Goal: Task Accomplishment & Management: Manage account settings

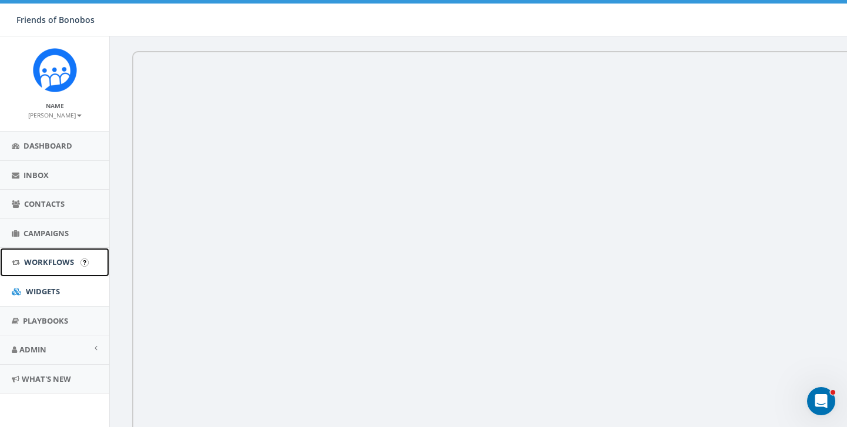
click at [45, 258] on span "Workflows" at bounding box center [49, 262] width 50 height 11
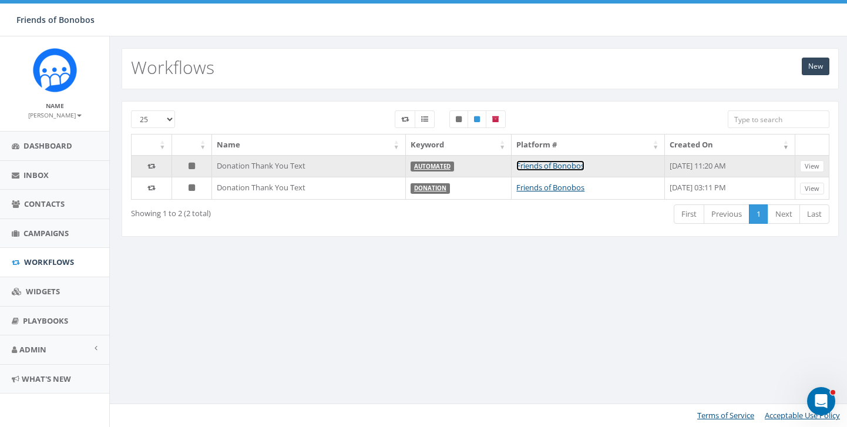
click at [517, 167] on link "Friends of Bonobos" at bounding box center [551, 165] width 68 height 11
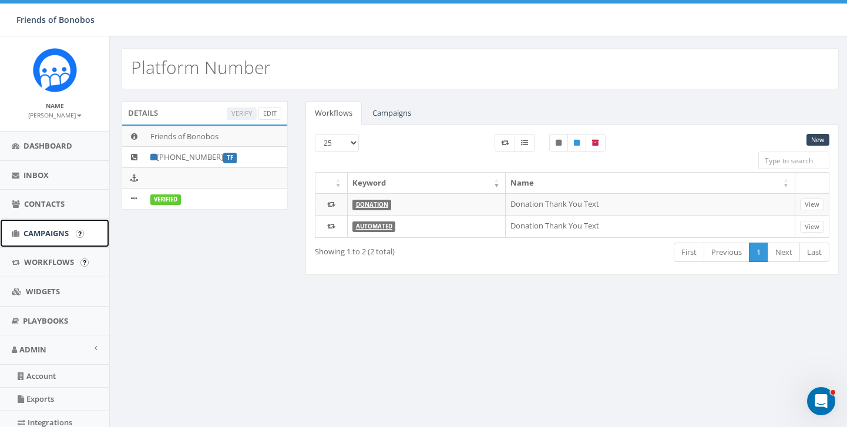
click at [48, 244] on link "Campaigns" at bounding box center [54, 233] width 109 height 29
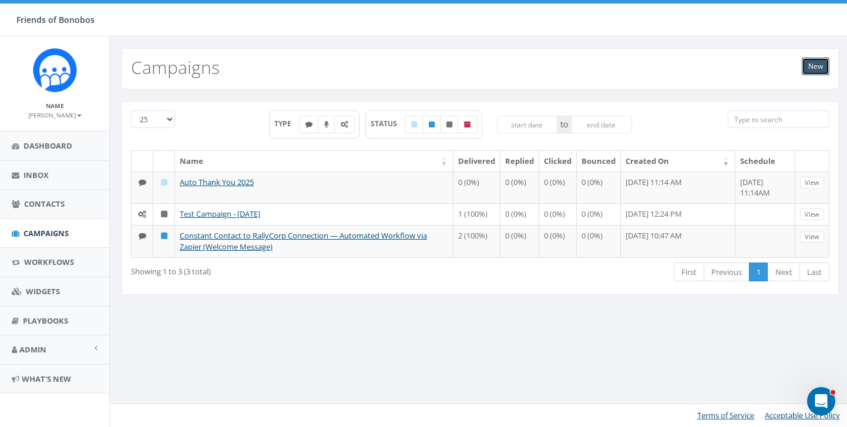
click at [815, 59] on link "New" at bounding box center [816, 67] width 28 height 18
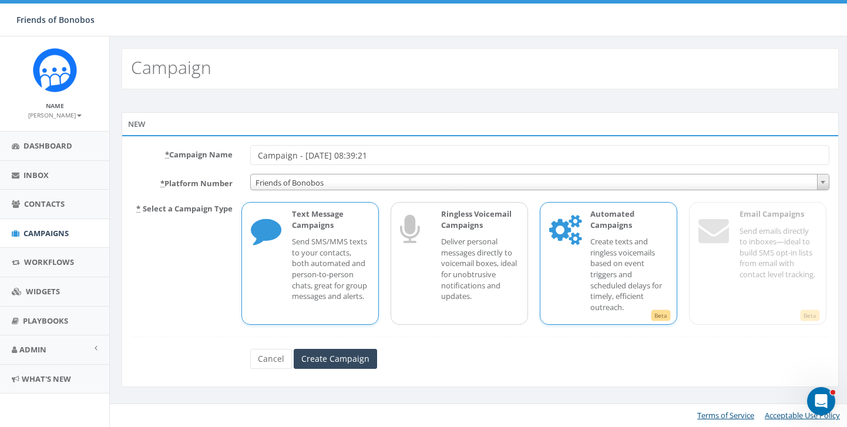
click at [596, 252] on p "Create texts and ringless voicemails based on event triggers and scheduled dela…" at bounding box center [630, 274] width 78 height 76
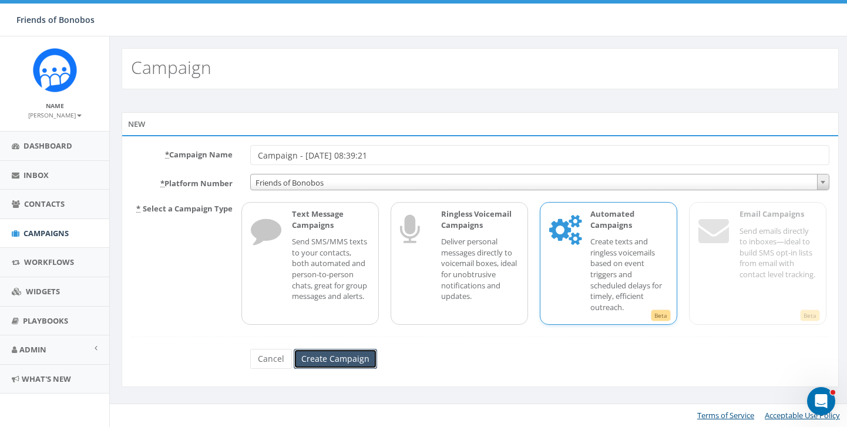
click at [340, 364] on input "Create Campaign" at bounding box center [335, 359] width 83 height 20
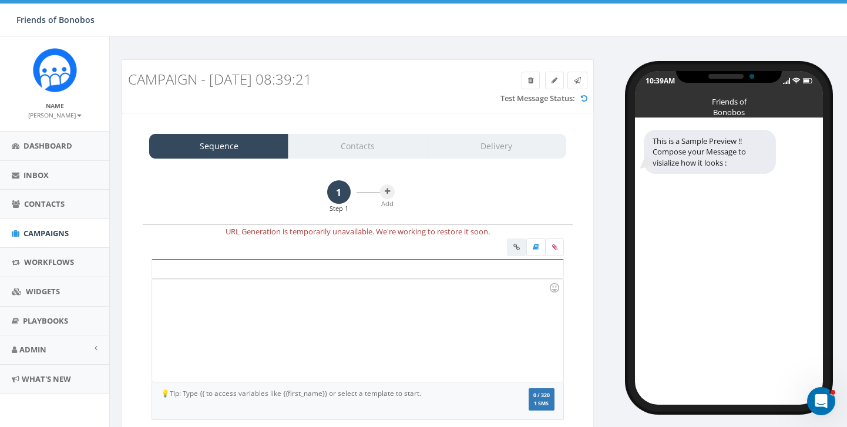
click at [343, 286] on div at bounding box center [357, 330] width 411 height 103
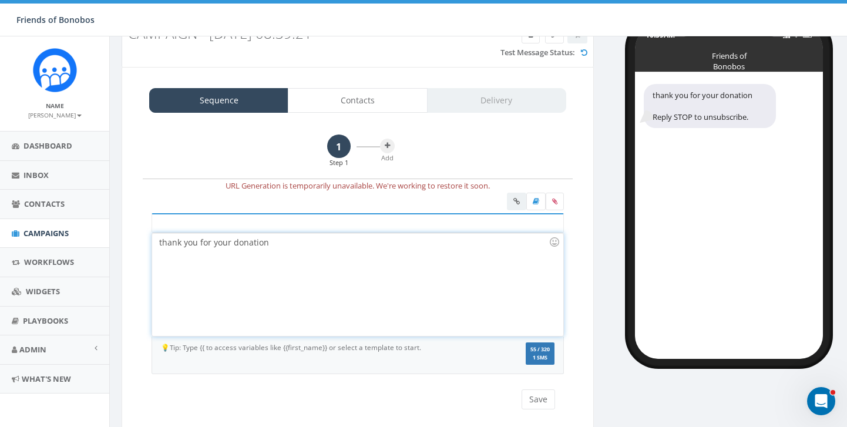
scroll to position [76, 0]
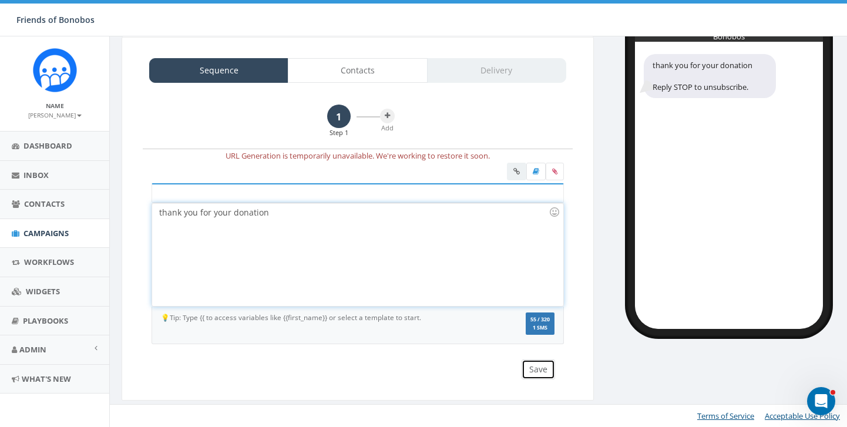
click at [534, 366] on button "Save" at bounding box center [538, 370] width 33 height 20
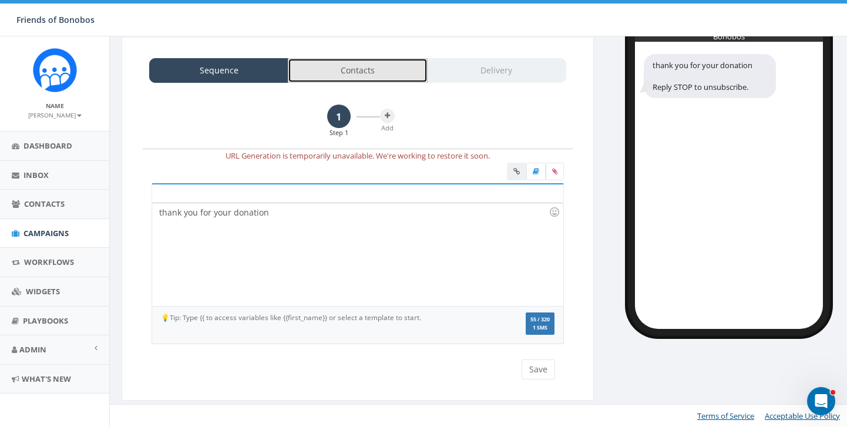
click at [352, 69] on link "Contacts" at bounding box center [357, 70] width 139 height 25
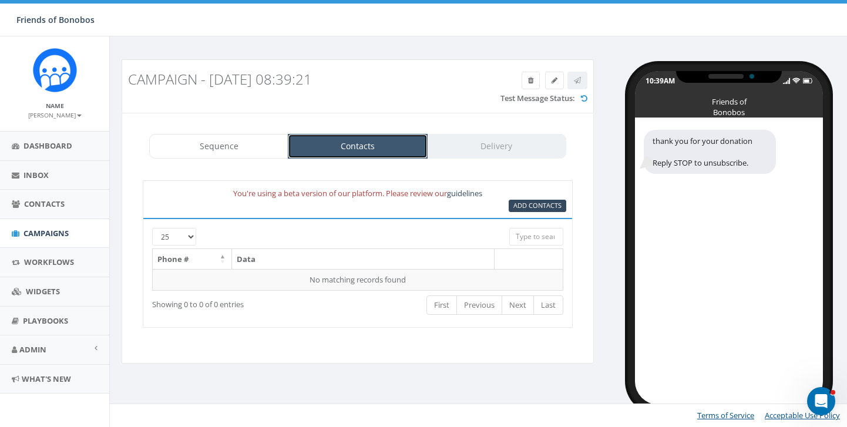
scroll to position [0, 0]
click at [526, 203] on span "Add Contacts" at bounding box center [538, 205] width 48 height 9
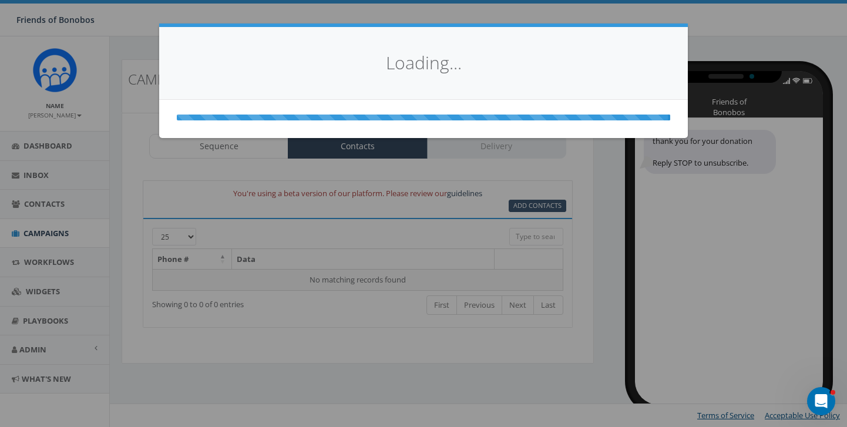
select select
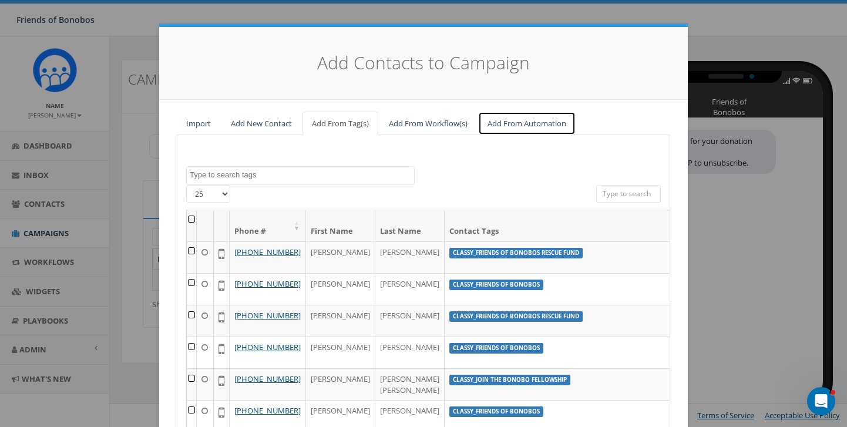
click at [523, 126] on link "Add From Automation" at bounding box center [527, 124] width 98 height 24
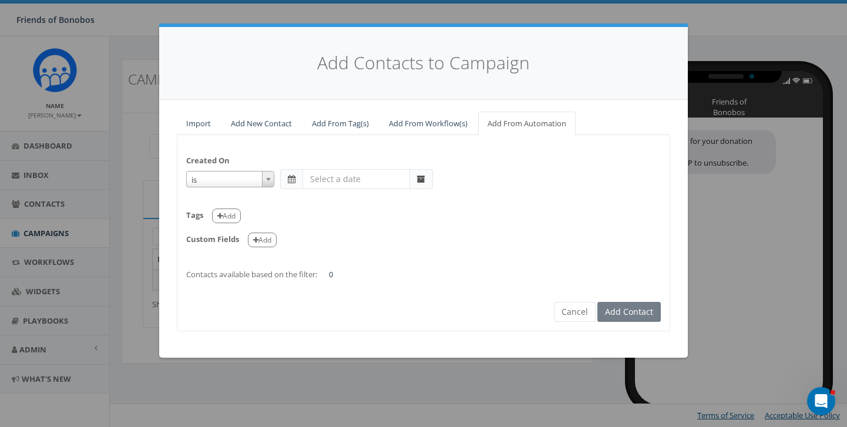
click at [319, 183] on input "text" at bounding box center [357, 179] width 108 height 20
click at [326, 155] on div "Created On is is on or before is on or after is before is after is not is Tags …" at bounding box center [423, 212] width 492 height 136
click at [331, 129] on link "Add From Tag(s)" at bounding box center [341, 124] width 76 height 24
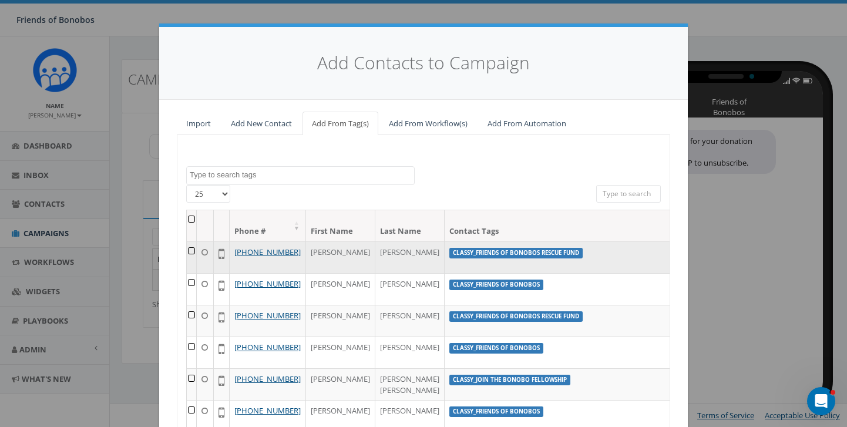
click at [450, 255] on label "classy_Friends of Bonobos Rescue Fund" at bounding box center [516, 253] width 133 height 11
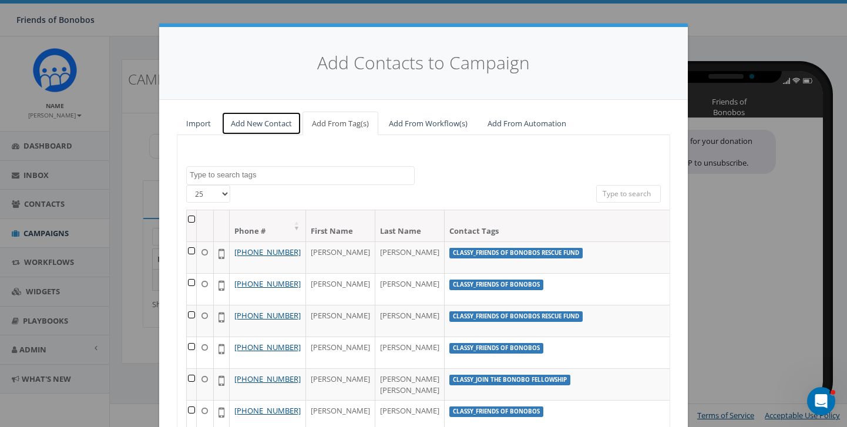
click at [260, 126] on link "Add New Contact" at bounding box center [262, 124] width 80 height 24
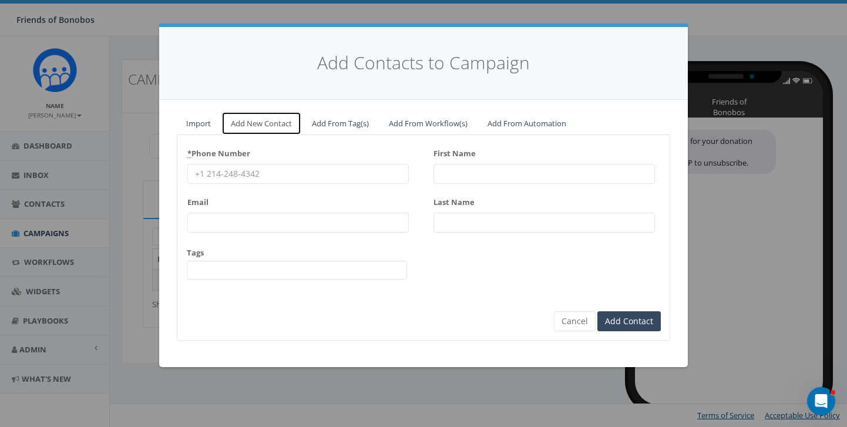
click at [260, 126] on link "Add New Contact" at bounding box center [262, 124] width 80 height 24
click at [210, 125] on link "Import" at bounding box center [198, 124] width 43 height 24
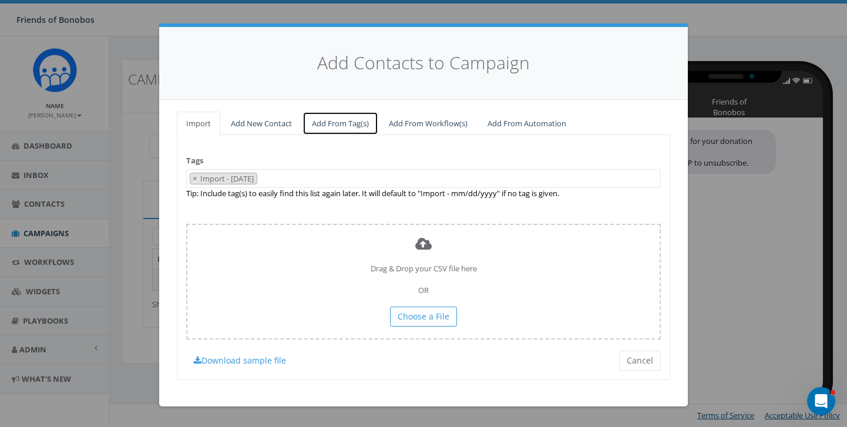
click at [325, 125] on link "Add From Tag(s)" at bounding box center [341, 124] width 76 height 24
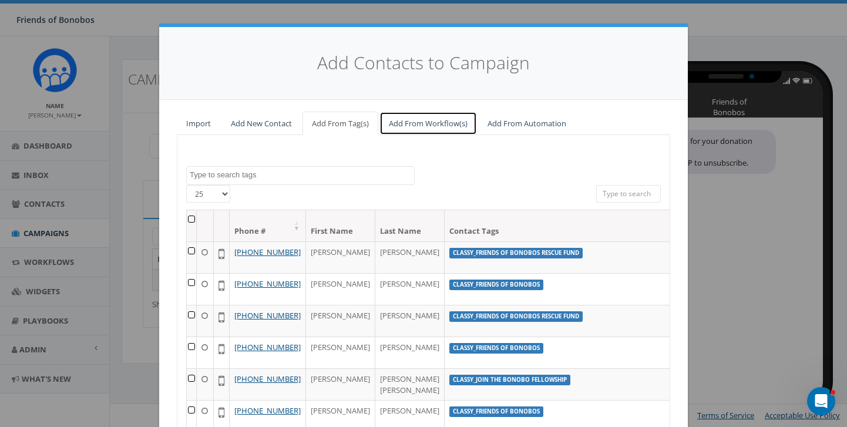
click at [396, 125] on link "Add From Workflow(s)" at bounding box center [429, 124] width 98 height 24
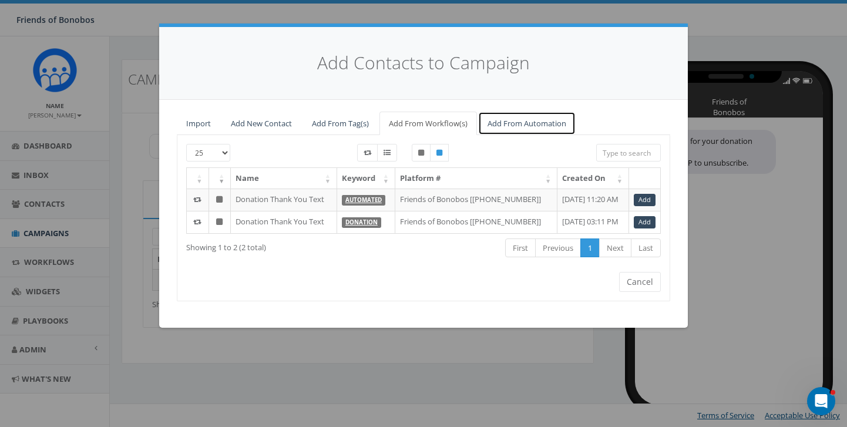
click at [520, 120] on link "Add From Automation" at bounding box center [527, 124] width 98 height 24
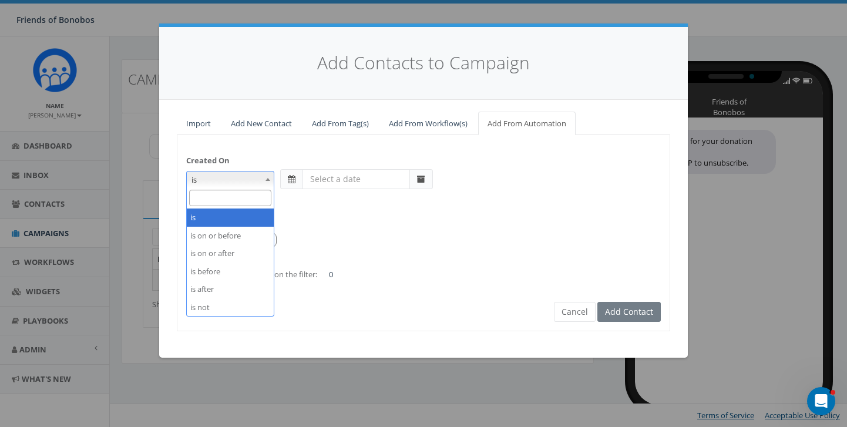
click at [268, 183] on span at bounding box center [268, 179] width 12 height 15
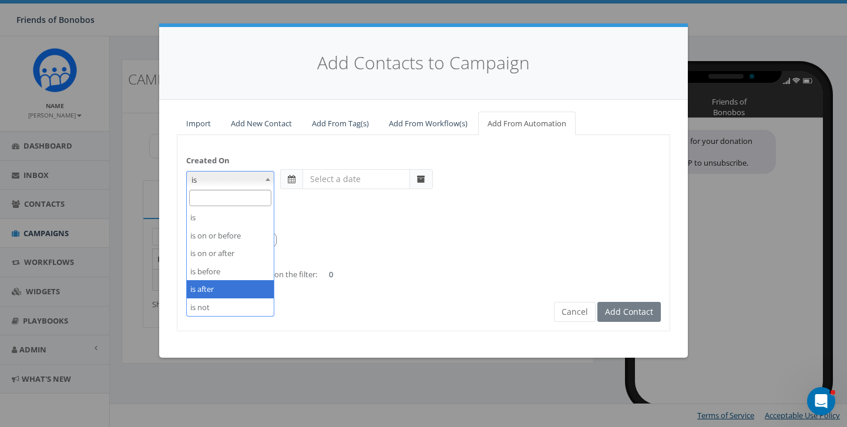
select select "is after"
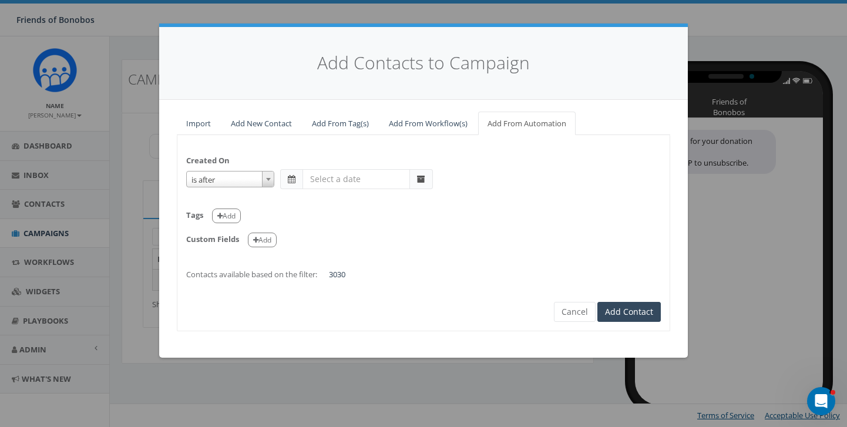
click at [348, 175] on input "text" at bounding box center [357, 179] width 108 height 20
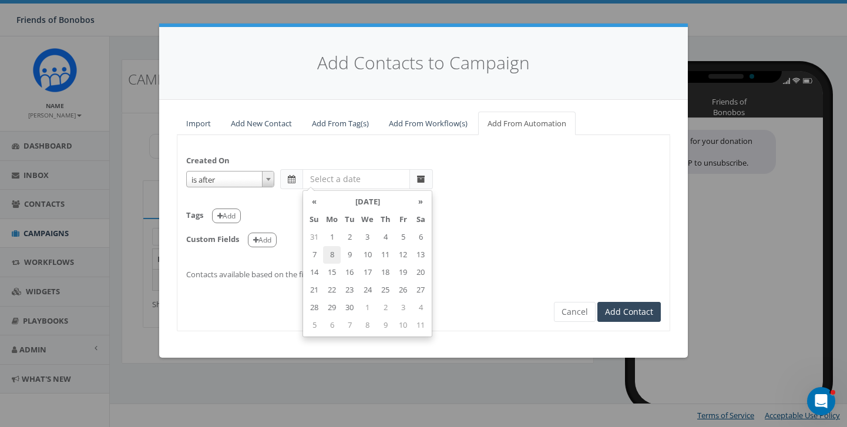
click at [334, 253] on td "8" at bounding box center [332, 255] width 18 height 18
type input "2025-09-08"
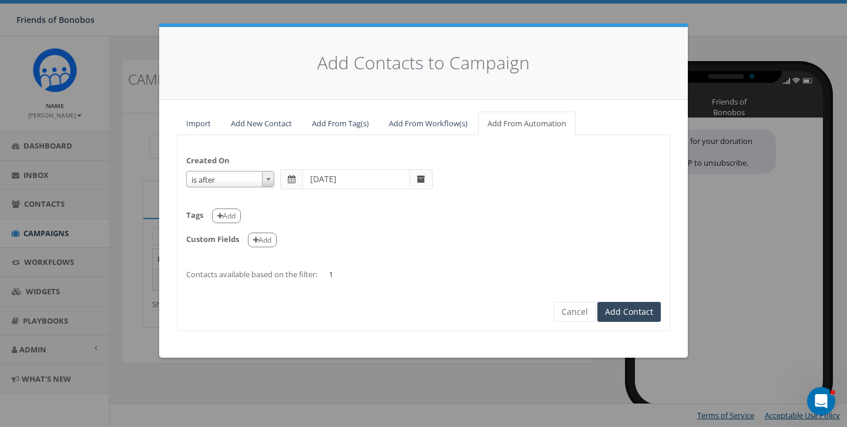
click at [523, 216] on div "Tags Add" at bounding box center [423, 212] width 475 height 24
click at [235, 221] on button "Add" at bounding box center [226, 216] width 29 height 15
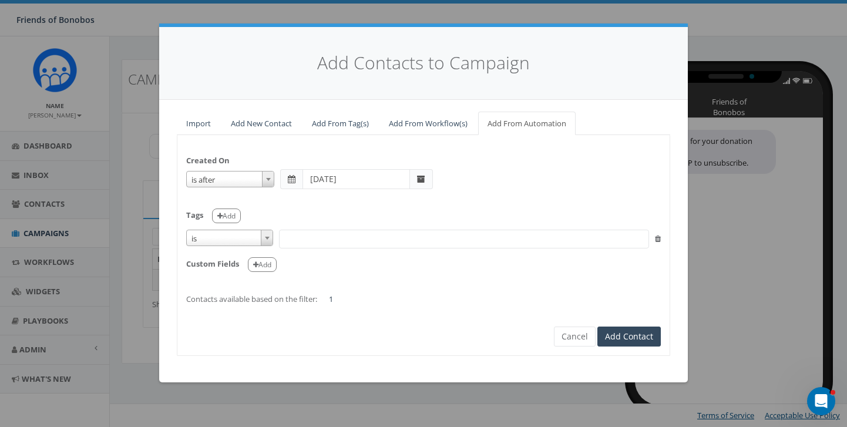
click at [297, 240] on span at bounding box center [464, 239] width 370 height 19
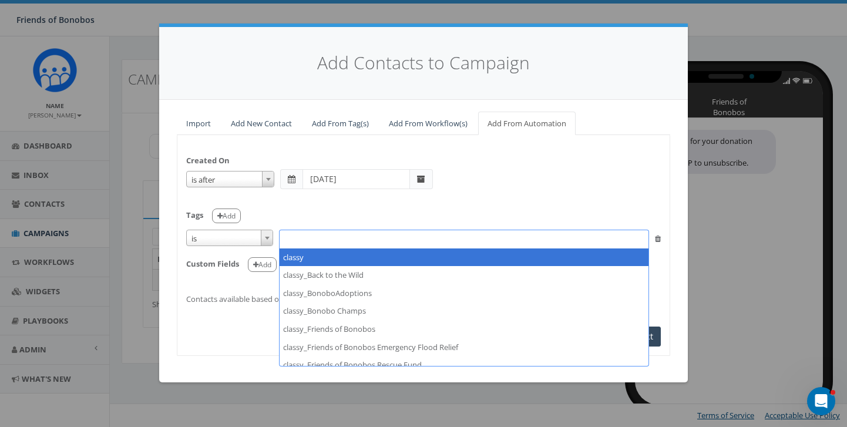
select select "classy"
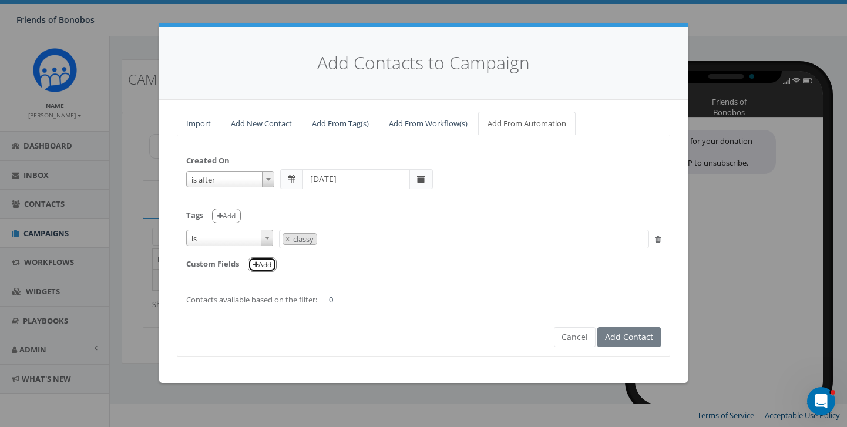
click at [260, 265] on button "Add" at bounding box center [262, 264] width 29 height 15
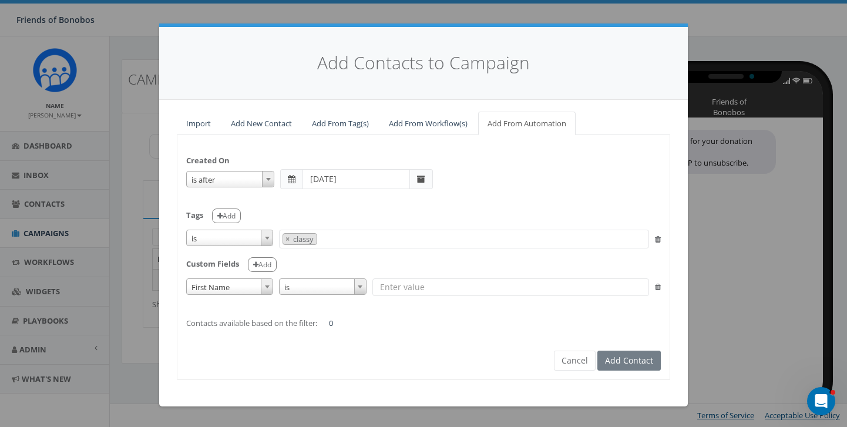
click at [260, 290] on span "First Name" at bounding box center [229, 287] width 87 height 16
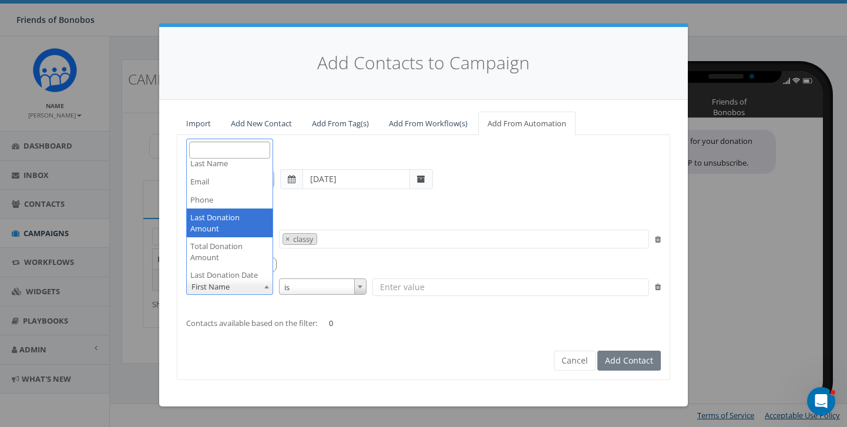
scroll to position [30, 0]
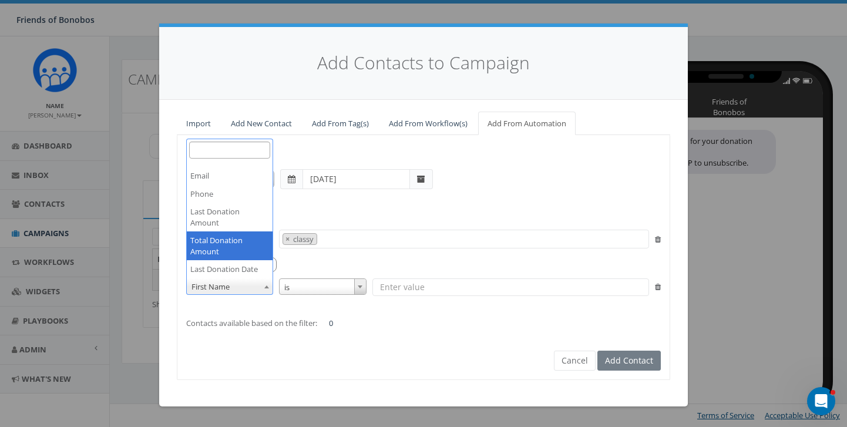
click at [310, 271] on div "Custom Fields Add" at bounding box center [423, 261] width 475 height 24
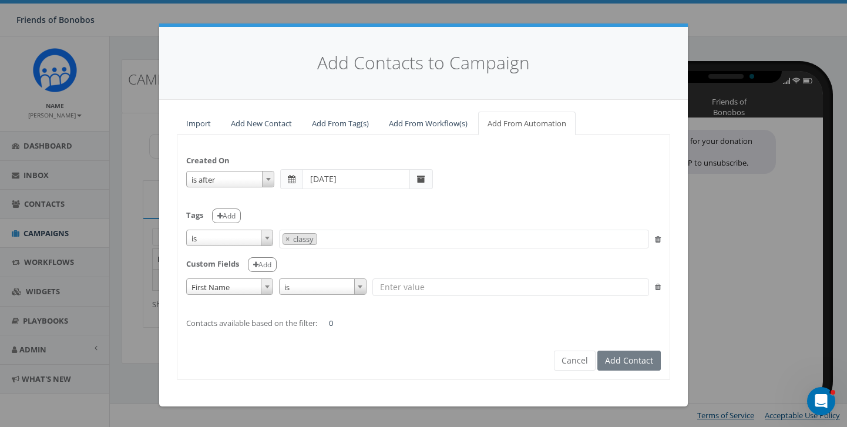
click at [263, 286] on span at bounding box center [267, 286] width 12 height 15
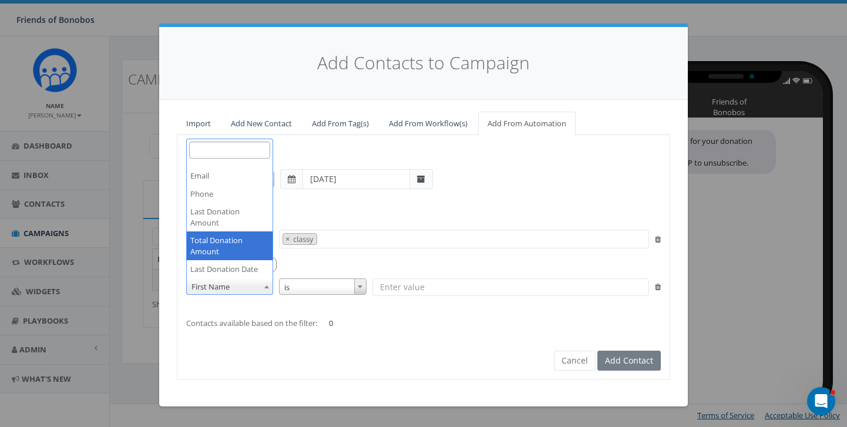
click at [289, 263] on div "Custom Fields Add" at bounding box center [423, 261] width 475 height 24
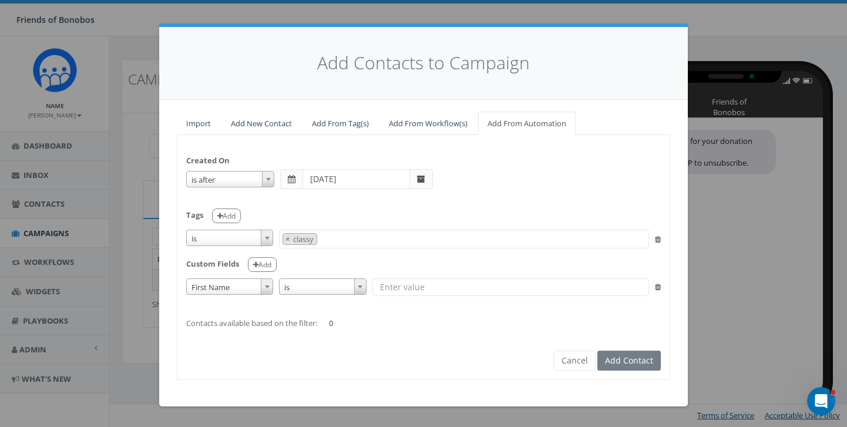
click at [658, 290] on icon at bounding box center [658, 287] width 6 height 8
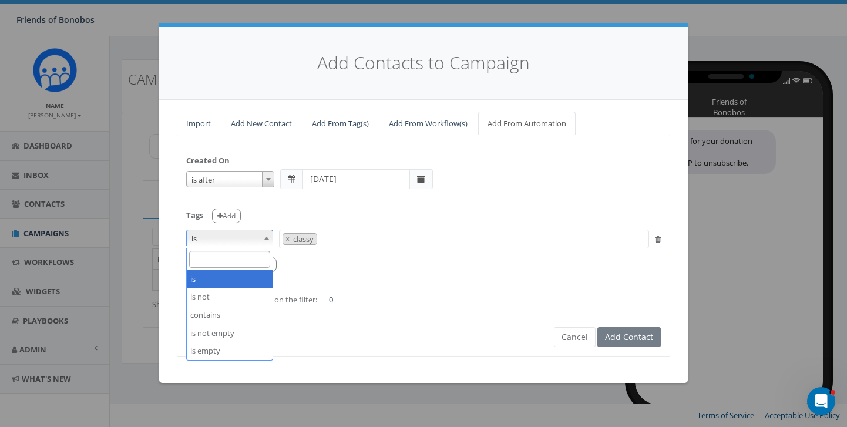
click at [272, 239] on span at bounding box center [267, 237] width 12 height 15
select select "contains"
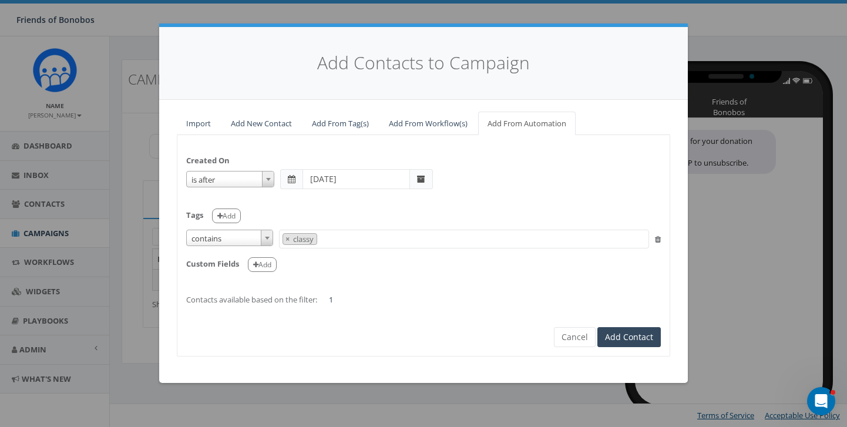
click at [336, 263] on div "Custom Fields Add" at bounding box center [423, 261] width 475 height 24
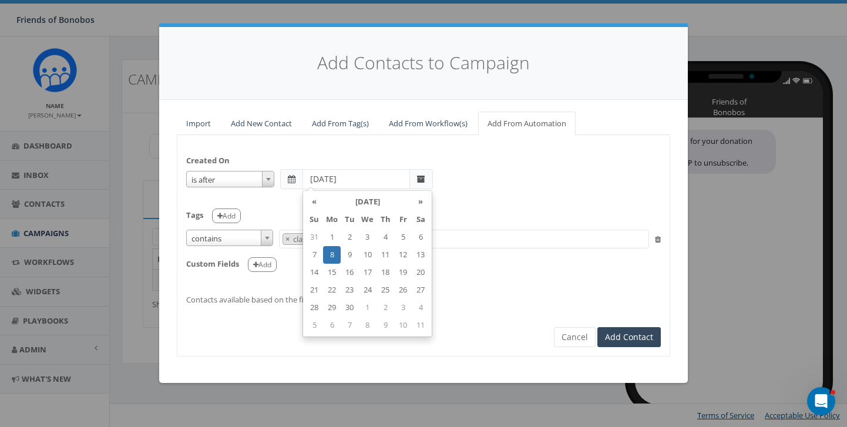
click at [333, 179] on input "2025-09-08" at bounding box center [357, 179] width 108 height 20
click at [335, 238] on td "1" at bounding box center [332, 238] width 18 height 18
type input "2025-09-01"
click at [451, 153] on div "Created On is is on or before is on or after is before is after is not is after…" at bounding box center [423, 224] width 492 height 161
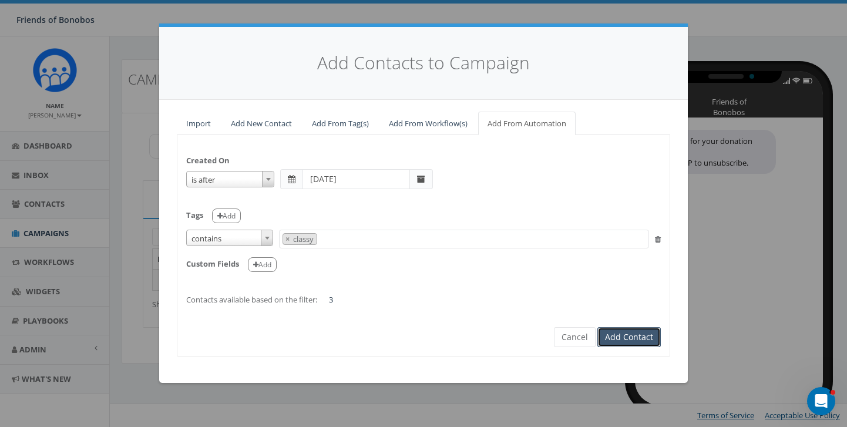
click at [622, 339] on button "Add Contact" at bounding box center [629, 337] width 63 height 20
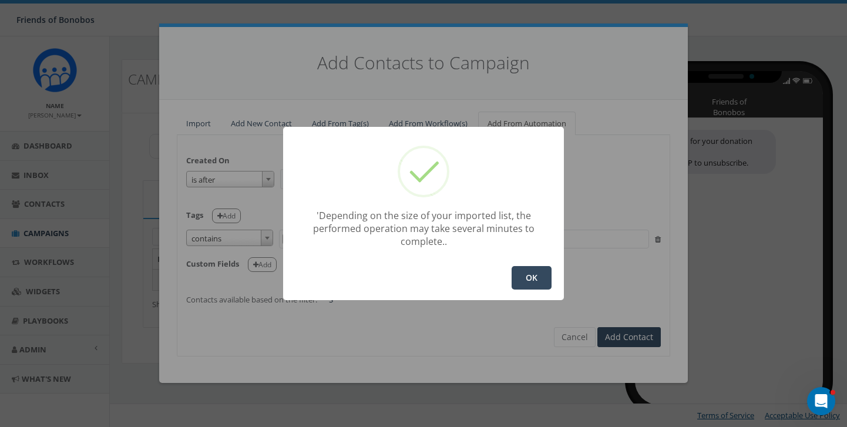
click at [534, 273] on button "OK" at bounding box center [532, 278] width 40 height 24
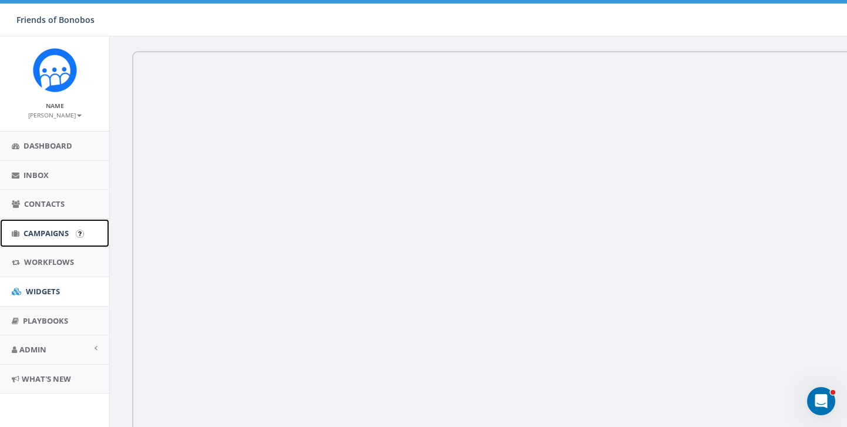
click at [65, 232] on span "Campaigns" at bounding box center [46, 233] width 45 height 11
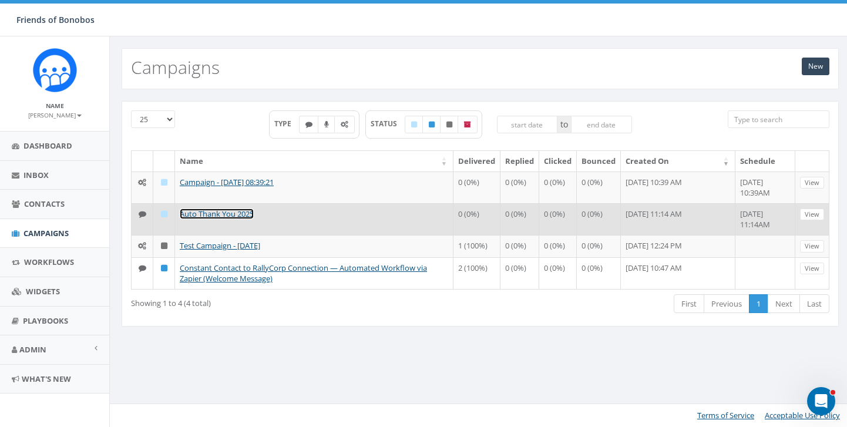
click at [239, 213] on link "Auto Thank You 2025" at bounding box center [217, 214] width 74 height 11
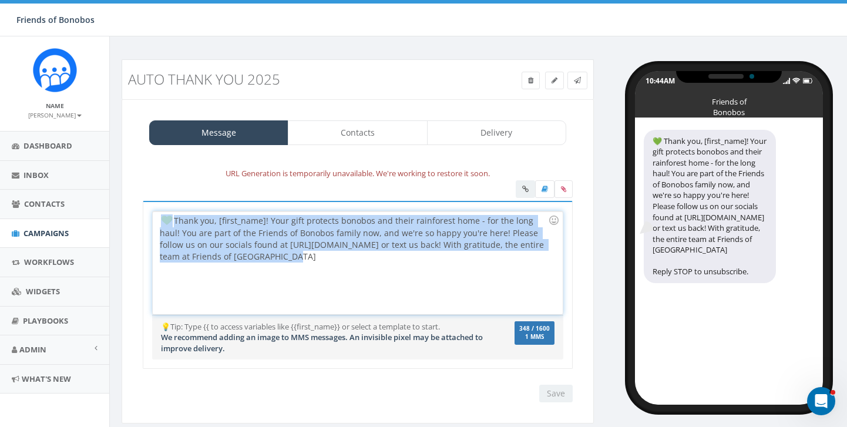
drag, startPoint x: 327, startPoint y: 272, endPoint x: 122, endPoint y: 215, distance: 212.9
click at [122, 215] on div "Message Contacts Delivery URL Generation is temporarily unavailable. We're work…" at bounding box center [358, 261] width 472 height 324
copy div "Thank you, [first_name]! Your gift protects bonobos and their rainforest home -…"
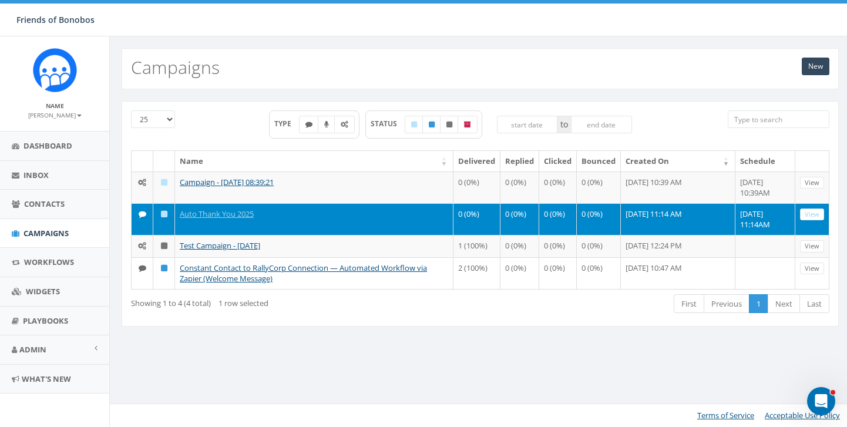
click at [77, 115] on b at bounding box center [79, 116] width 5 height 2
click at [62, 132] on link "Profile" at bounding box center [58, 133] width 93 height 15
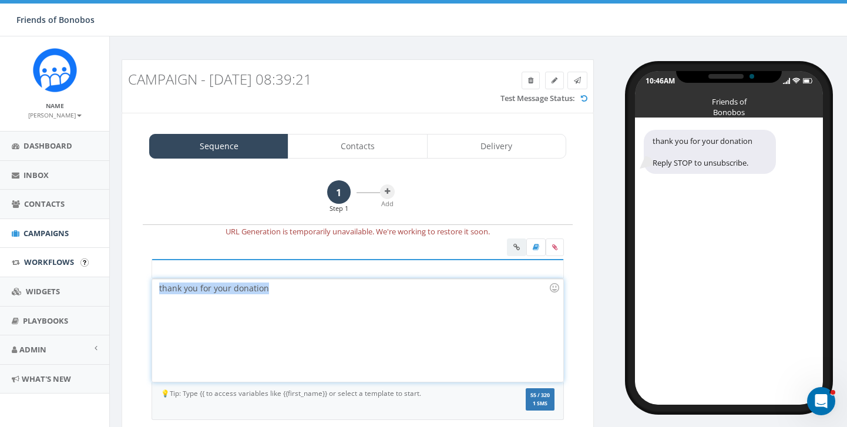
drag, startPoint x: 347, startPoint y: 300, endPoint x: 48, endPoint y: 272, distance: 300.4
click at [48, 272] on body "Friends of Bonobos Friends of Bonobos Profile Sign Out 0.00 % of Available Amou…" at bounding box center [423, 213] width 847 height 427
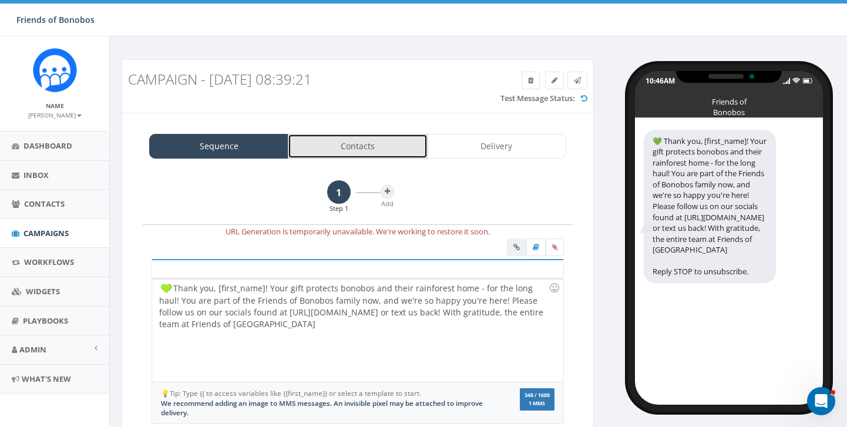
click at [384, 143] on link "Contacts" at bounding box center [357, 146] width 139 height 25
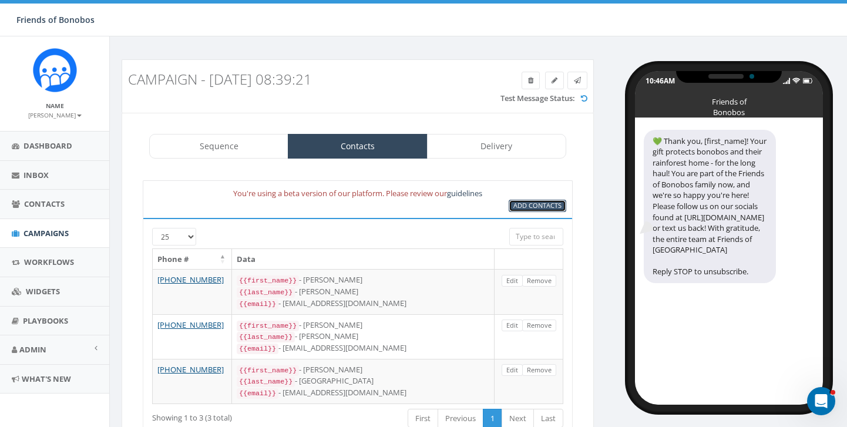
click at [552, 206] on span "Add Contacts" at bounding box center [538, 205] width 48 height 9
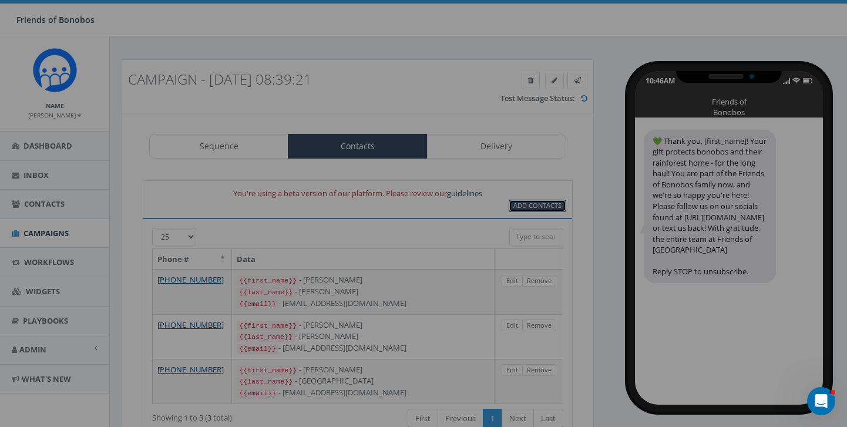
select select
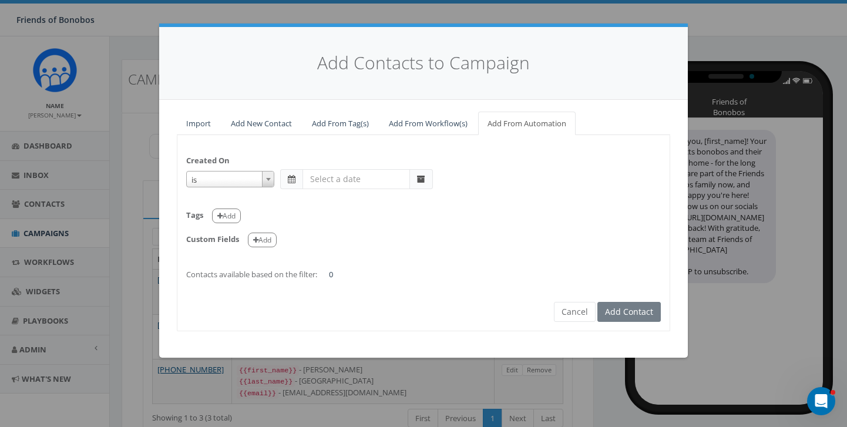
select select "is after"
type input "Aug 31 2025"
select select "contains"
select select
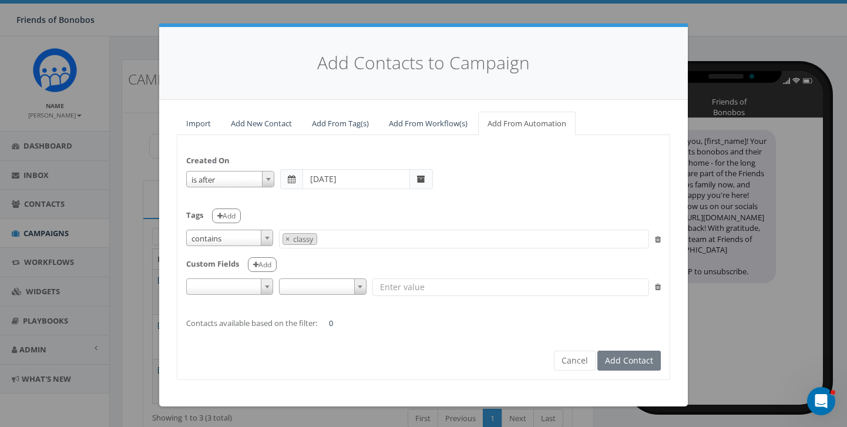
select select
type input "classy"
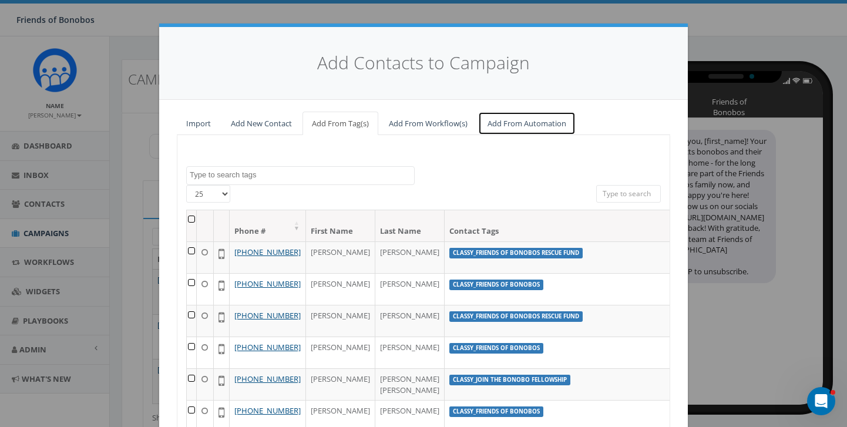
click at [534, 125] on link "Add From Automation" at bounding box center [527, 124] width 98 height 24
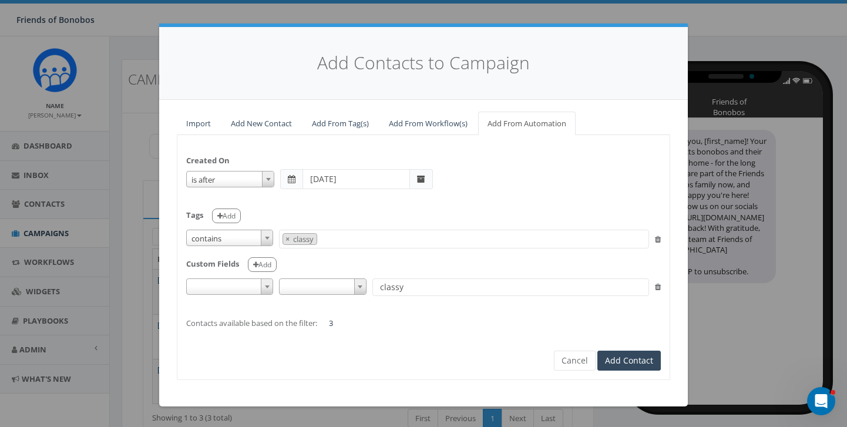
click at [289, 180] on span at bounding box center [292, 179] width 8 height 8
click at [266, 175] on span at bounding box center [268, 179] width 12 height 15
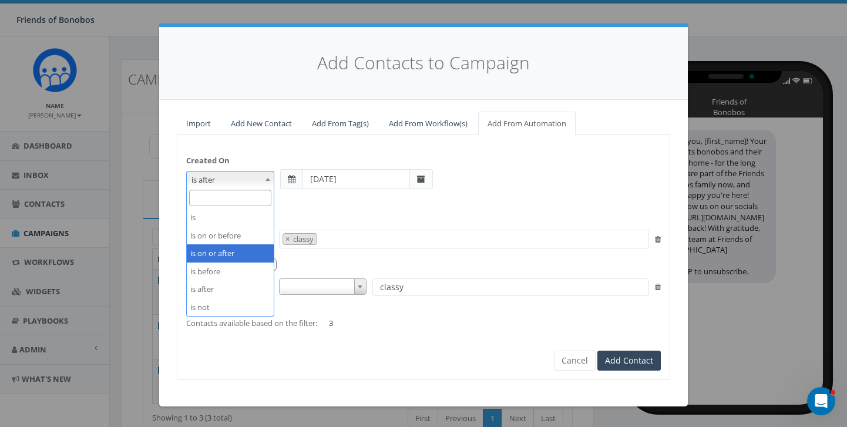
select select "is on or after"
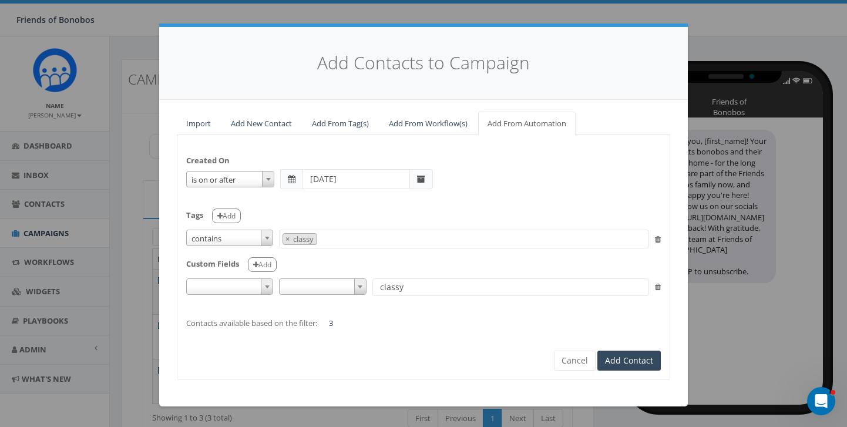
click at [297, 180] on span at bounding box center [291, 179] width 22 height 20
click at [426, 178] on span at bounding box center [421, 179] width 23 height 20
click at [354, 173] on input "text" at bounding box center [357, 179] width 108 height 20
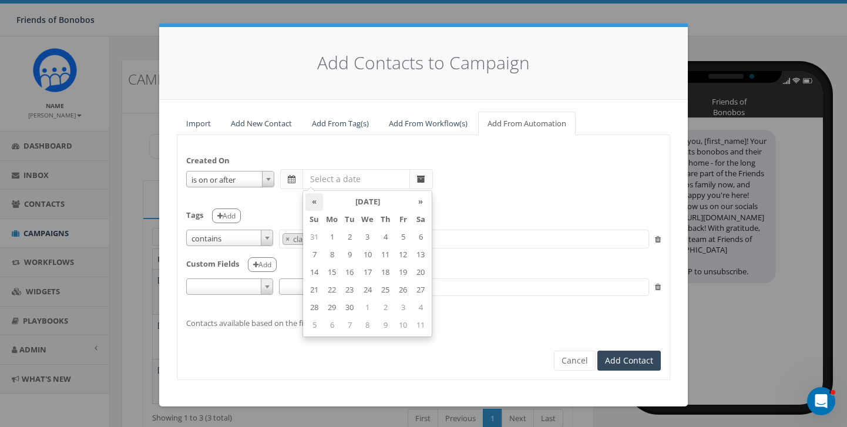
click at [314, 200] on th "«" at bounding box center [315, 202] width 18 height 18
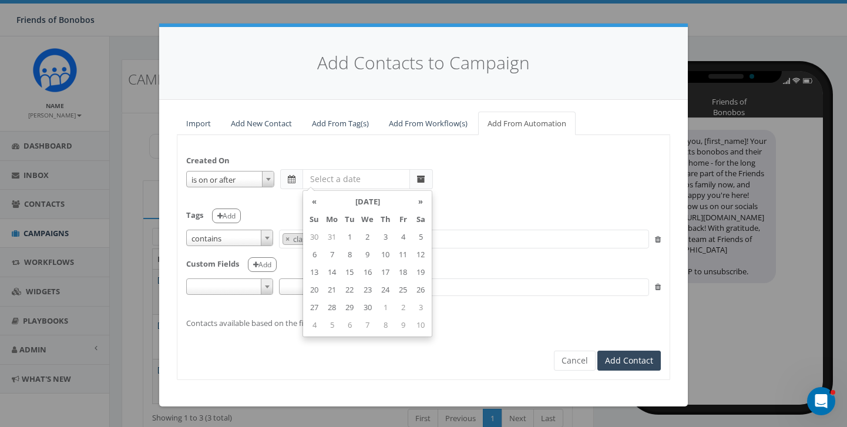
click at [314, 200] on th "«" at bounding box center [315, 202] width 18 height 18
click at [319, 255] on td "2" at bounding box center [315, 255] width 18 height 18
type input "2025-03-02"
click at [552, 175] on div "is is on or before is on or after is before is after is not is on or after 2025…" at bounding box center [423, 179] width 475 height 20
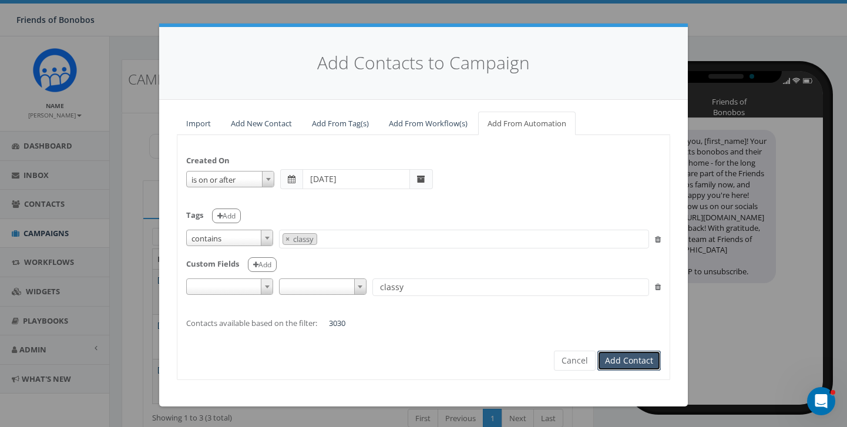
click at [651, 354] on button "Add Contact" at bounding box center [629, 361] width 63 height 20
click at [650, 354] on button "Add Contact" at bounding box center [629, 361] width 63 height 20
click at [620, 363] on button "Add Contact" at bounding box center [629, 361] width 63 height 20
click at [620, 363] on body "Friends of Bonobos Friends of Bonobos Profile Sign Out 0.00 % of Available Amou…" at bounding box center [423, 213] width 847 height 427
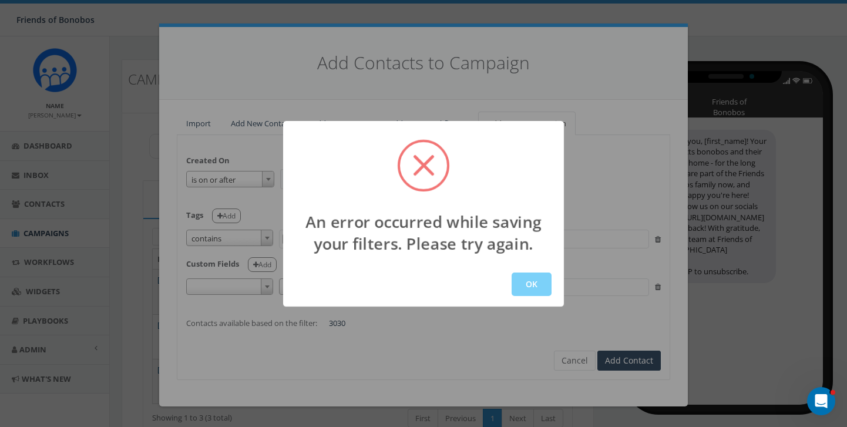
click at [615, 94] on div "An error occurred while saving your filters. Please try again. OK" at bounding box center [423, 213] width 847 height 427
click at [641, 361] on div "An error occurred while saving your filters. Please try again. OK" at bounding box center [423, 213] width 847 height 427
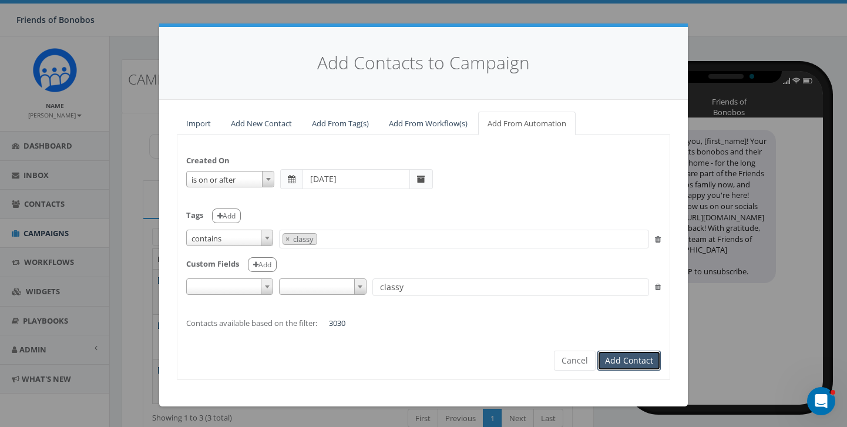
click at [613, 366] on button "Add Contact" at bounding box center [629, 361] width 63 height 20
click at [655, 290] on icon at bounding box center [658, 287] width 6 height 8
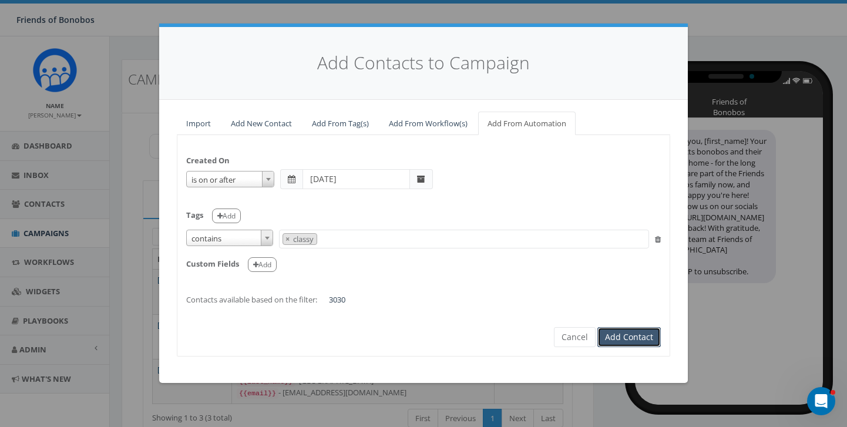
click at [624, 336] on button "Add Contact" at bounding box center [629, 337] width 63 height 20
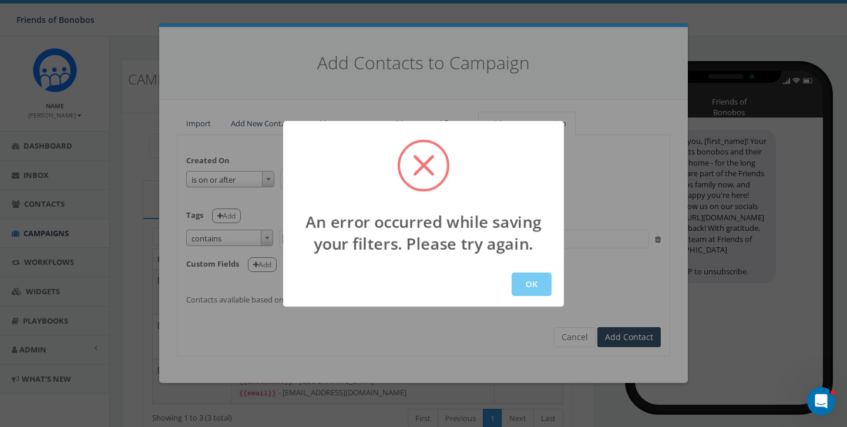
click at [528, 280] on button "OK" at bounding box center [532, 285] width 40 height 24
click at [528, 287] on button "OK" at bounding box center [532, 285] width 40 height 24
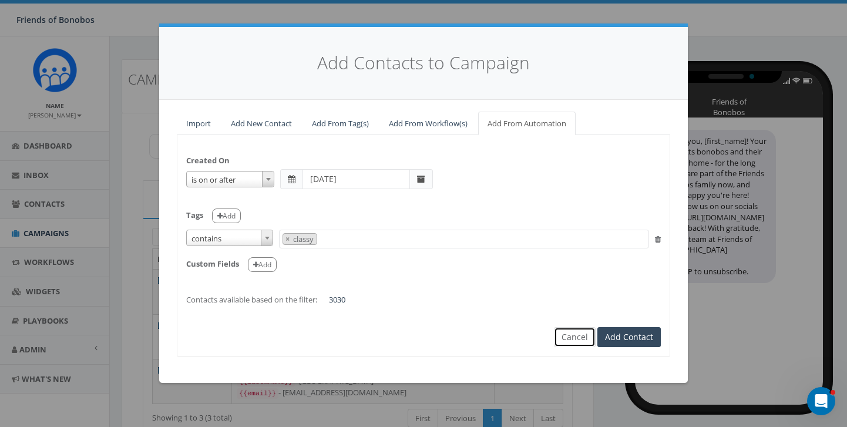
click at [569, 339] on button "Cancel" at bounding box center [575, 337] width 42 height 20
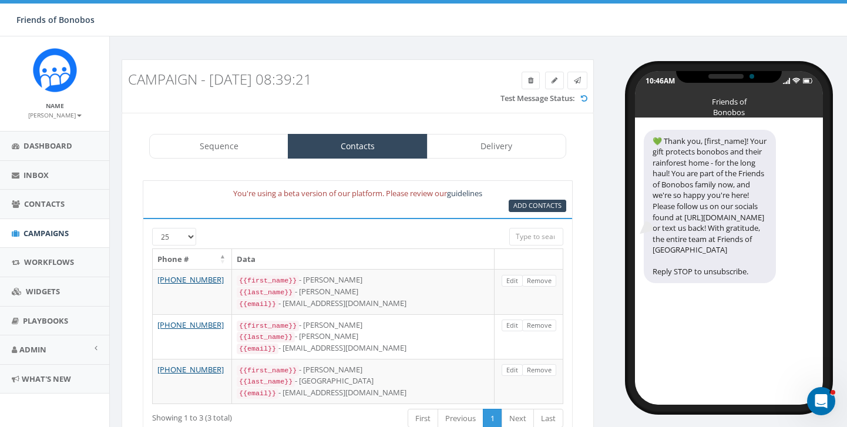
click at [571, 339] on div at bounding box center [423, 213] width 847 height 427
click at [46, 229] on span "Campaigns" at bounding box center [46, 233] width 45 height 11
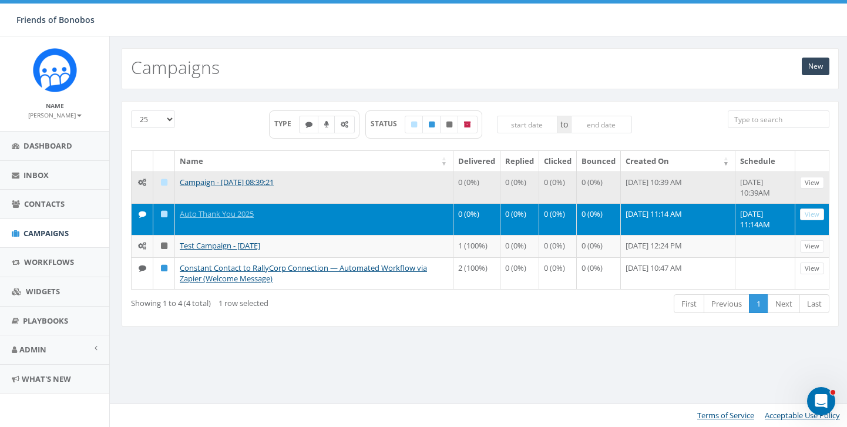
click at [342, 194] on td "Campaign - [DATE] 08:39:21" at bounding box center [314, 188] width 279 height 32
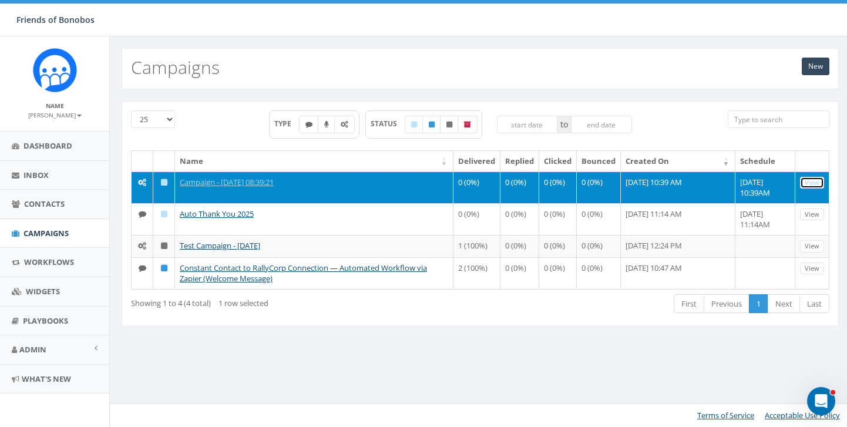
click at [810, 185] on link "View" at bounding box center [812, 183] width 24 height 12
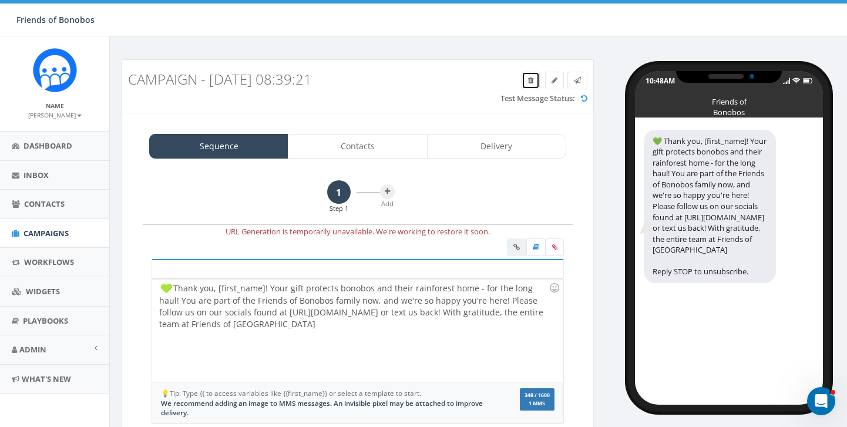
click at [526, 84] on link at bounding box center [531, 81] width 18 height 18
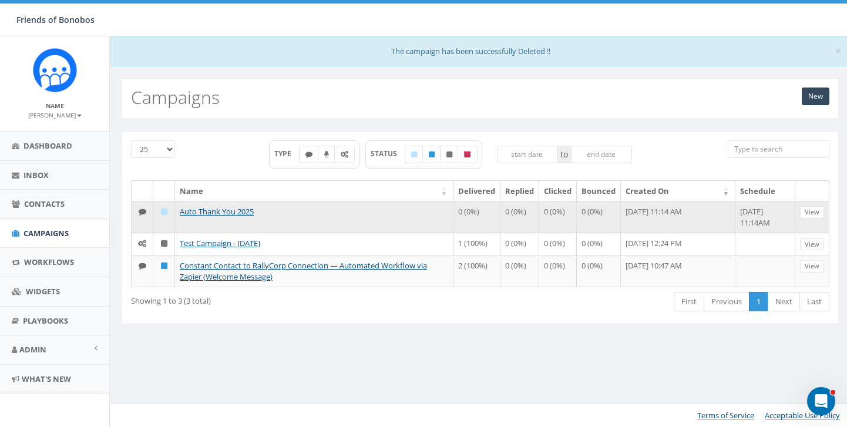
click at [270, 224] on td "Auto Thank You 2025" at bounding box center [314, 217] width 279 height 32
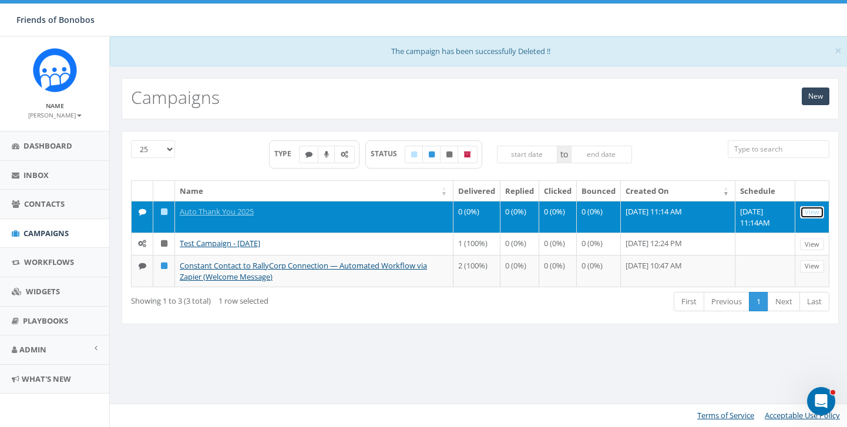
click at [807, 212] on link "View" at bounding box center [812, 212] width 24 height 12
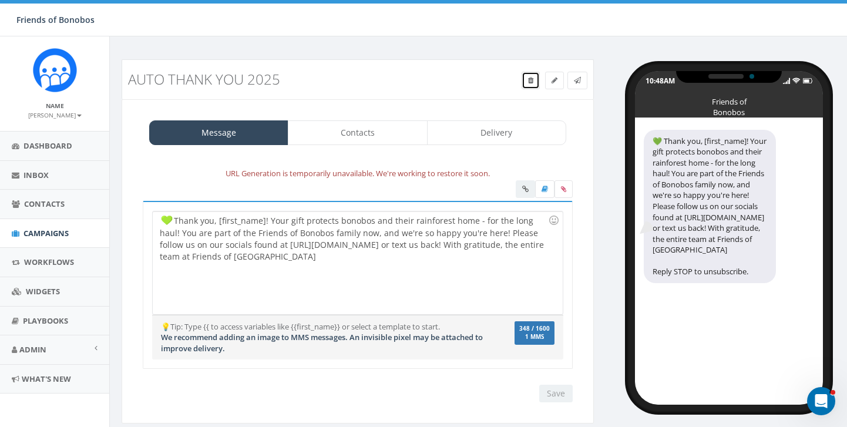
click at [530, 82] on icon at bounding box center [530, 80] width 5 height 7
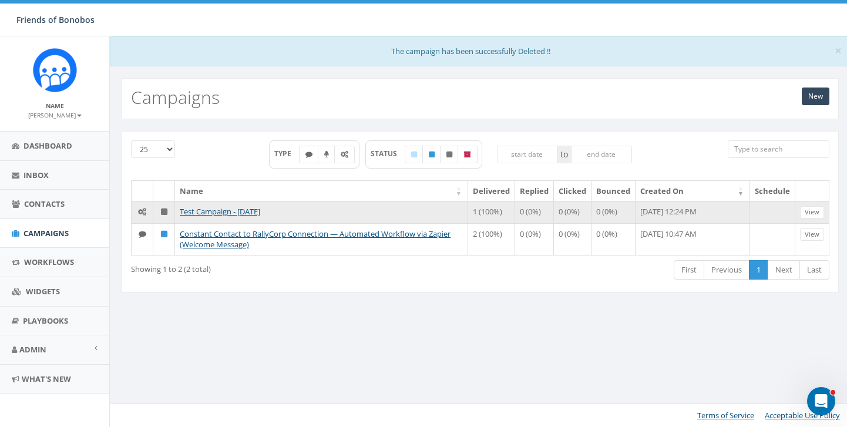
click at [310, 208] on td "Test Campaign - 08/12/2025" at bounding box center [321, 212] width 293 height 22
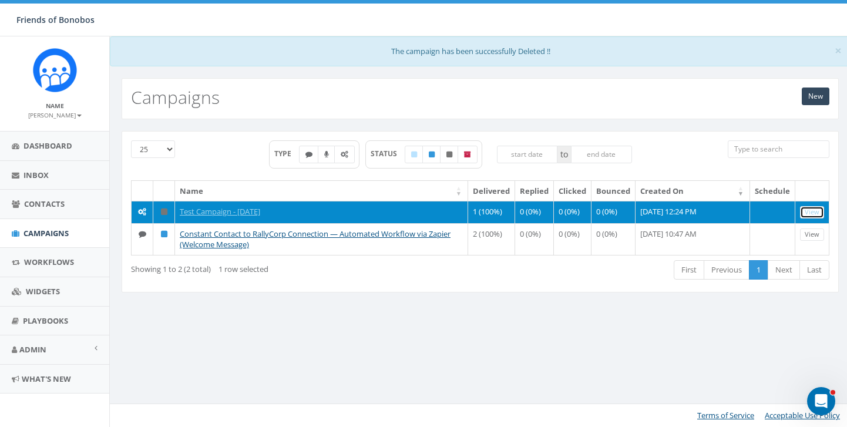
click at [820, 210] on link "View" at bounding box center [812, 212] width 24 height 12
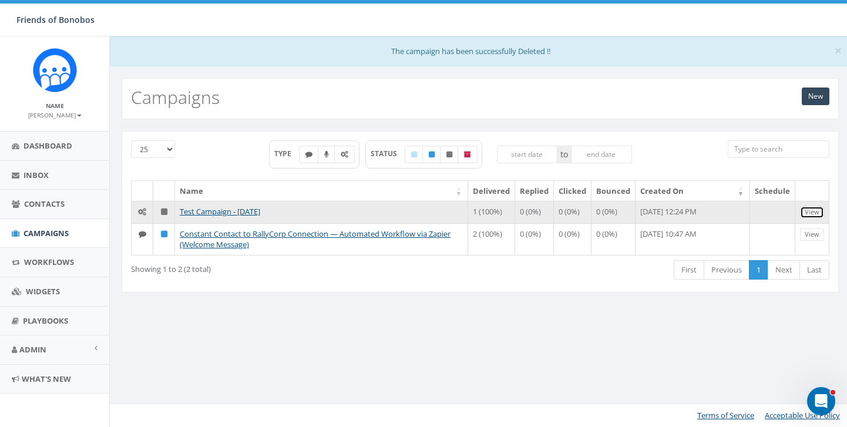
click at [820, 210] on link "View" at bounding box center [812, 212] width 24 height 12
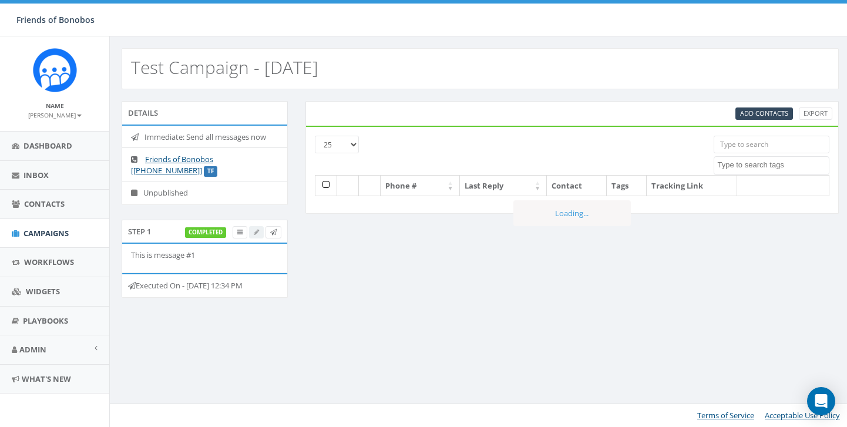
select select
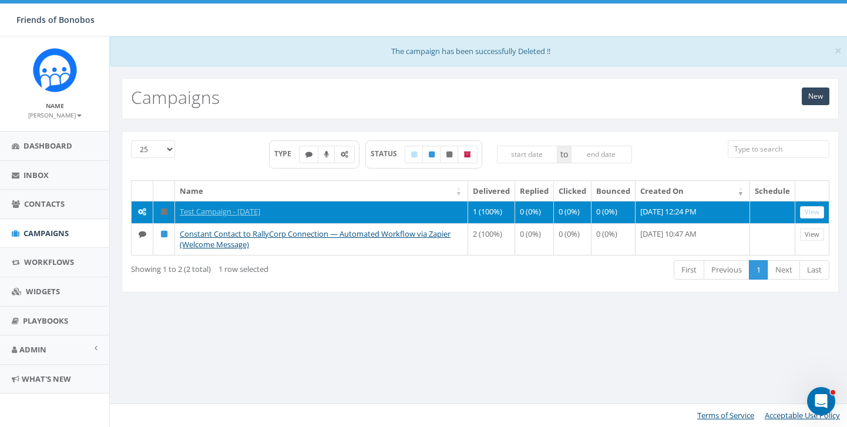
click at [163, 213] on icon at bounding box center [164, 212] width 6 height 8
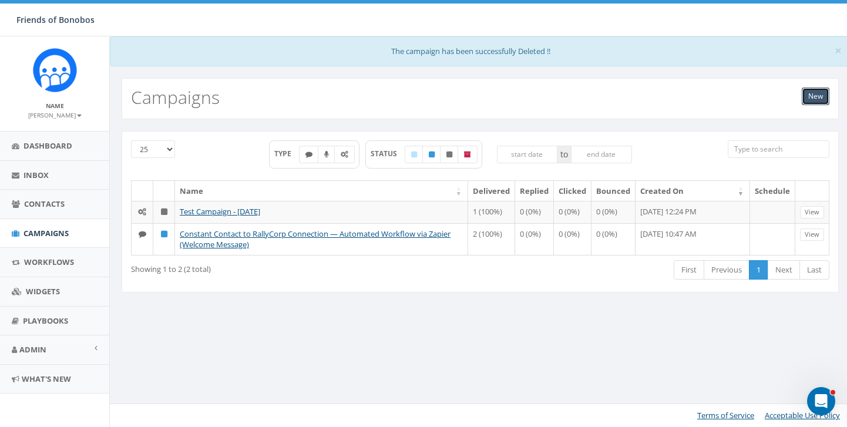
click at [812, 98] on link "New" at bounding box center [816, 97] width 28 height 18
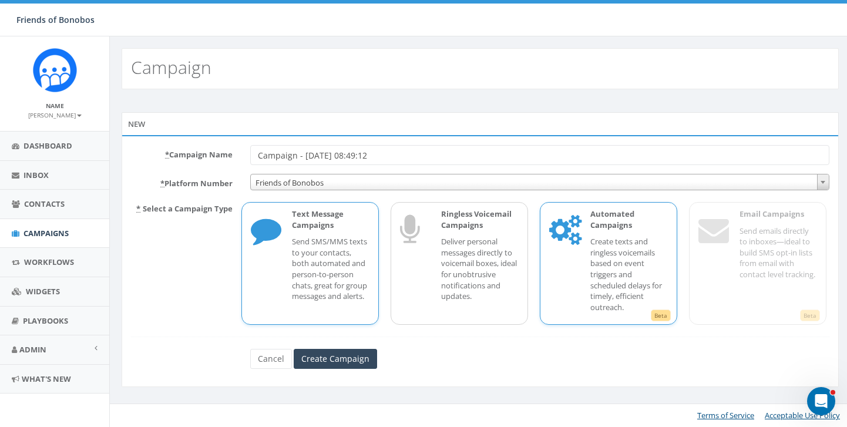
click at [587, 274] on div "Automated Campaigns Create texts and ringless voicemails based on event trigger…" at bounding box center [623, 264] width 89 height 110
drag, startPoint x: 404, startPoint y: 157, endPoint x: 245, endPoint y: 160, distance: 158.7
click at [245, 160] on div "Campaign - [DATE] 08:49:12" at bounding box center [540, 155] width 597 height 20
type input "A"
type input "Classy Automated Donation Thank You 9/25"
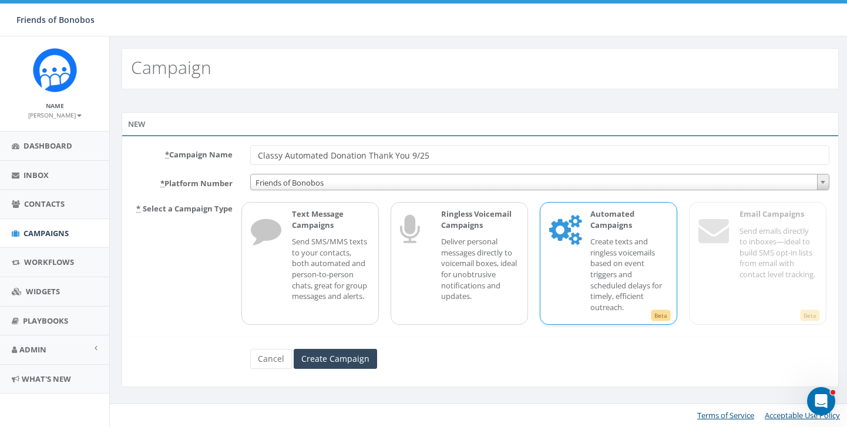
click at [638, 307] on p "Create texts and ringless voicemails based on event triggers and scheduled dela…" at bounding box center [630, 274] width 78 height 76
click at [353, 353] on input "Create Campaign" at bounding box center [335, 359] width 83 height 20
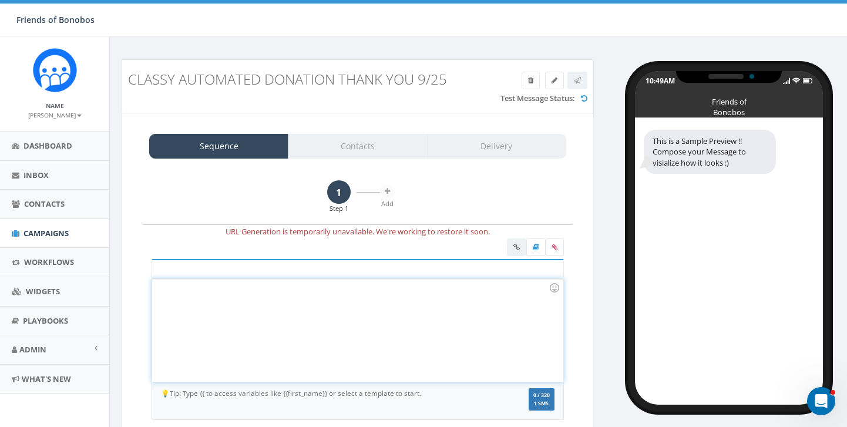
click at [324, 311] on div at bounding box center [357, 330] width 411 height 103
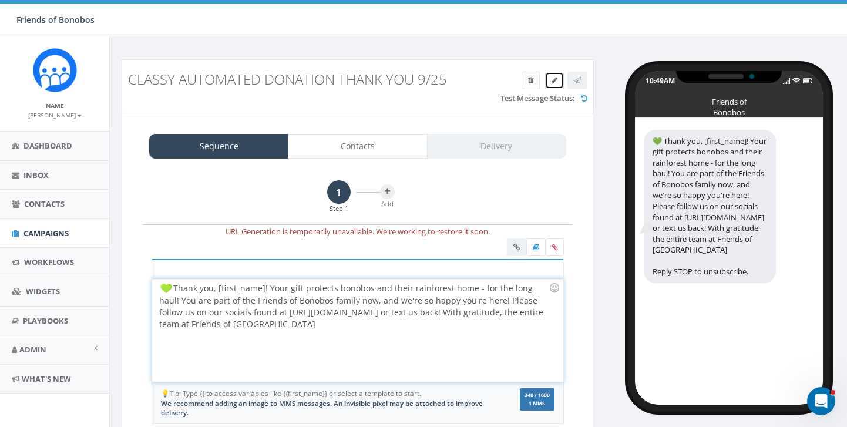
click at [557, 78] on icon at bounding box center [555, 80] width 6 height 7
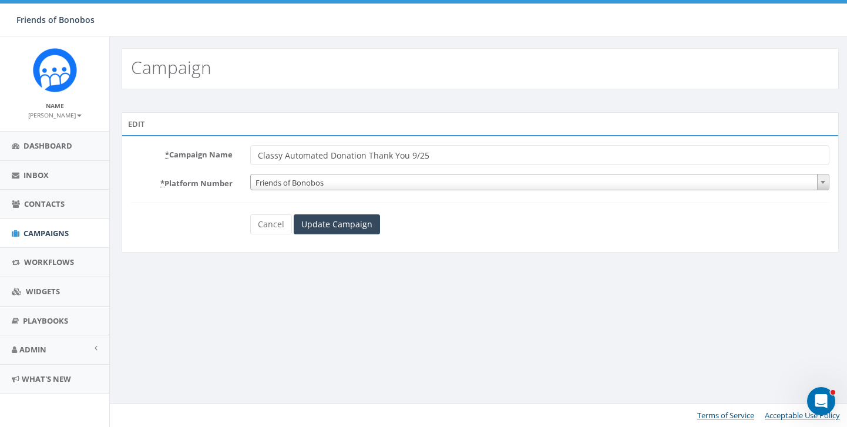
click at [404, 159] on input "Classy Automated Donation Thank You 9/25" at bounding box center [539, 155] width 579 height 20
click at [424, 157] on input "Classy Automated Donation Thank You 9/25" at bounding box center [539, 155] width 579 height 20
type input "Classy Automated Donation Thank You 9/2025"
click at [311, 226] on input "Update Campaign" at bounding box center [337, 224] width 86 height 20
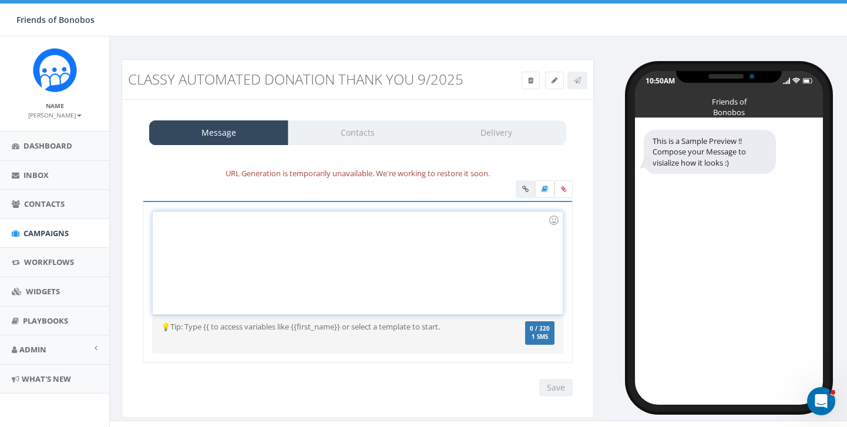
click at [287, 253] on div at bounding box center [358, 263] width 410 height 103
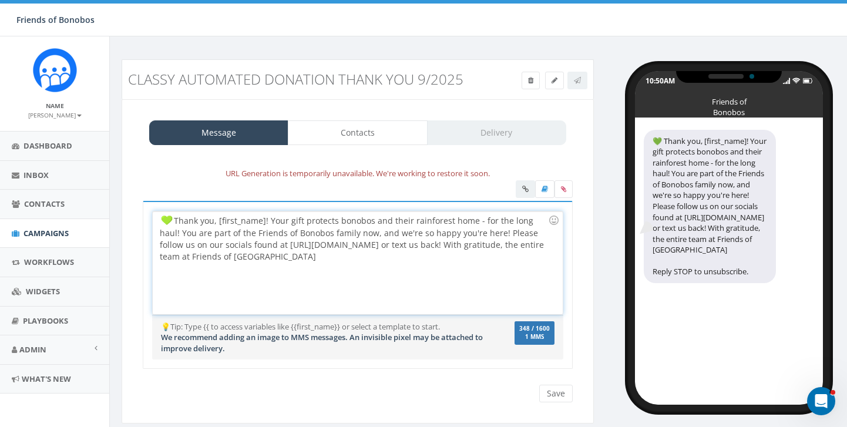
click at [323, 303] on div "Thank you, [first_name]! Your gift protects bonobos and their rainforest home -…" at bounding box center [358, 263] width 410 height 103
click at [374, 135] on link "Contacts" at bounding box center [357, 132] width 139 height 25
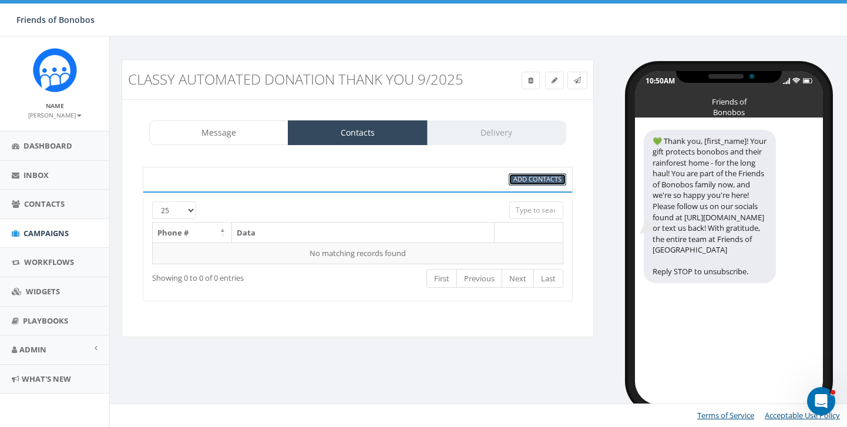
click at [548, 182] on span "Add Contacts" at bounding box center [538, 179] width 48 height 9
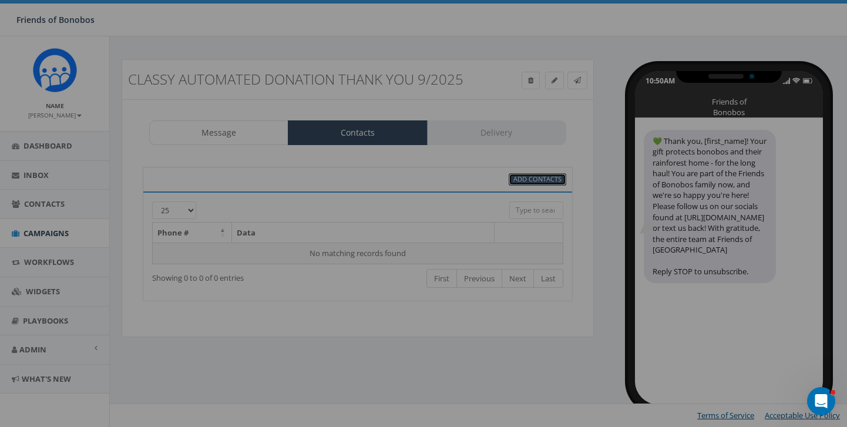
select select
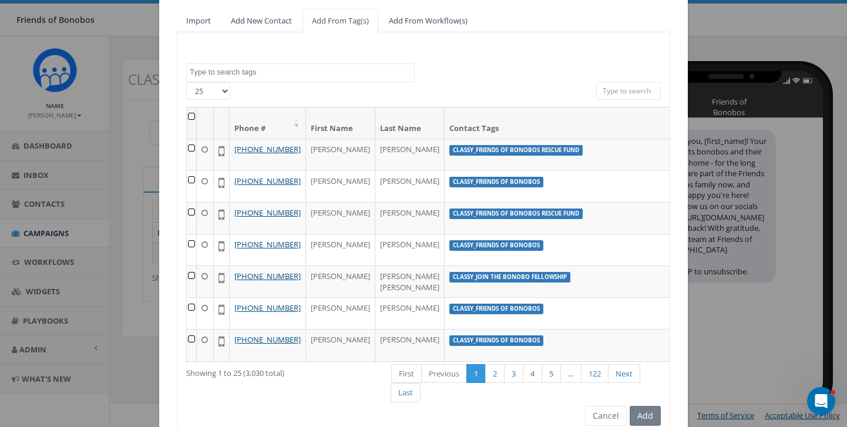
scroll to position [155, 0]
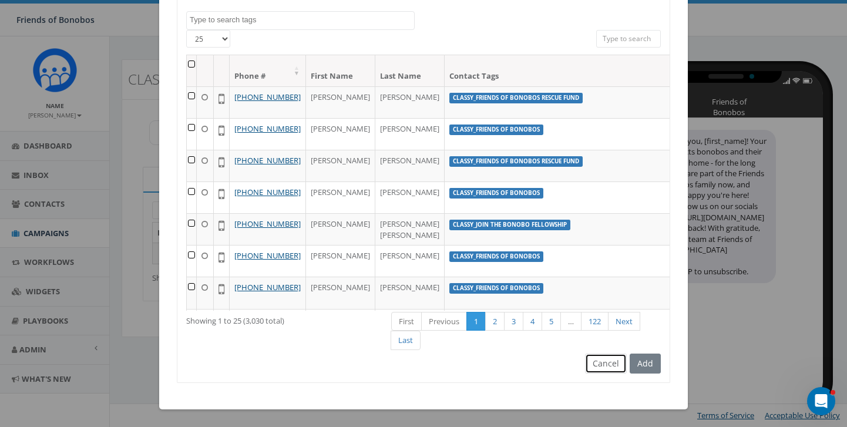
click at [596, 360] on button "Cancel" at bounding box center [606, 364] width 42 height 20
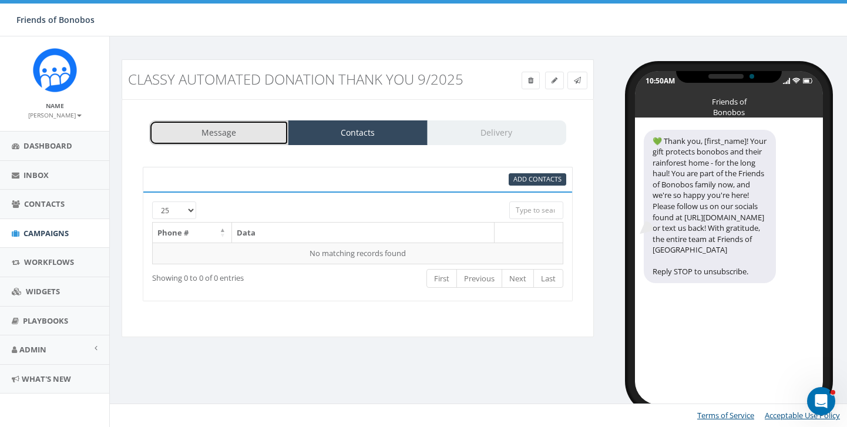
click at [199, 126] on link "Message" at bounding box center [218, 132] width 139 height 25
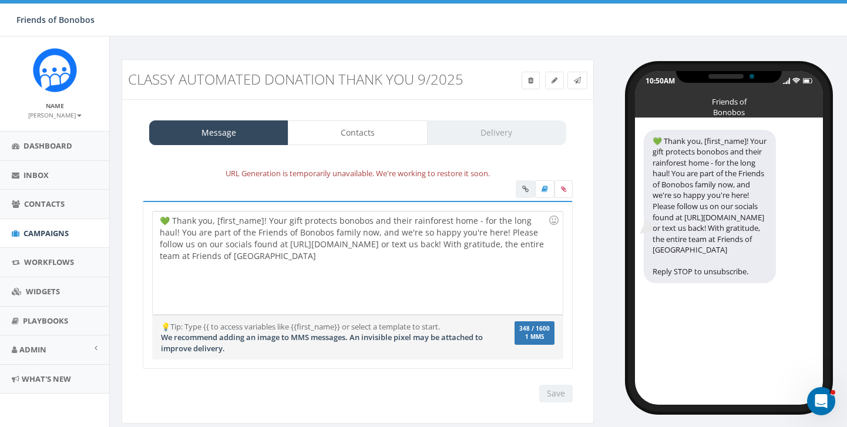
click at [548, 390] on div "Save Next" at bounding box center [553, 394] width 39 height 18
click at [413, 309] on div "💚 Thank you, [first_name]! Your gift protects bonobos and their rainforest home…" at bounding box center [358, 263] width 410 height 103
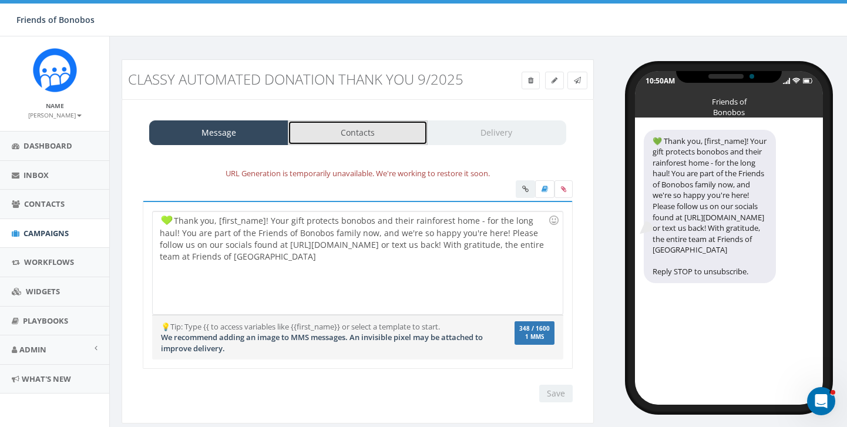
click at [350, 142] on link "Contacts" at bounding box center [357, 132] width 139 height 25
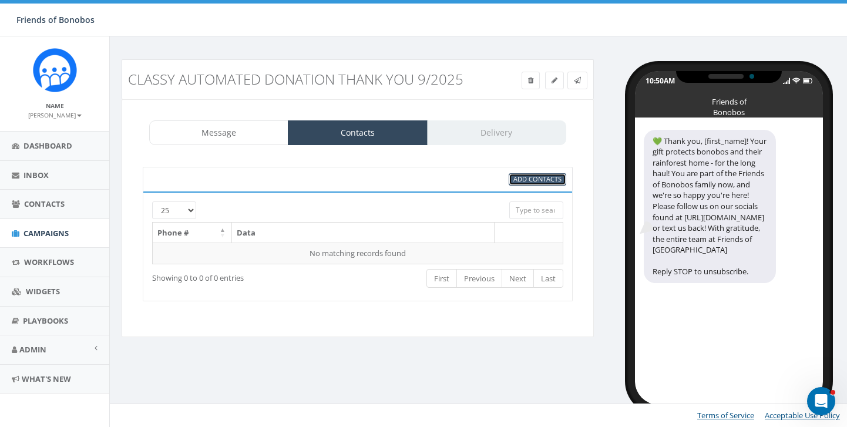
click at [531, 177] on span "Add Contacts" at bounding box center [538, 179] width 48 height 9
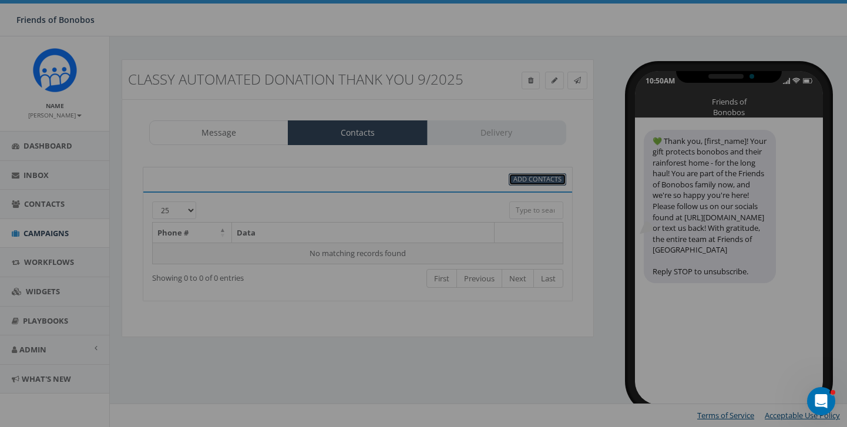
scroll to position [0, 0]
select select
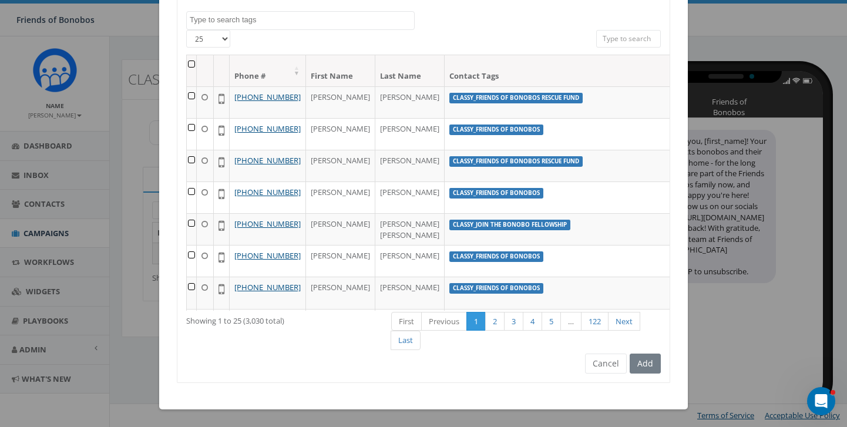
scroll to position [155, 0]
click at [606, 357] on button "Cancel" at bounding box center [606, 364] width 42 height 20
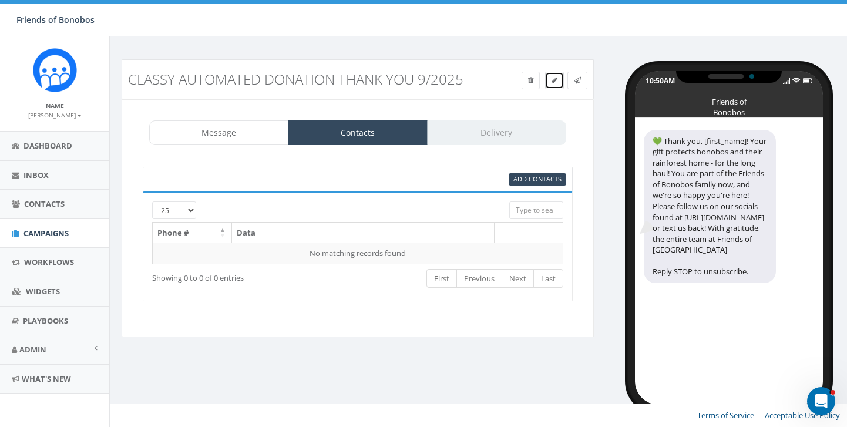
click at [554, 86] on link at bounding box center [554, 81] width 19 height 18
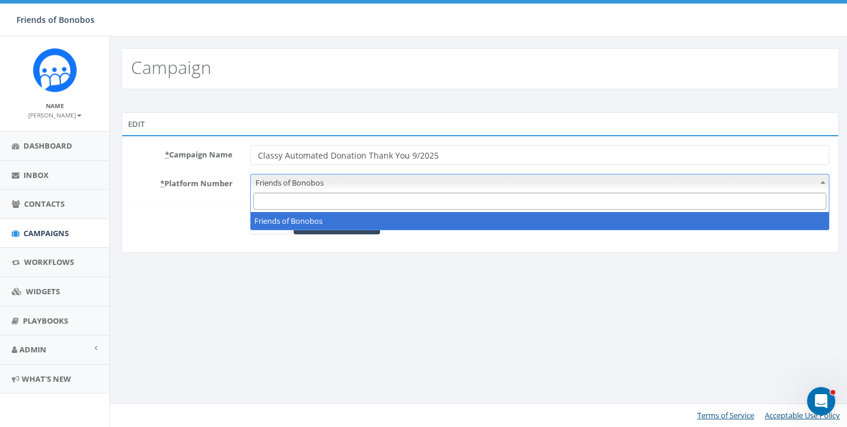
click at [351, 188] on span "Friends of Bonobos" at bounding box center [540, 183] width 578 height 16
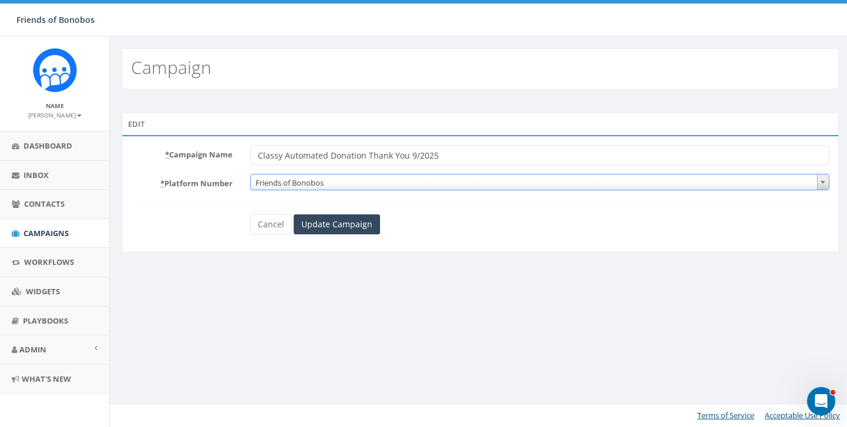
click at [351, 188] on span "Friends of Bonobos" at bounding box center [540, 183] width 578 height 16
click at [338, 225] on input "Update Campaign" at bounding box center [337, 224] width 86 height 20
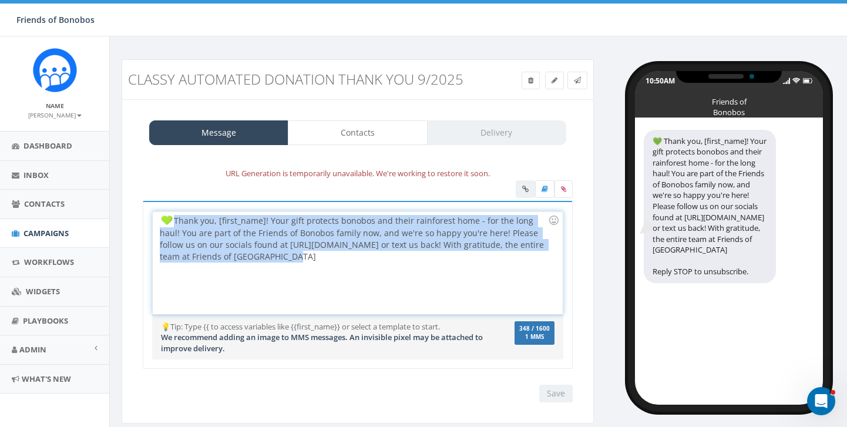
drag, startPoint x: 334, startPoint y: 257, endPoint x: 169, endPoint y: 220, distance: 169.2
click at [169, 220] on div "Thank you, [first_name]! Your gift protects bonobos and their rainforest home -…" at bounding box center [358, 263] width 410 height 103
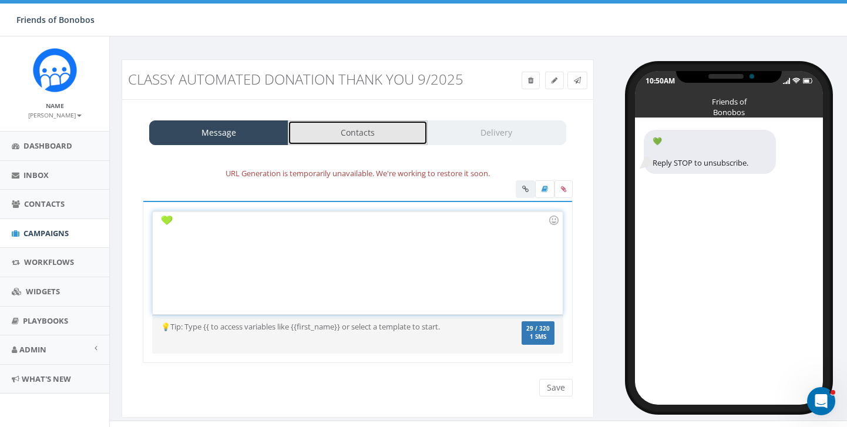
click at [347, 140] on link "Contacts" at bounding box center [357, 132] width 139 height 25
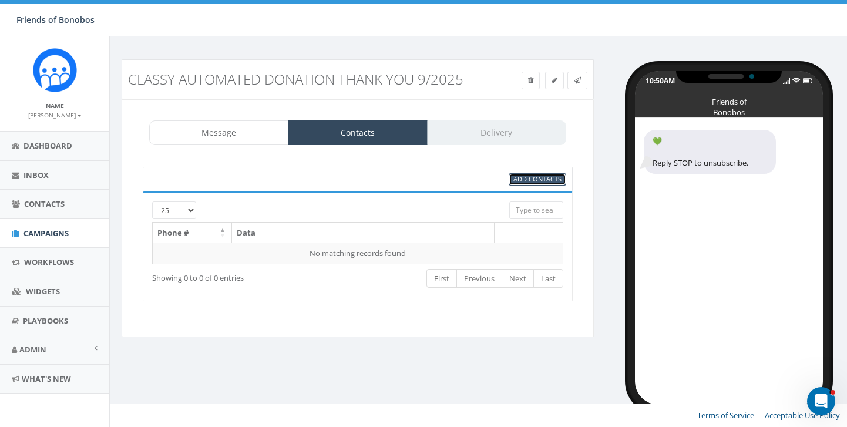
click at [549, 177] on span "Add Contacts" at bounding box center [538, 179] width 48 height 9
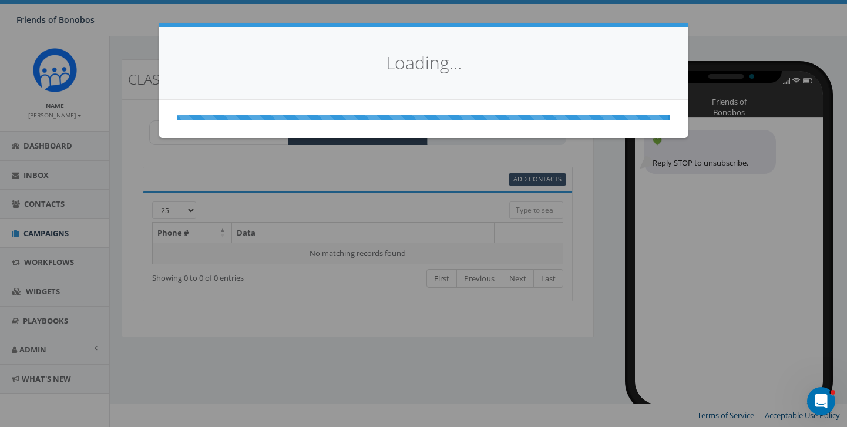
select select
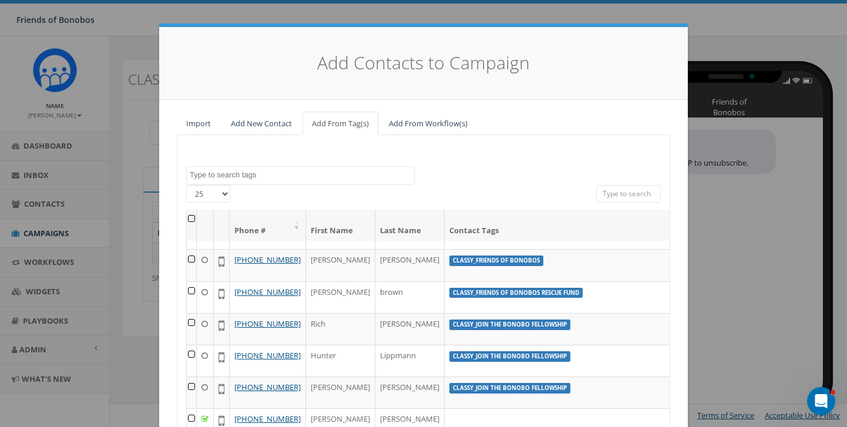
scroll to position [155, 0]
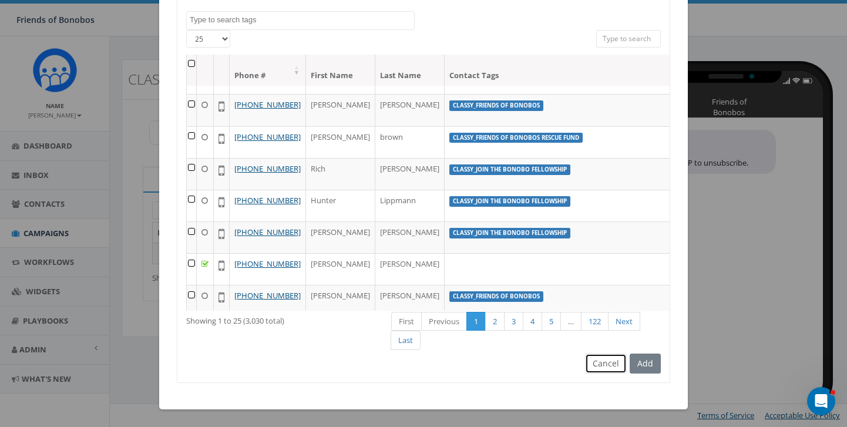
click at [612, 370] on button "Cancel" at bounding box center [606, 364] width 42 height 20
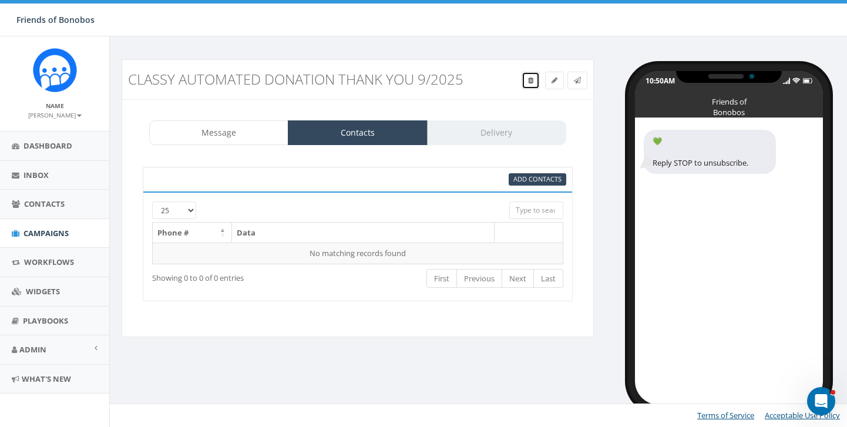
click at [527, 89] on link at bounding box center [531, 81] width 18 height 18
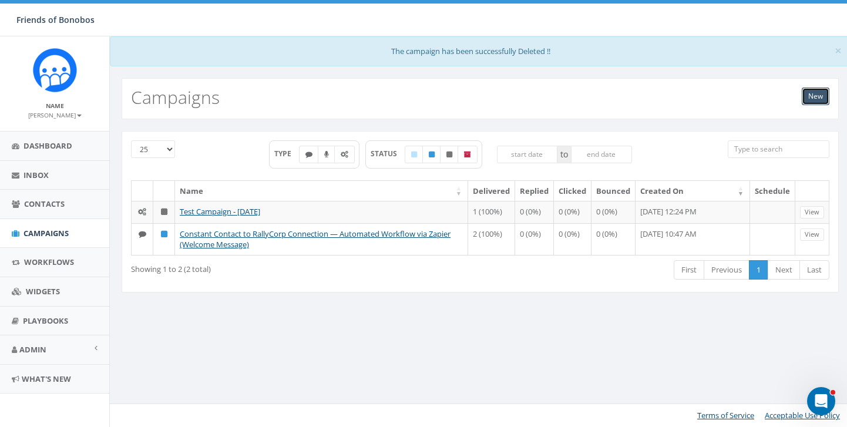
click at [813, 97] on link "New" at bounding box center [816, 97] width 28 height 18
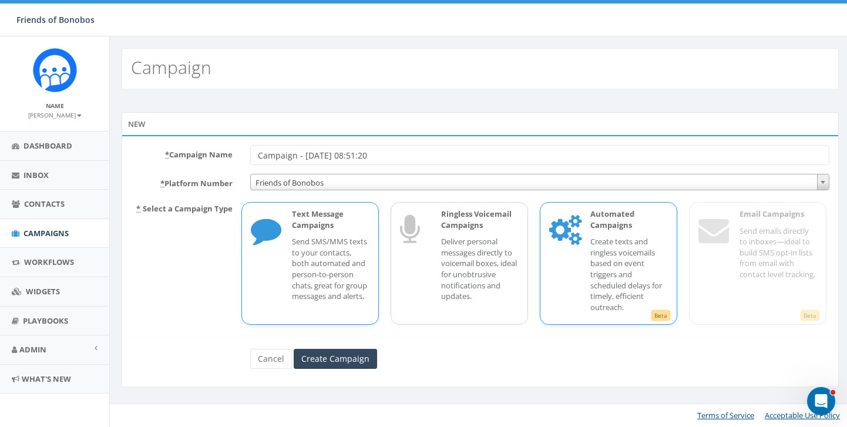
click at [602, 262] on p "Create texts and ringless voicemails based on event triggers and scheduled dela…" at bounding box center [630, 274] width 78 height 76
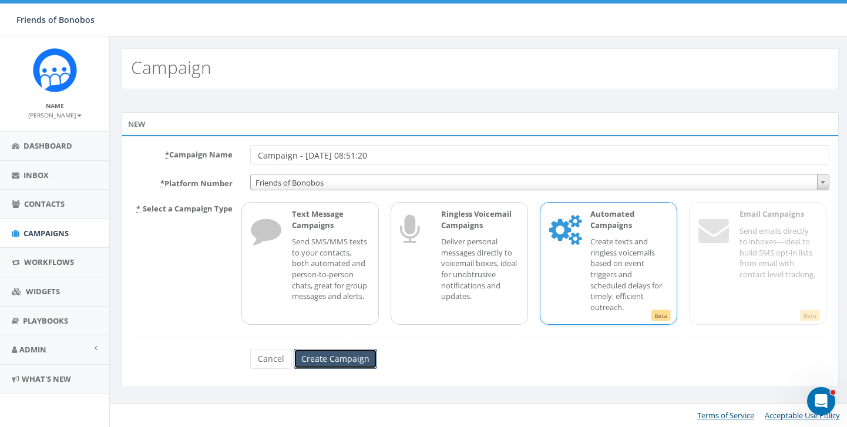
click at [337, 359] on input "Create Campaign" at bounding box center [335, 359] width 83 height 20
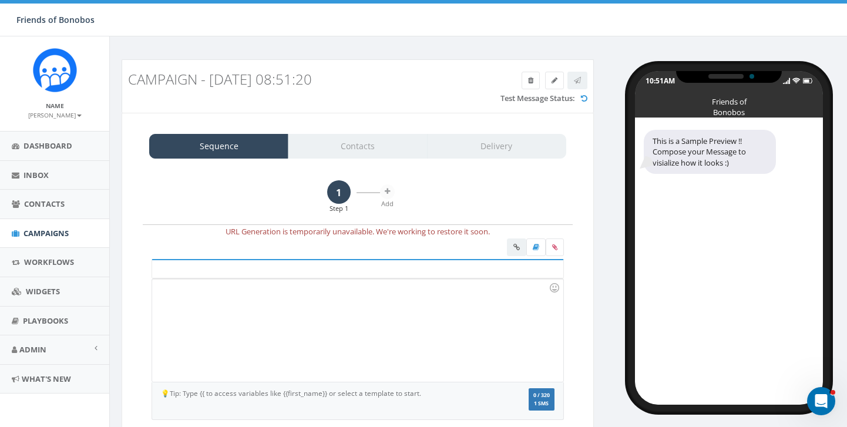
click at [301, 309] on div at bounding box center [357, 330] width 411 height 103
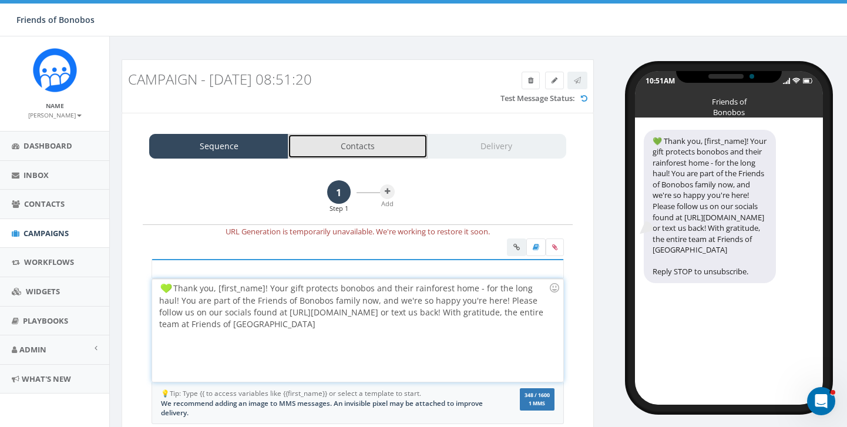
click at [363, 149] on link "Contacts" at bounding box center [357, 146] width 139 height 25
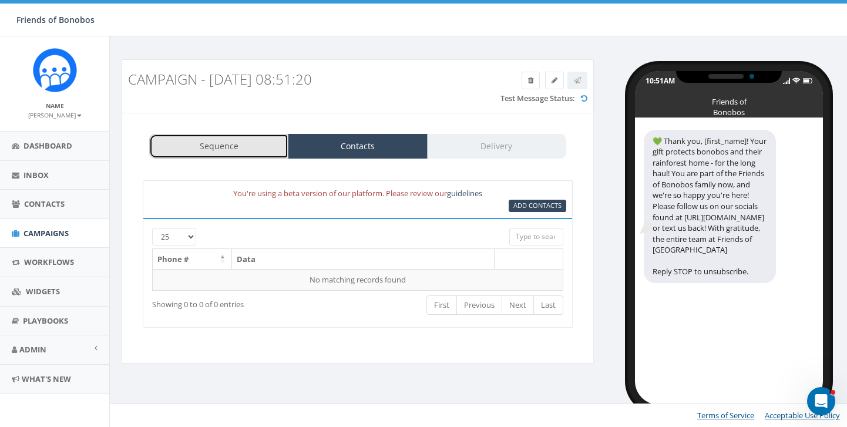
click at [249, 155] on link "Sequence" at bounding box center [218, 146] width 139 height 25
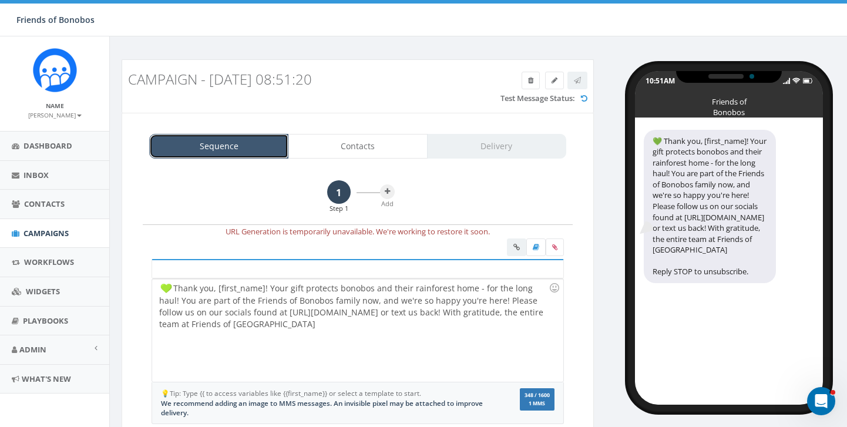
scroll to position [80, 0]
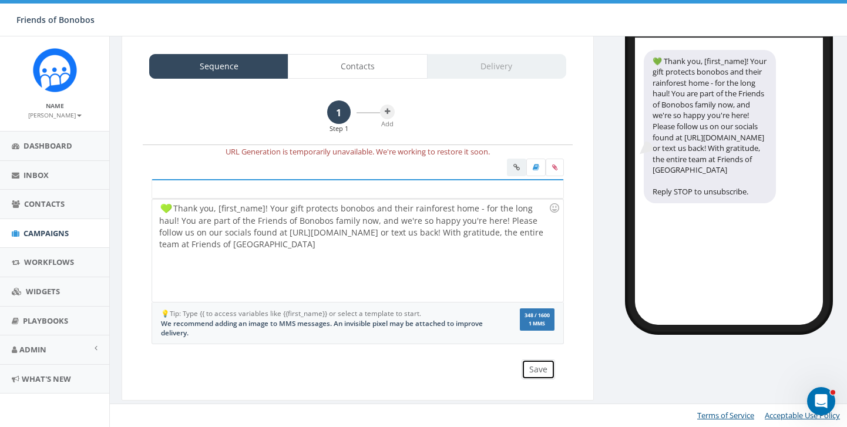
click at [539, 370] on button "Save" at bounding box center [538, 370] width 33 height 20
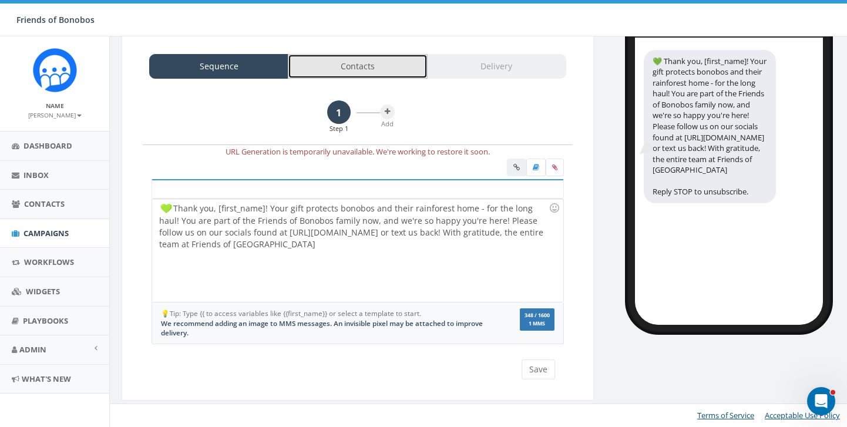
click at [358, 70] on link "Contacts" at bounding box center [357, 66] width 139 height 25
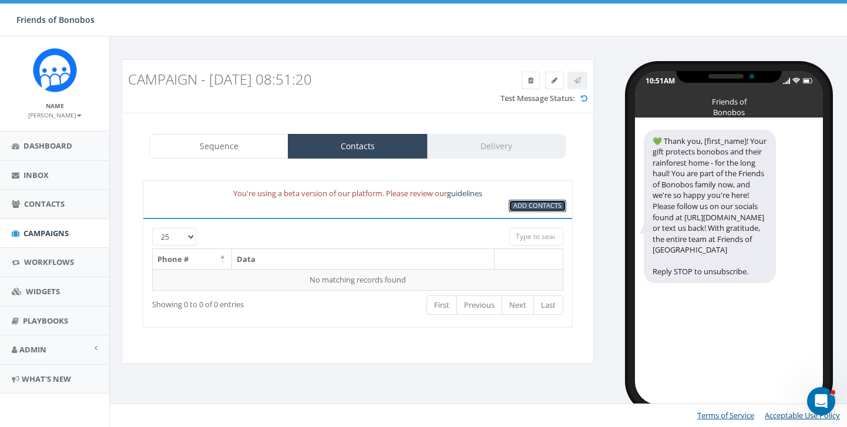
click at [540, 207] on span "Add Contacts" at bounding box center [538, 205] width 48 height 9
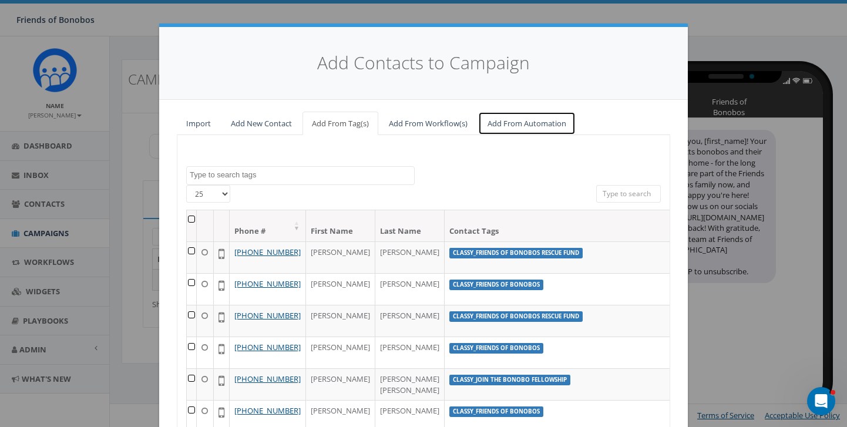
click at [522, 132] on link "Add From Automation" at bounding box center [527, 124] width 98 height 24
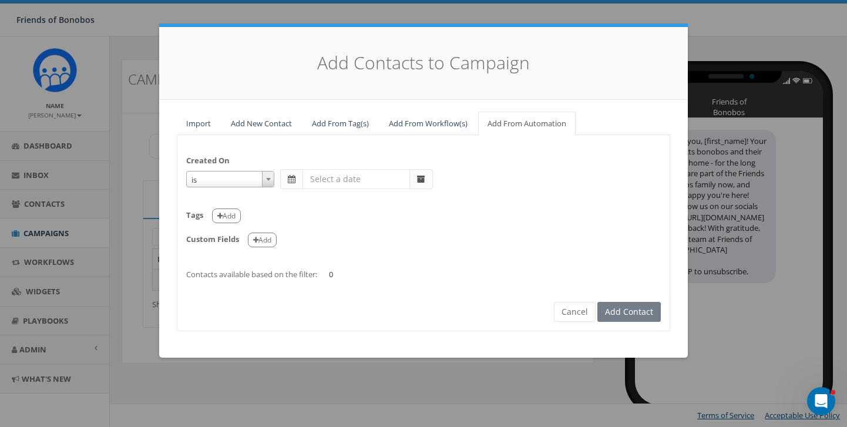
click at [427, 180] on span at bounding box center [421, 179] width 23 height 20
click at [259, 180] on span "is" at bounding box center [230, 180] width 87 height 16
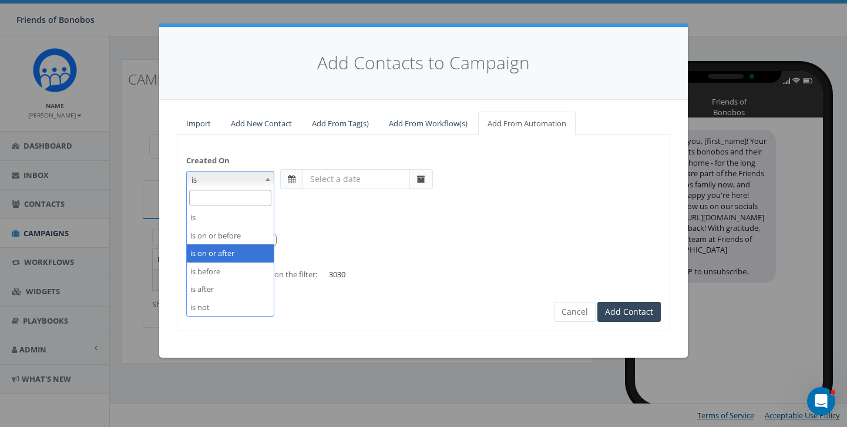
select select "is on or after"
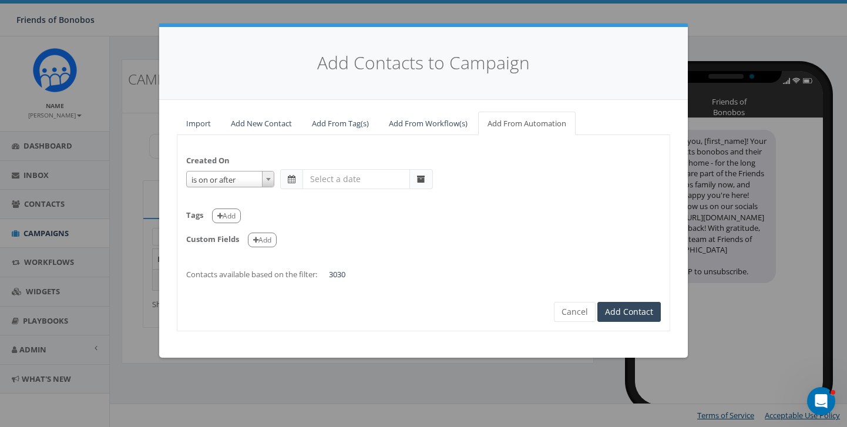
click at [293, 182] on span at bounding box center [292, 179] width 8 height 8
click at [339, 183] on input "text" at bounding box center [357, 179] width 108 height 20
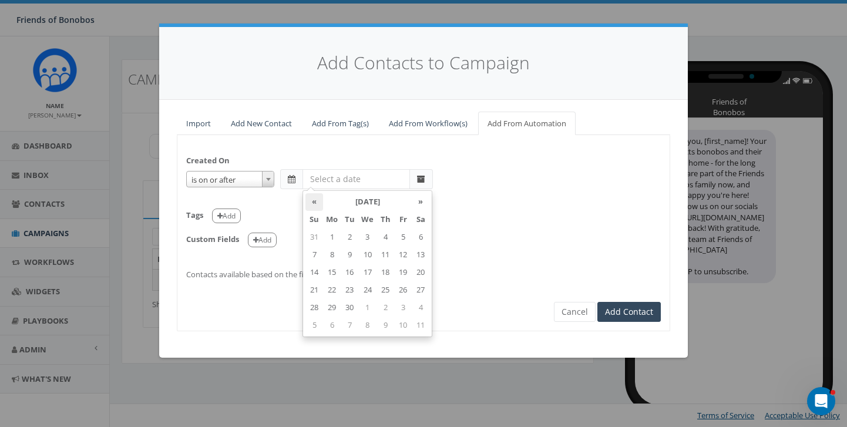
click at [310, 203] on th "«" at bounding box center [315, 202] width 18 height 18
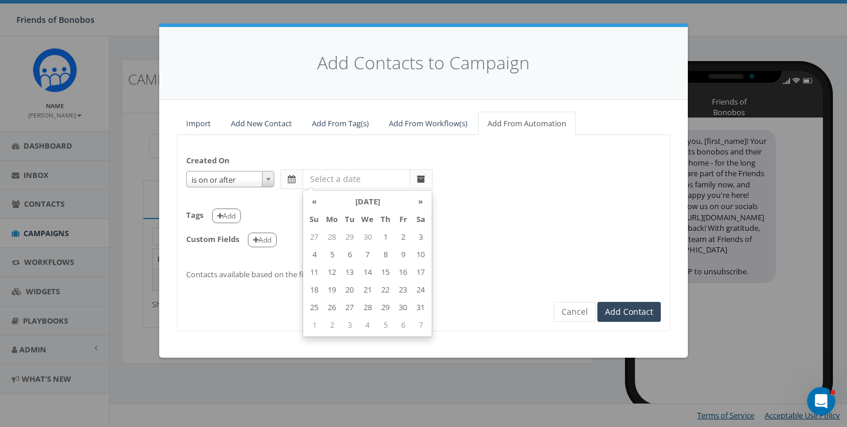
click at [310, 203] on th "«" at bounding box center [315, 202] width 18 height 18
click at [419, 205] on th "»" at bounding box center [421, 202] width 18 height 18
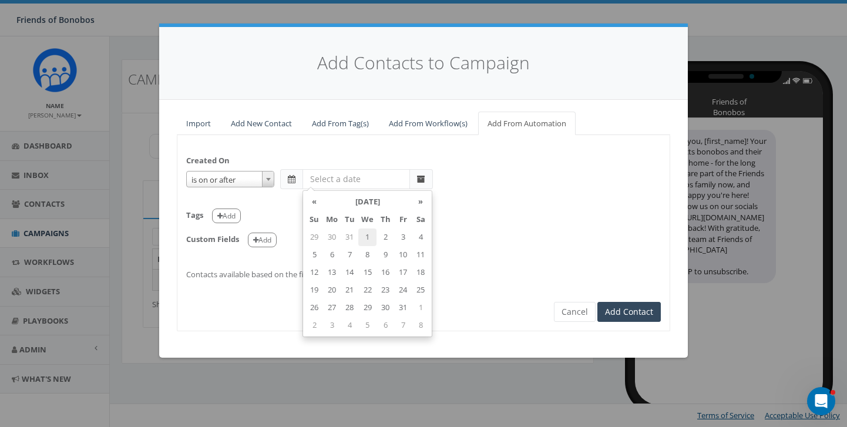
click at [367, 239] on td "1" at bounding box center [367, 238] width 18 height 18
type input "2025-01-01"
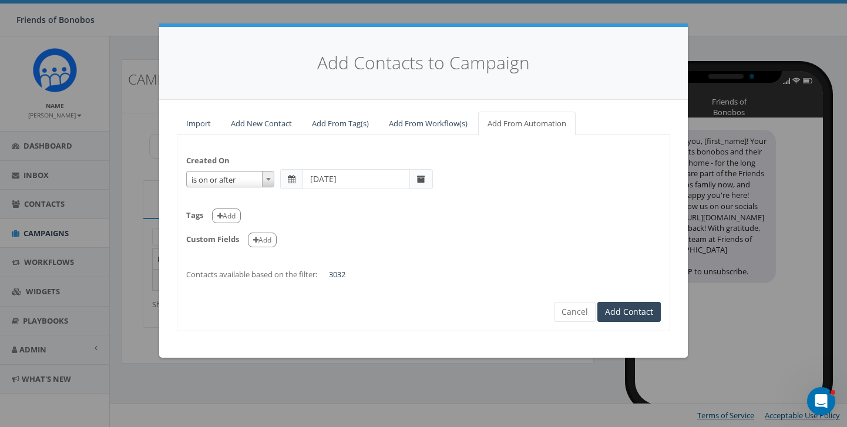
click at [480, 192] on div "Created On is is on or before is on or after is before is after is not is on or…" at bounding box center [423, 212] width 492 height 136
click at [233, 218] on button "Add" at bounding box center [226, 216] width 29 height 15
select select
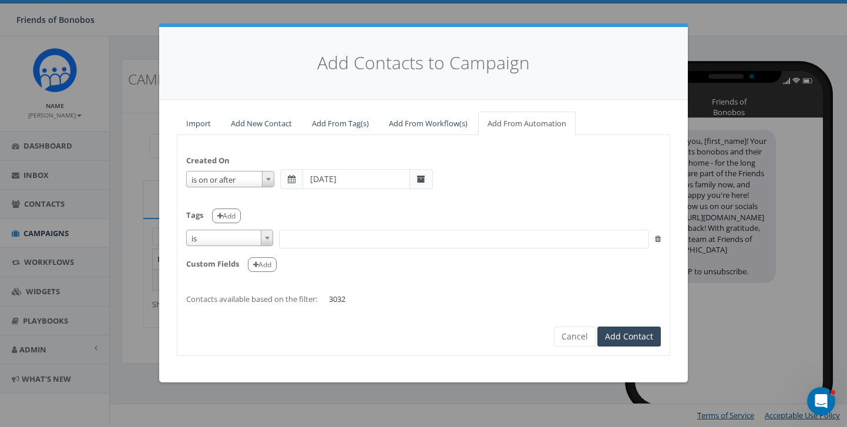
click at [266, 237] on b at bounding box center [267, 238] width 5 height 3
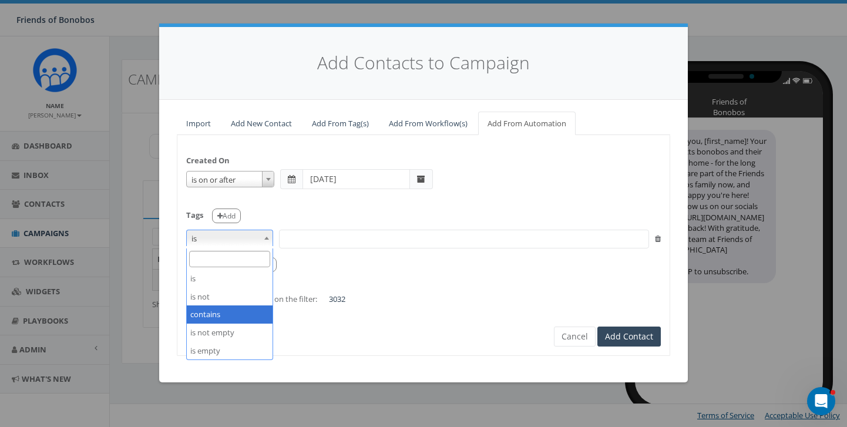
select select "contains"
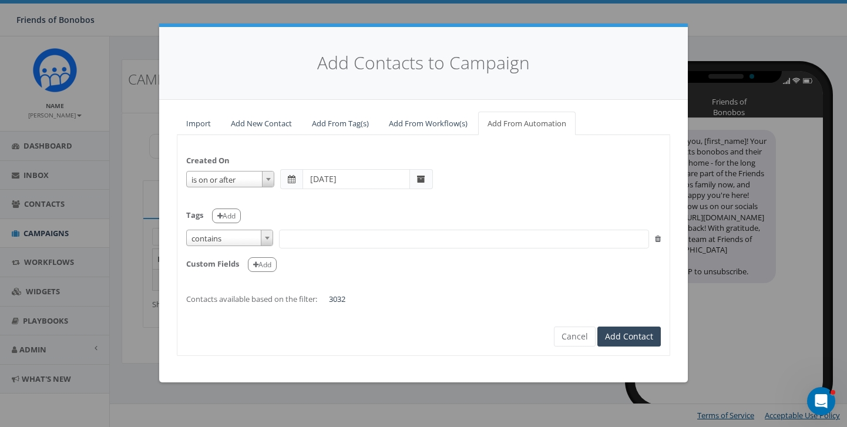
click at [314, 244] on span at bounding box center [464, 239] width 370 height 19
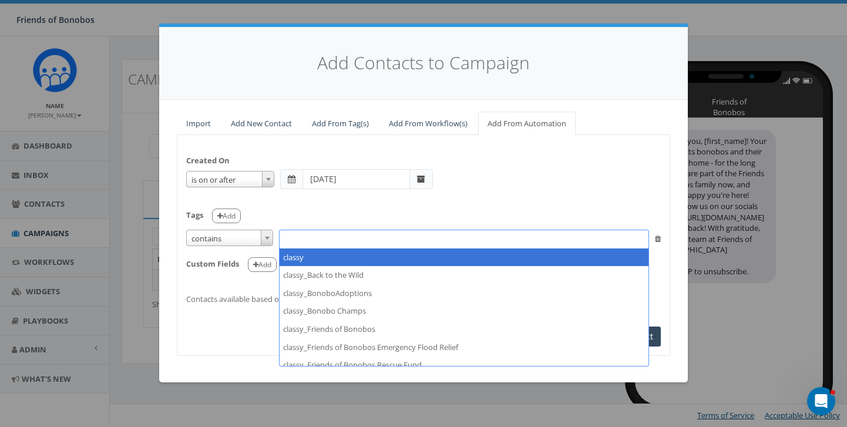
select select "classy"
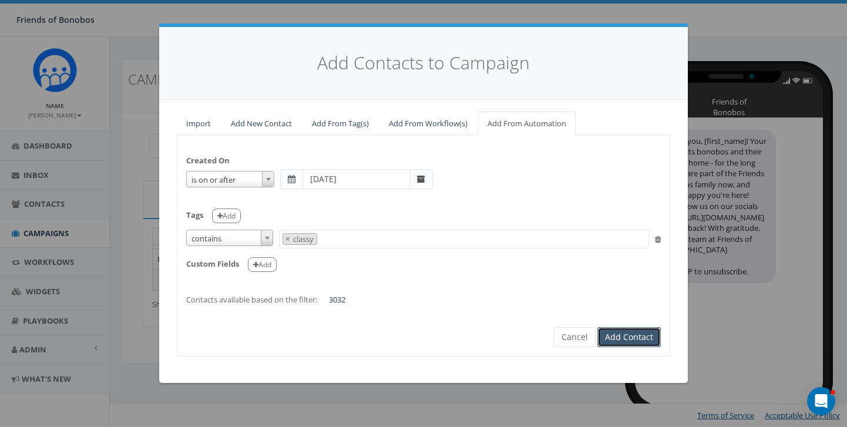
click at [629, 337] on button "Add Contact" at bounding box center [629, 337] width 63 height 20
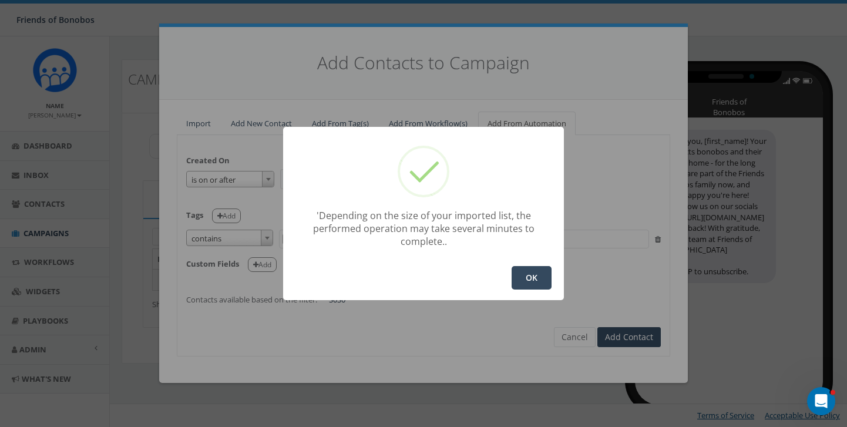
click at [528, 273] on button "OK" at bounding box center [532, 278] width 40 height 24
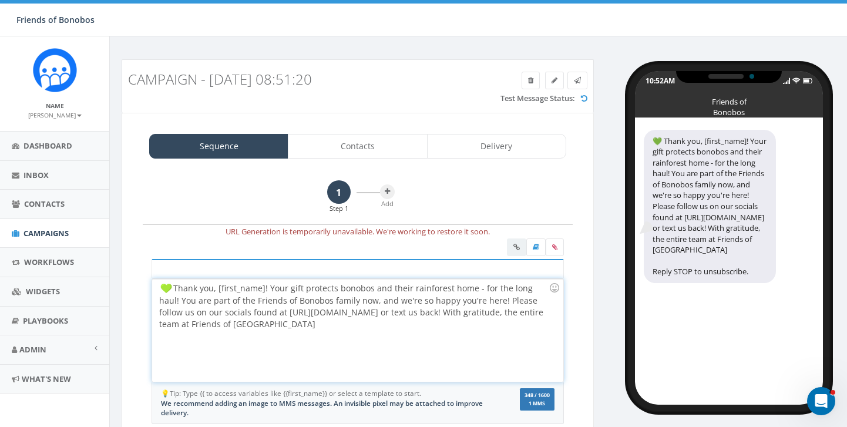
click at [483, 301] on div "Thank you, [first_name]! Your gift protects bonobos and their rainforest home -…" at bounding box center [357, 330] width 411 height 103
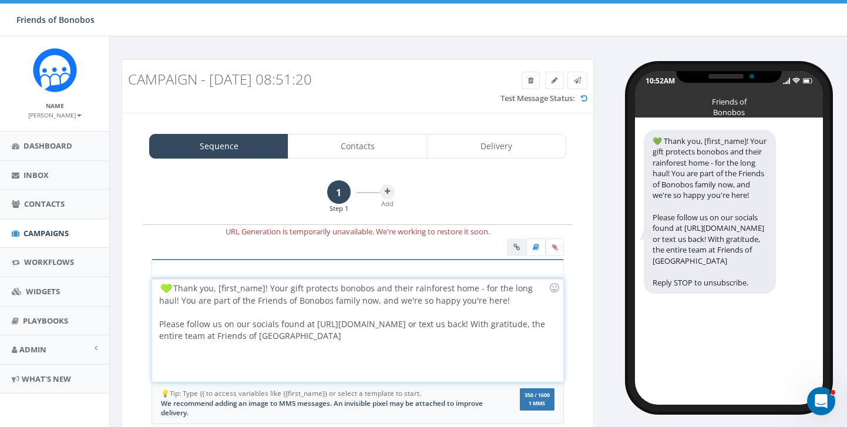
click at [480, 324] on div "Please follow us on our socials found at https://www.bonobos.org/ or text us ba…" at bounding box center [354, 331] width 390 height 24
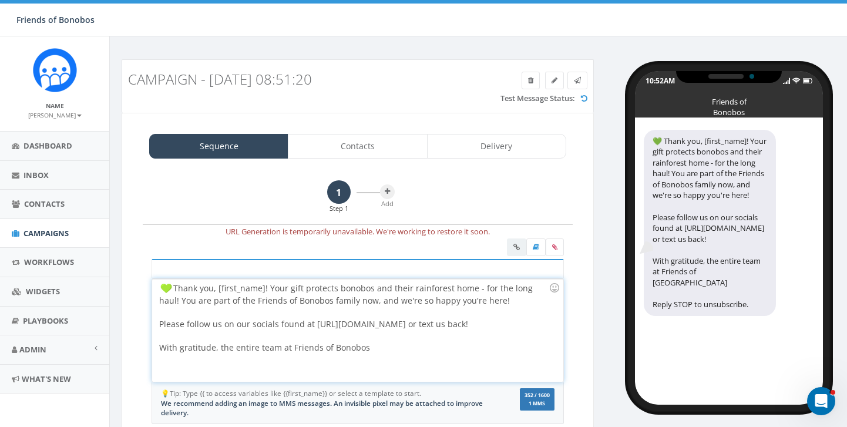
scroll to position [80, 0]
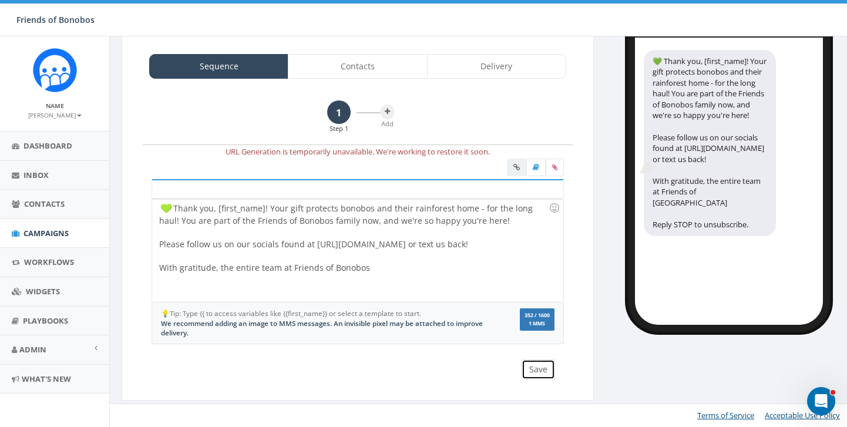
click at [530, 371] on button "Save" at bounding box center [538, 370] width 33 height 20
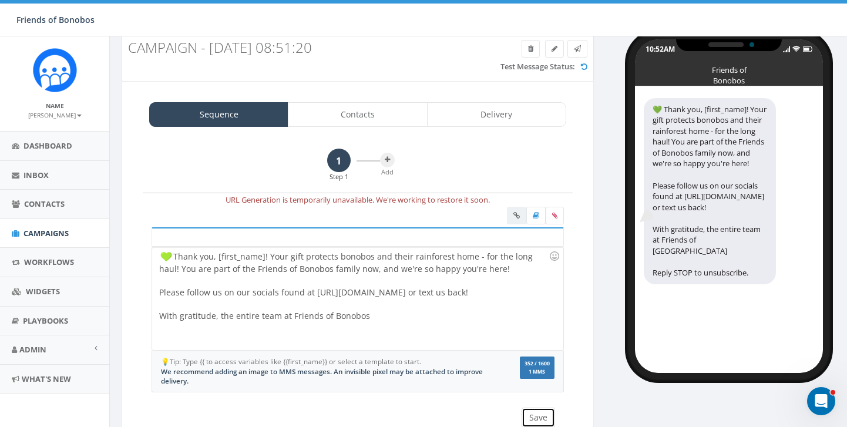
scroll to position [0, 0]
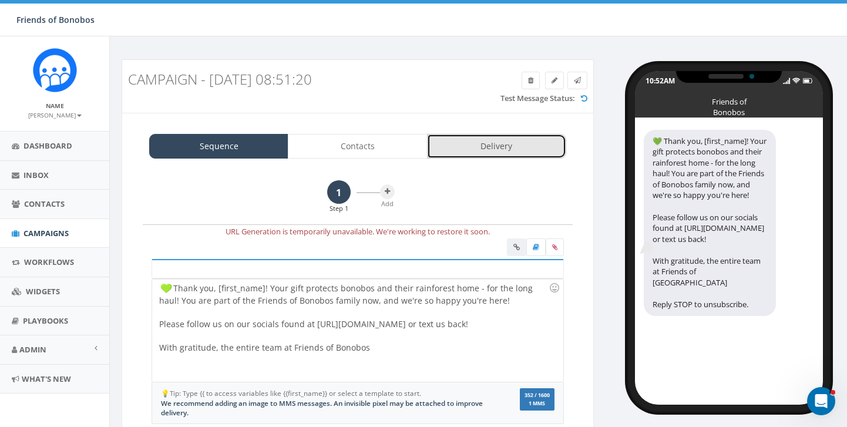
click at [505, 144] on link "Delivery" at bounding box center [496, 146] width 139 height 25
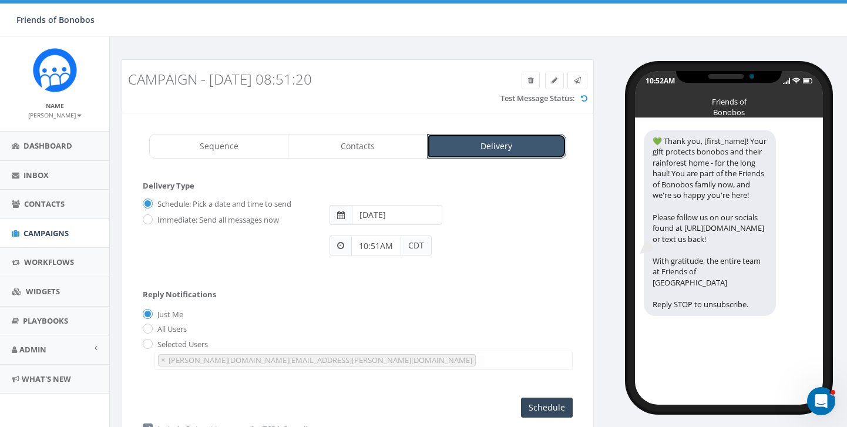
scroll to position [76, 0]
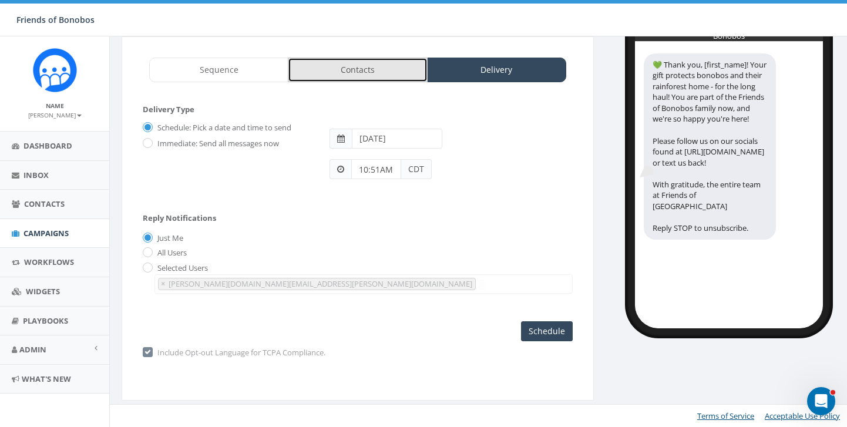
click at [334, 74] on link "Contacts" at bounding box center [357, 70] width 139 height 25
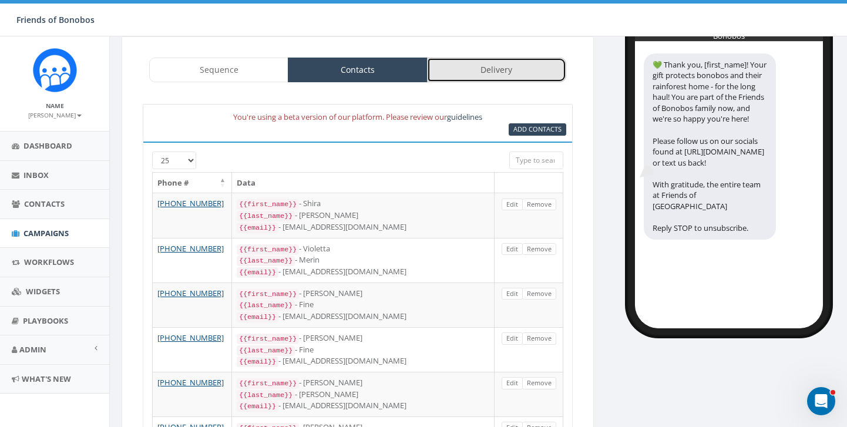
click at [483, 80] on link "Delivery" at bounding box center [496, 70] width 139 height 25
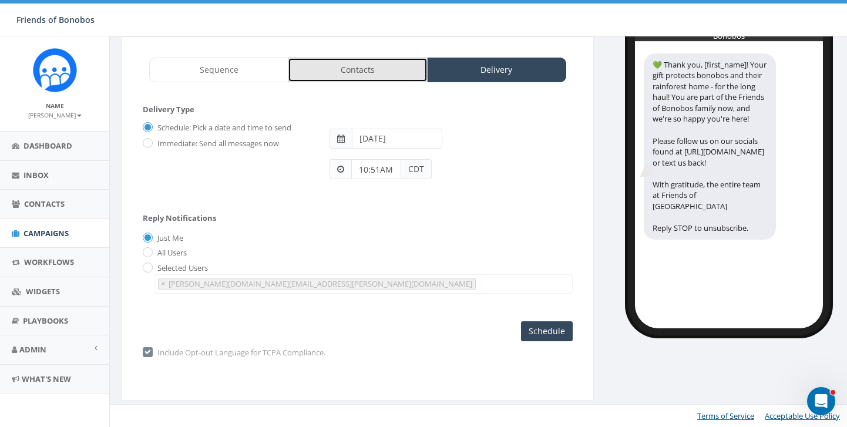
click at [374, 66] on link "Contacts" at bounding box center [357, 70] width 139 height 25
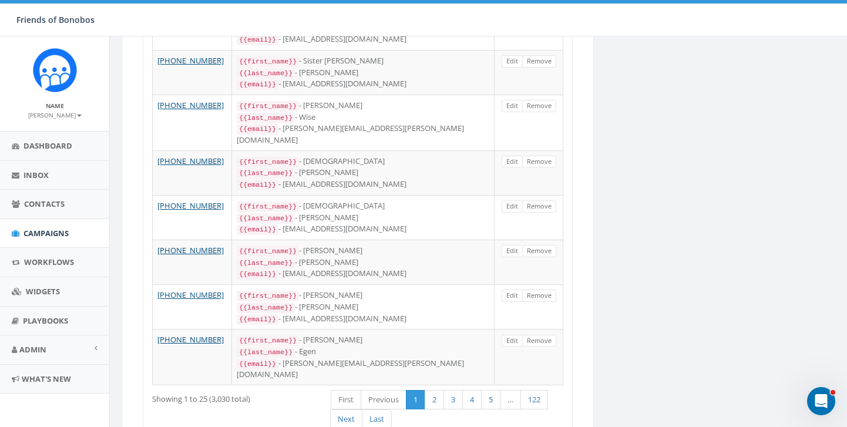
scroll to position [0, 0]
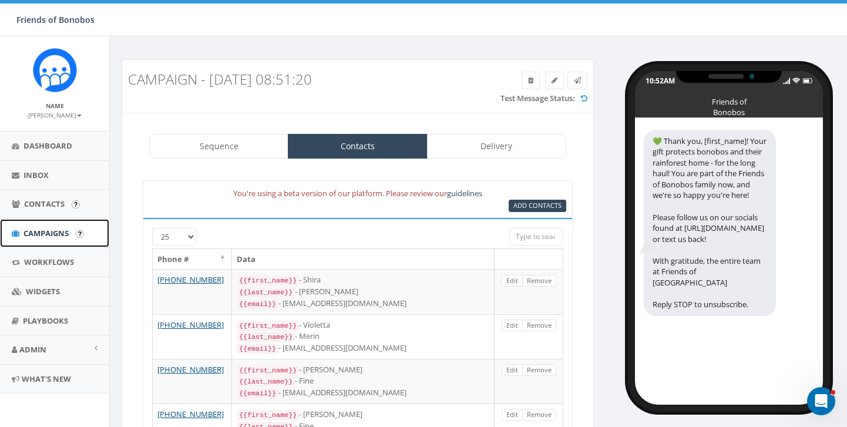
click at [62, 233] on span "Campaigns" at bounding box center [46, 233] width 45 height 11
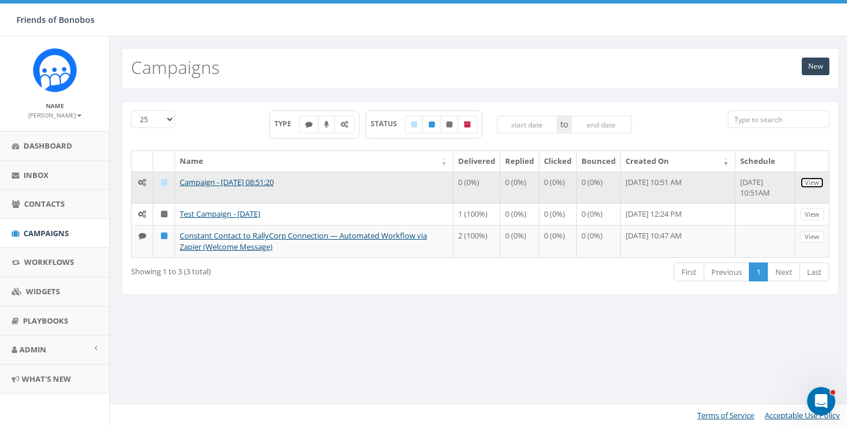
click at [816, 183] on link "View" at bounding box center [812, 183] width 24 height 12
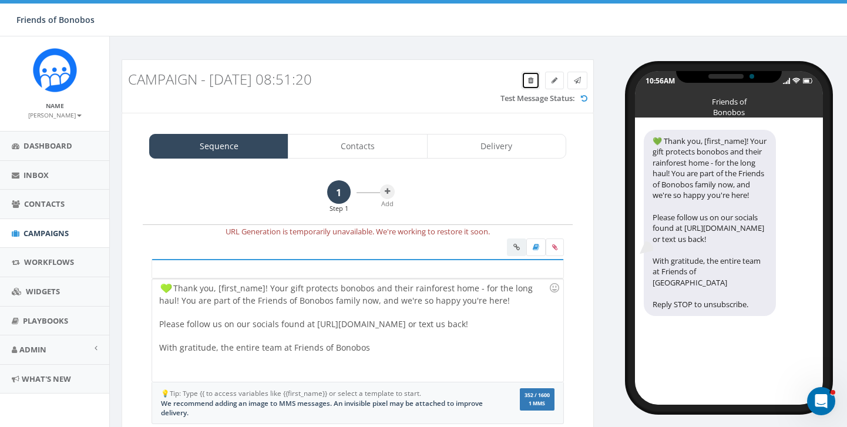
click at [536, 73] on link at bounding box center [531, 81] width 18 height 18
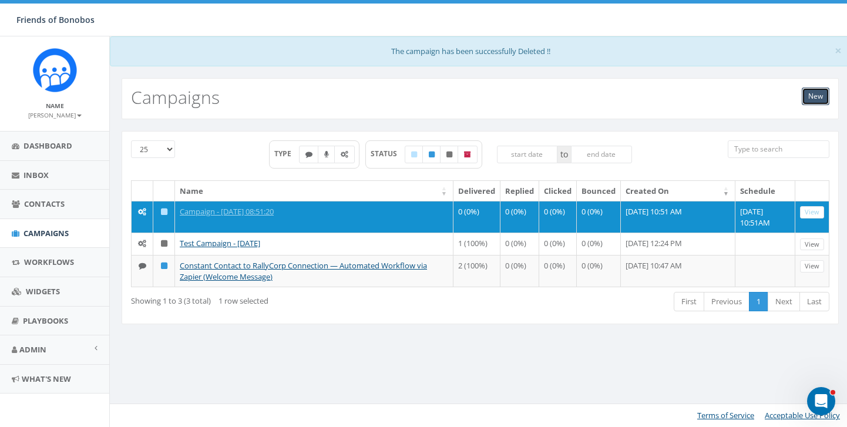
click at [812, 93] on link "New" at bounding box center [816, 97] width 28 height 18
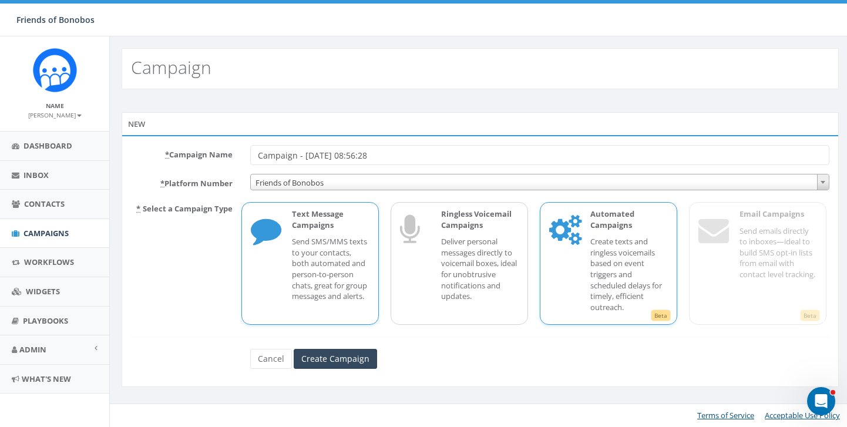
click at [636, 283] on p "Create texts and ringless voicemails based on event triggers and scheduled dela…" at bounding box center [630, 274] width 78 height 76
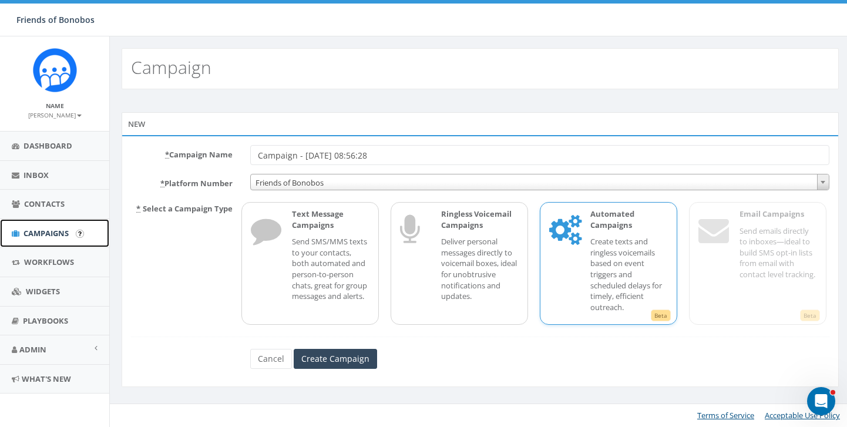
click at [48, 219] on link "Campaigns" at bounding box center [54, 233] width 109 height 29
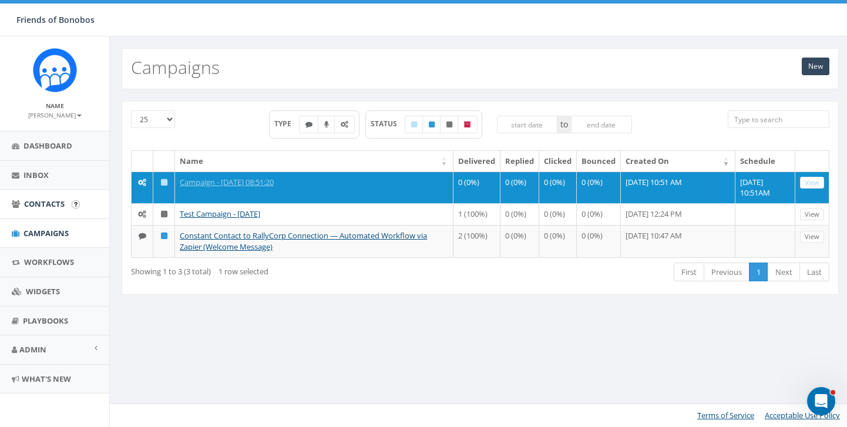
click at [43, 207] on span "Contacts" at bounding box center [44, 204] width 41 height 11
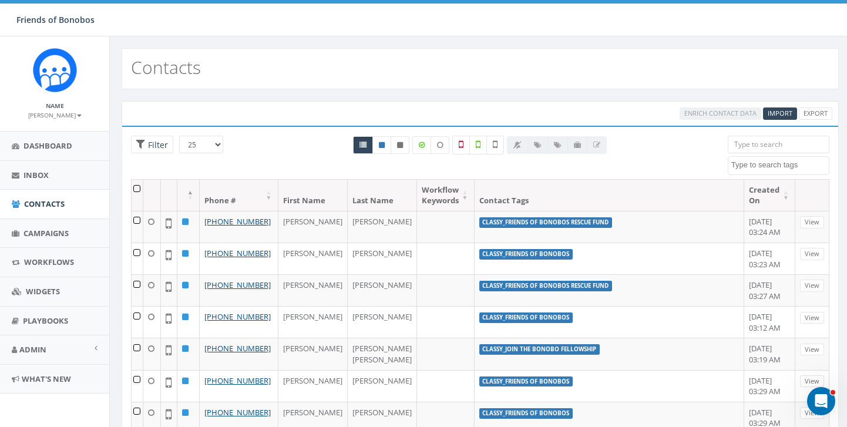
click at [460, 17] on div "Friends of Bonobos Friends of Bonobos Profile Sign Out 0.00 % of Available Amou…" at bounding box center [423, 18] width 847 height 36
click at [758, 169] on textarea "Search" at bounding box center [781, 165] width 98 height 11
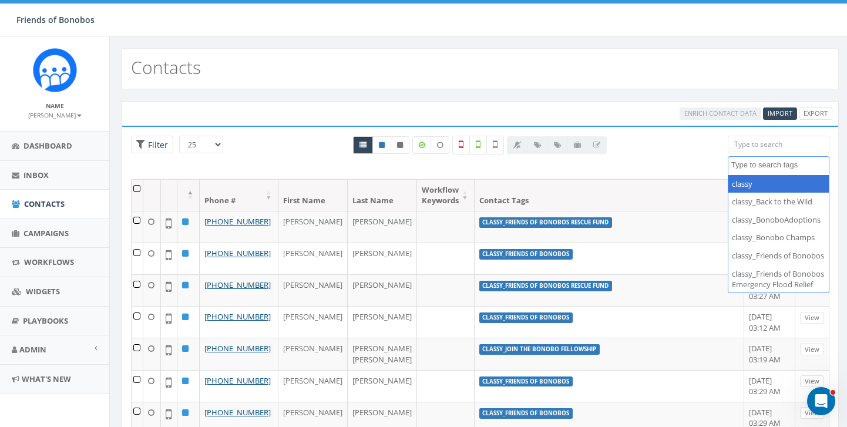
select select "classy"
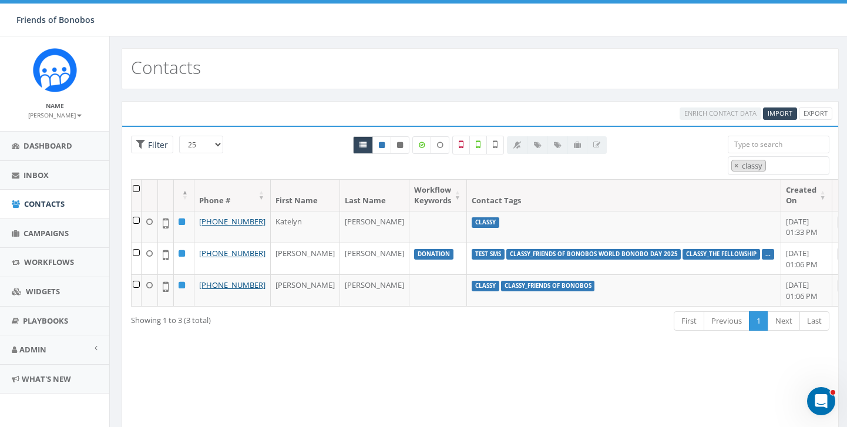
click at [782, 192] on th "Created On" at bounding box center [807, 195] width 51 height 31
click at [777, 192] on th "Created On" at bounding box center [802, 195] width 51 height 31
click at [481, 19] on div "Friends of Bonobos Friends of Bonobos Profile Sign Out 0.00 % of Available Amou…" at bounding box center [423, 18] width 847 height 36
click at [738, 166] on span "×" at bounding box center [737, 165] width 4 height 11
select select
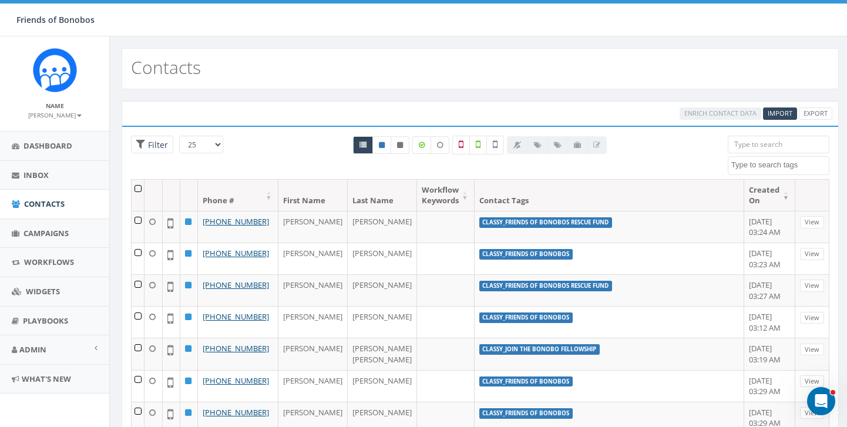
click at [278, 70] on div "Contacts" at bounding box center [481, 68] width 718 height 41
click at [43, 234] on span "Campaigns" at bounding box center [46, 233] width 45 height 11
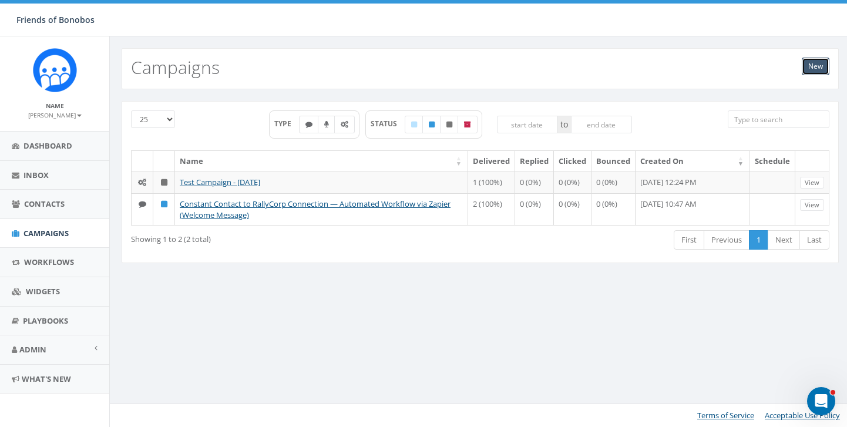
click at [820, 62] on link "New" at bounding box center [816, 67] width 28 height 18
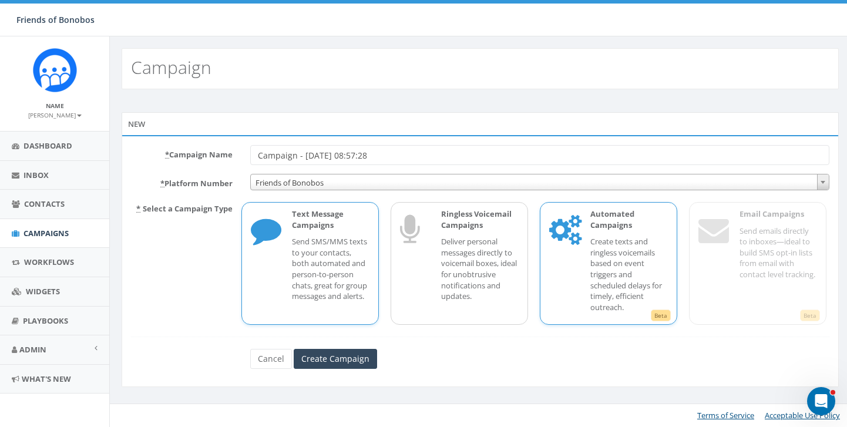
click at [612, 252] on p "Create texts and ringless voicemails based on event triggers and scheduled dela…" at bounding box center [630, 274] width 78 height 76
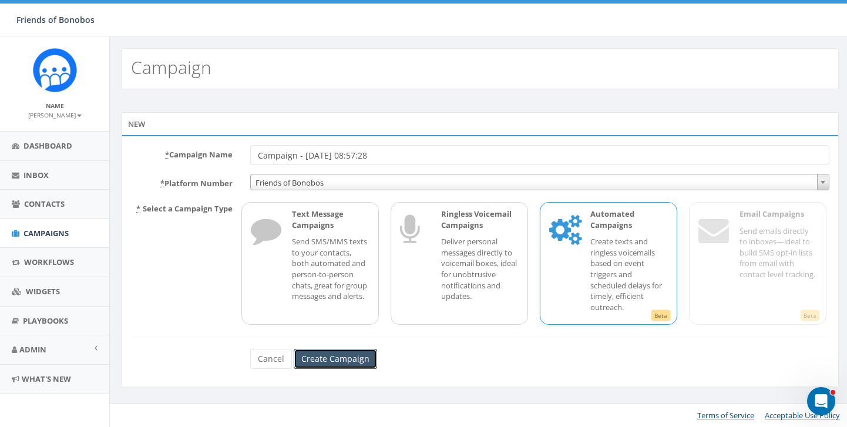
click at [343, 356] on input "Create Campaign" at bounding box center [335, 359] width 83 height 20
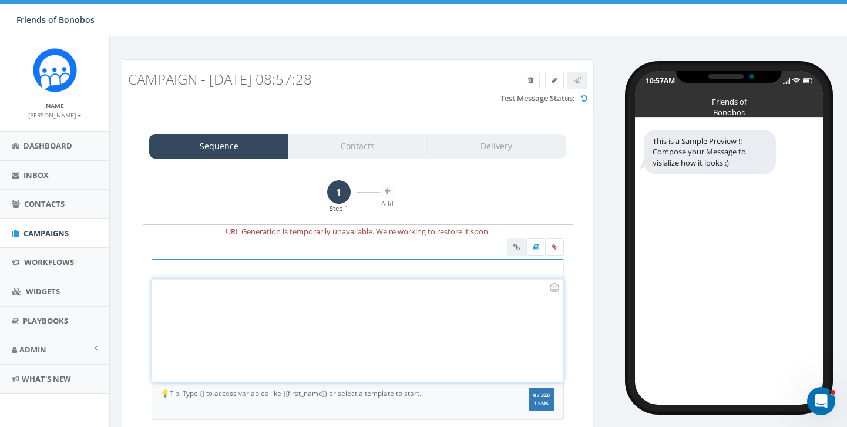
click at [301, 290] on div at bounding box center [357, 330] width 411 height 103
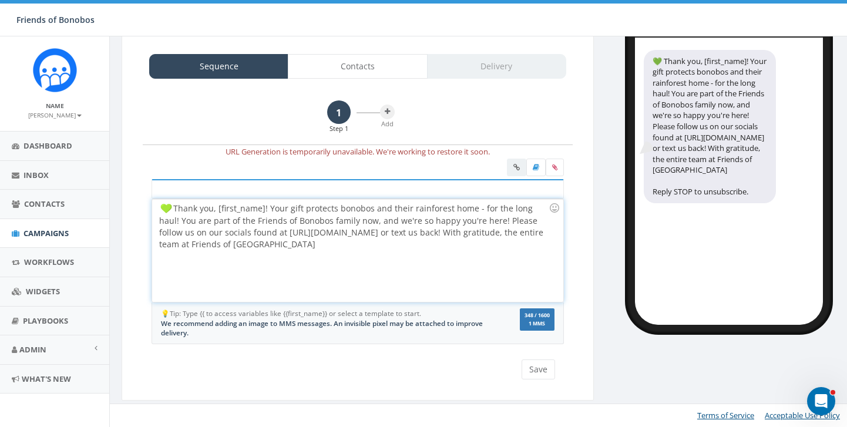
scroll to position [79, 0]
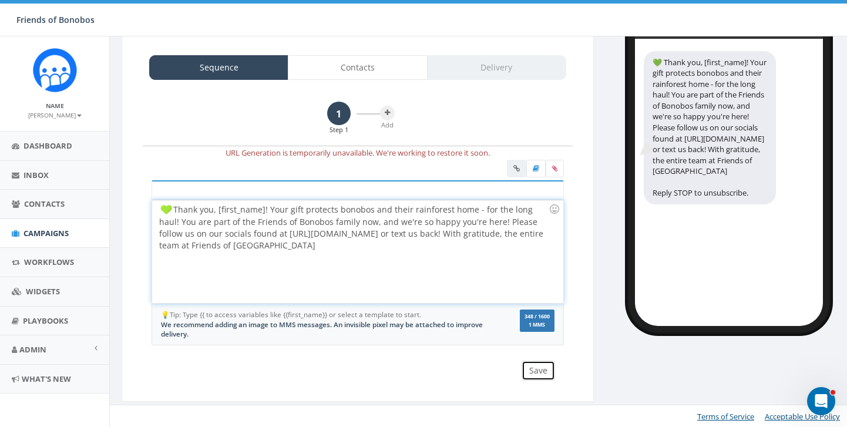
click at [532, 368] on button "Save" at bounding box center [538, 371] width 33 height 20
click at [163, 224] on div "Thank you, [first_name]! Your gift protects bonobos and their rainforest home -…" at bounding box center [357, 251] width 411 height 103
click at [482, 222] on div "Thank you, [first_name]! Your gift protects bonobos and their rainforest home -…" at bounding box center [357, 251] width 411 height 103
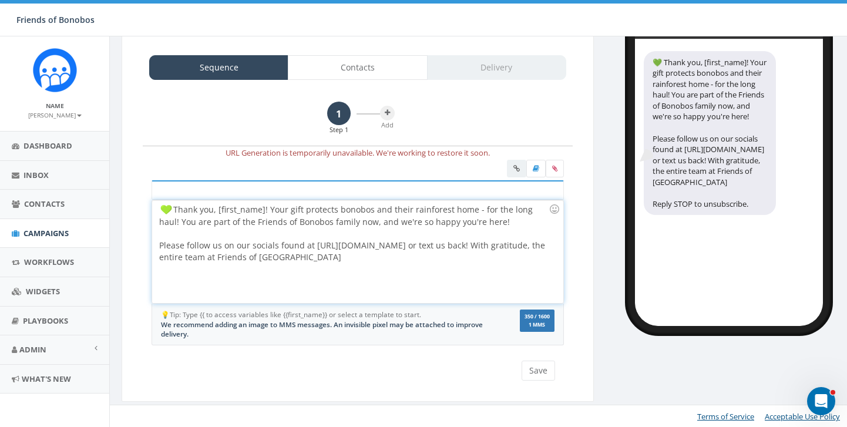
click at [478, 243] on div "Please follow us on our socials found at https://www.bonobos.org/ or text us ba…" at bounding box center [354, 252] width 390 height 24
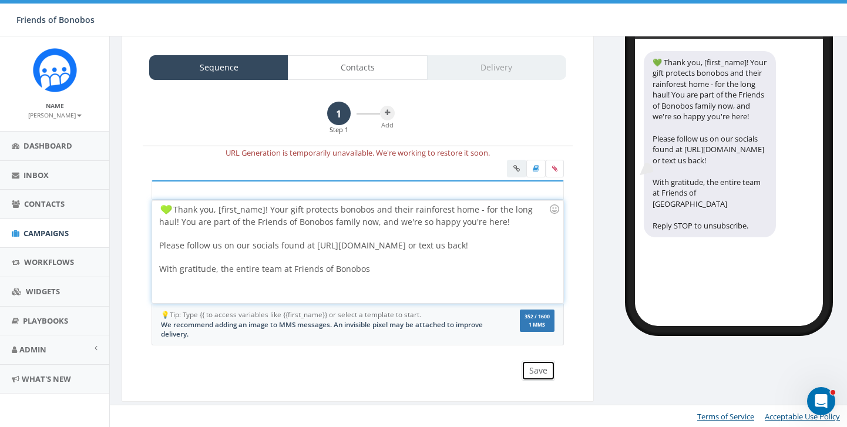
click at [539, 366] on button "Save" at bounding box center [538, 371] width 33 height 20
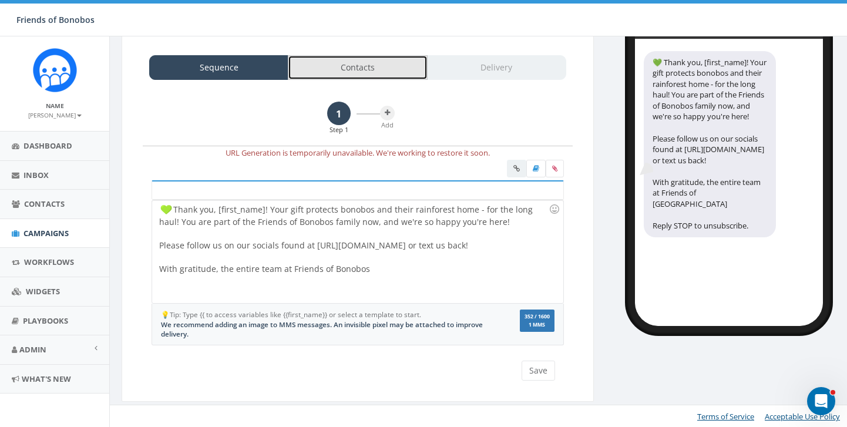
click at [349, 76] on link "Contacts" at bounding box center [357, 67] width 139 height 25
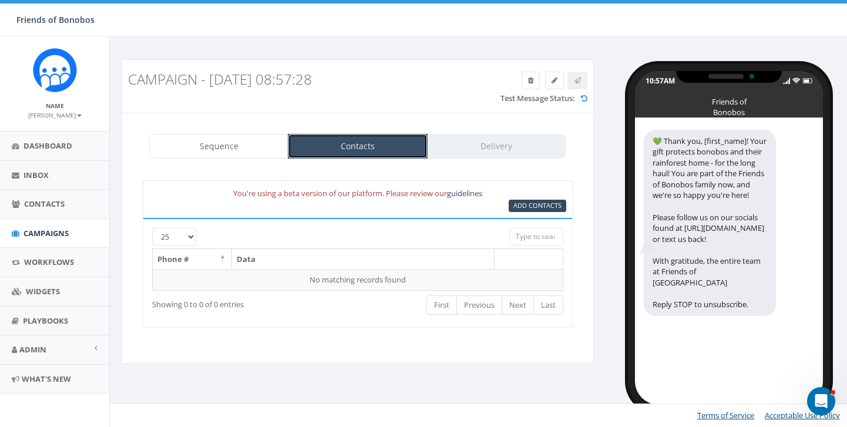
scroll to position [0, 0]
click at [521, 205] on span "Add Contacts" at bounding box center [538, 205] width 48 height 9
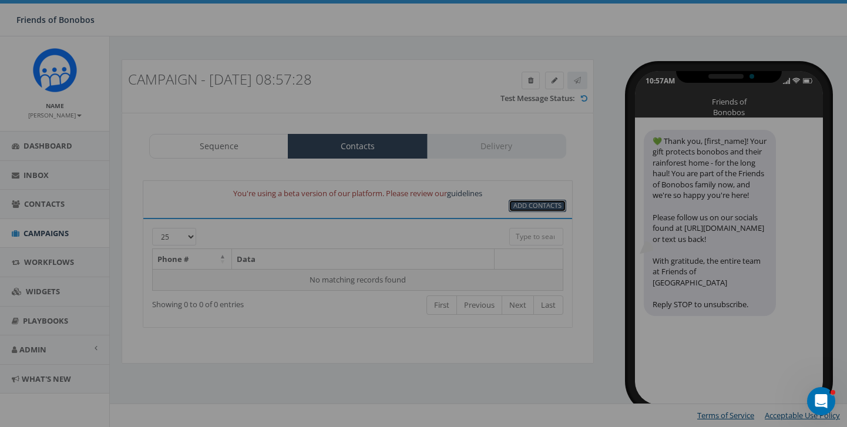
select select
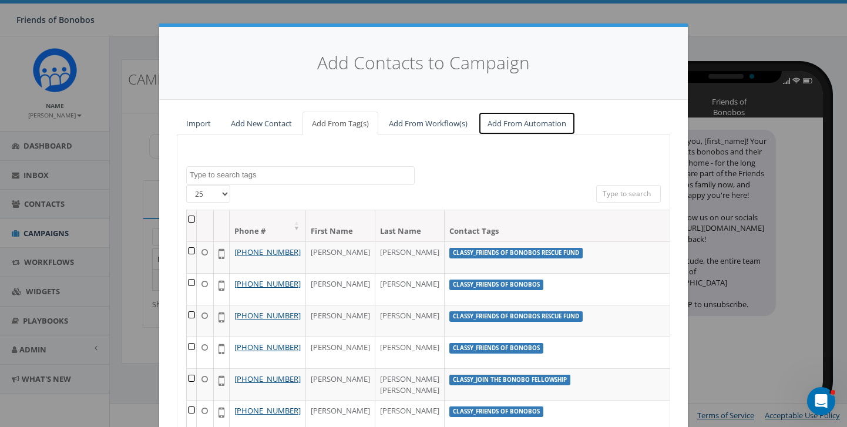
click at [503, 123] on link "Add From Automation" at bounding box center [527, 124] width 98 height 24
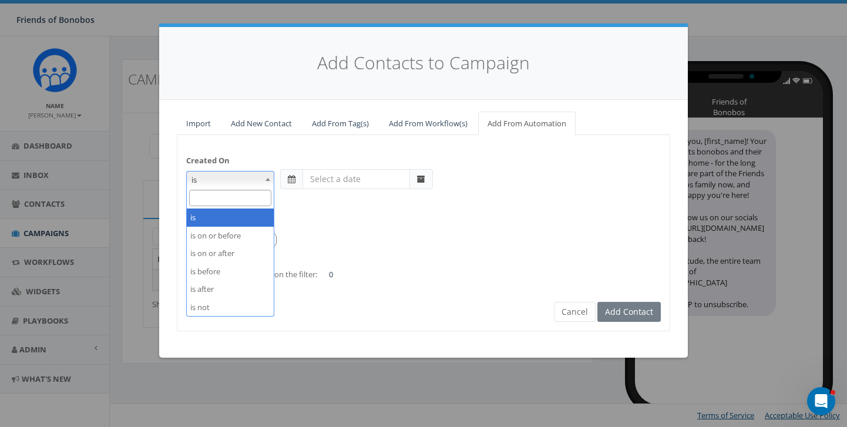
click at [263, 181] on span at bounding box center [268, 179] width 12 height 15
select select "is on or after"
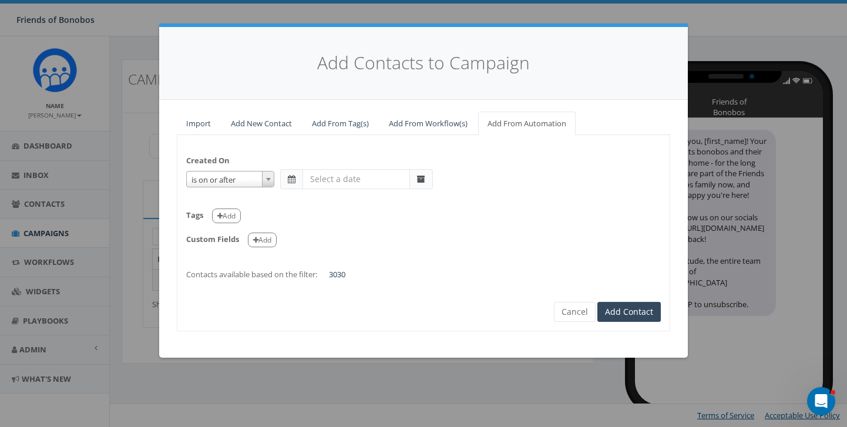
click at [362, 177] on input "text" at bounding box center [357, 179] width 108 height 20
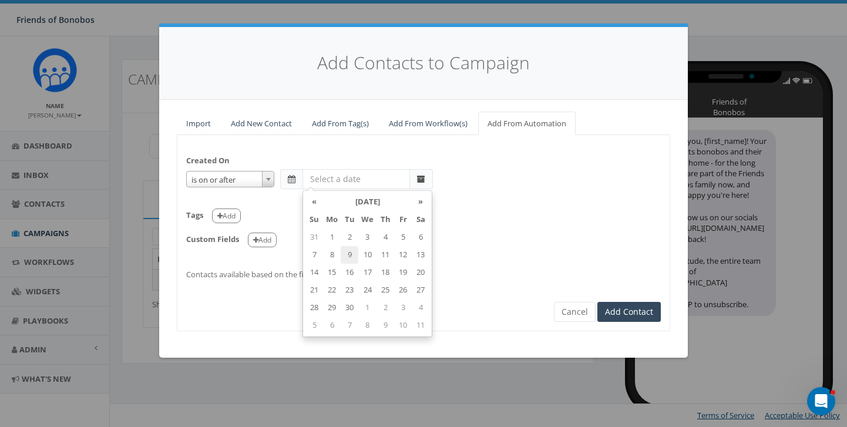
click at [352, 255] on td "9" at bounding box center [350, 255] width 18 height 18
type input "2025-09-09"
click at [495, 185] on div "is is on or before is on or after is before is after is not is on or after 2025…" at bounding box center [423, 179] width 475 height 20
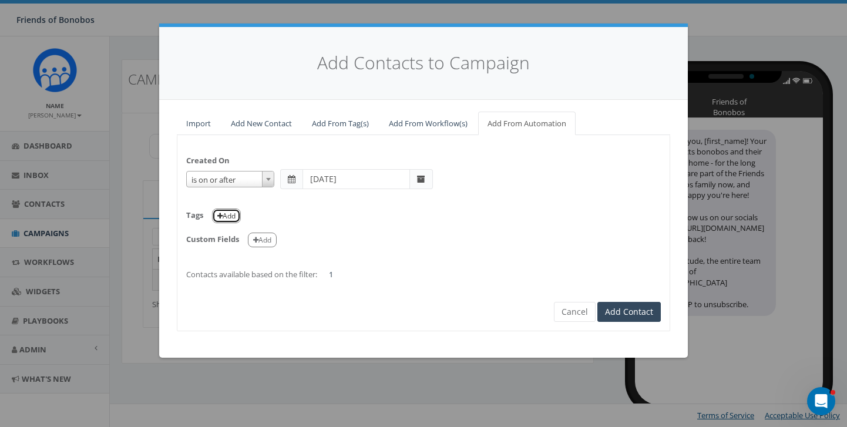
click at [237, 217] on button "Add" at bounding box center [226, 216] width 29 height 15
select select
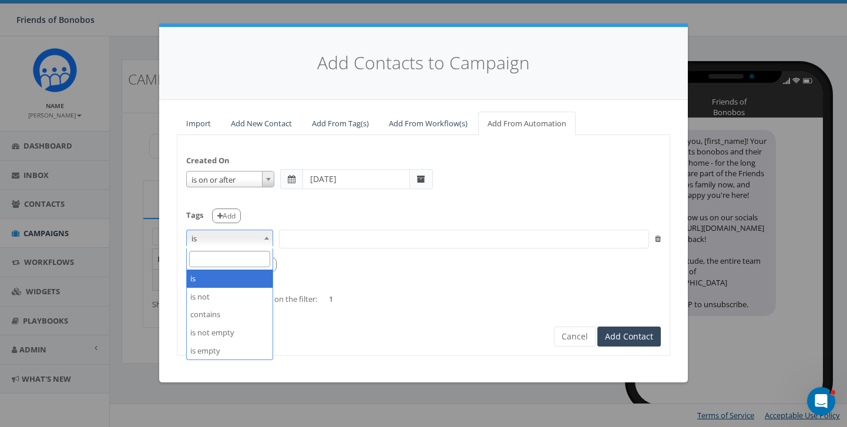
click at [266, 238] on b at bounding box center [266, 238] width 5 height 3
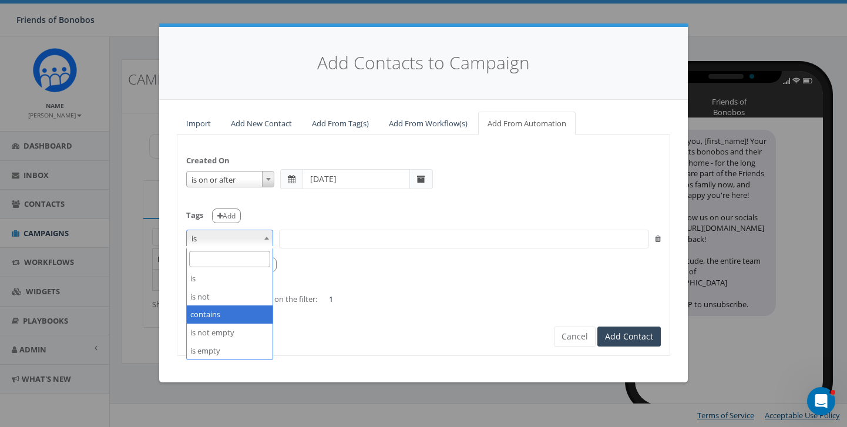
select select "contains"
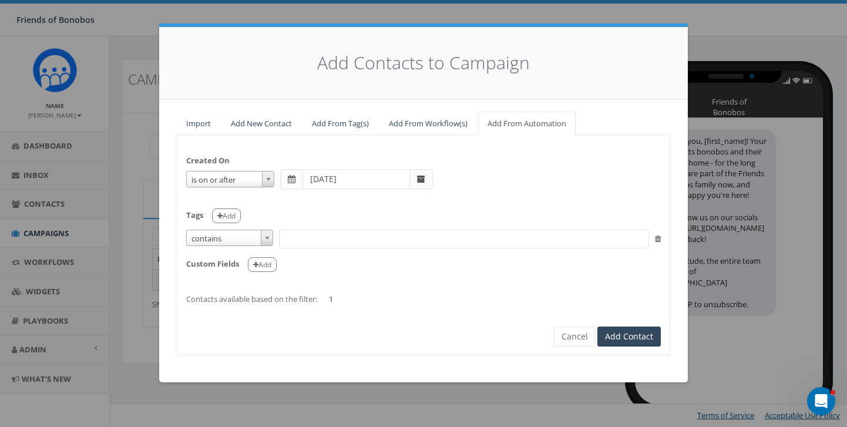
click at [322, 241] on span at bounding box center [464, 239] width 370 height 19
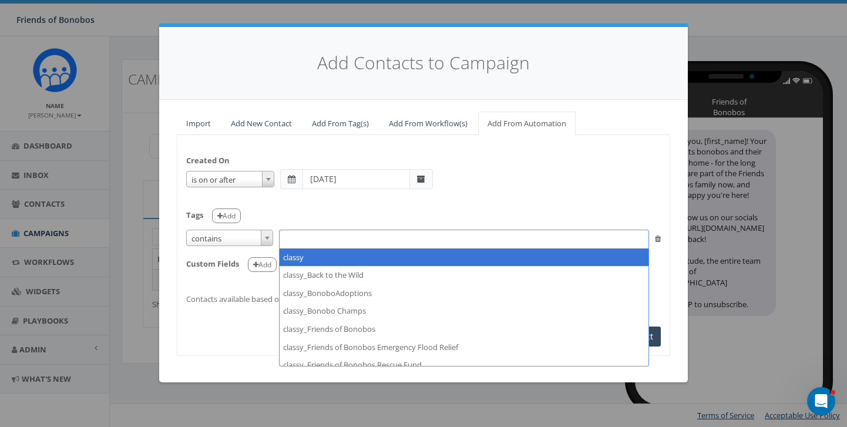
select select "classy"
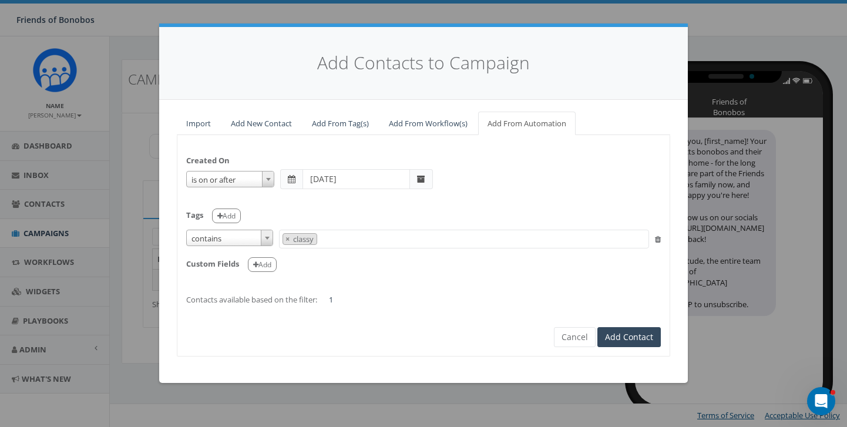
click at [381, 253] on div "Custom Fields Add" at bounding box center [423, 261] width 475 height 24
click at [390, 297] on div "Created On is is on or before is on or after is before is after is not is on or…" at bounding box center [423, 224] width 492 height 161
click at [617, 333] on button "Add Contact" at bounding box center [629, 337] width 63 height 20
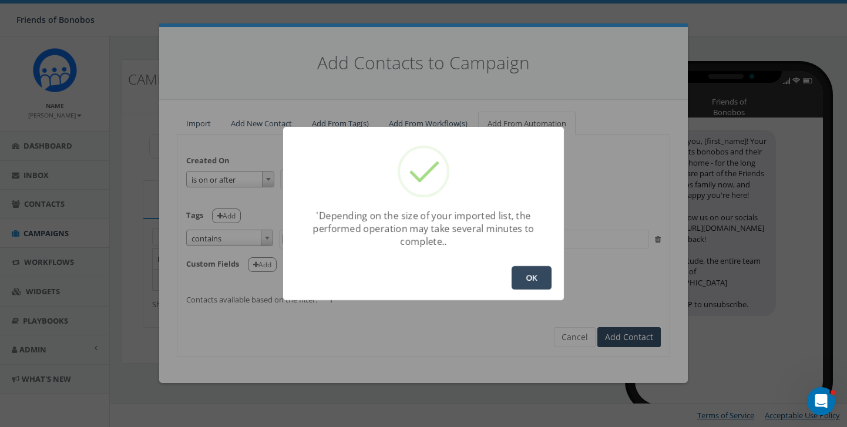
click at [530, 280] on button "OK" at bounding box center [532, 278] width 40 height 24
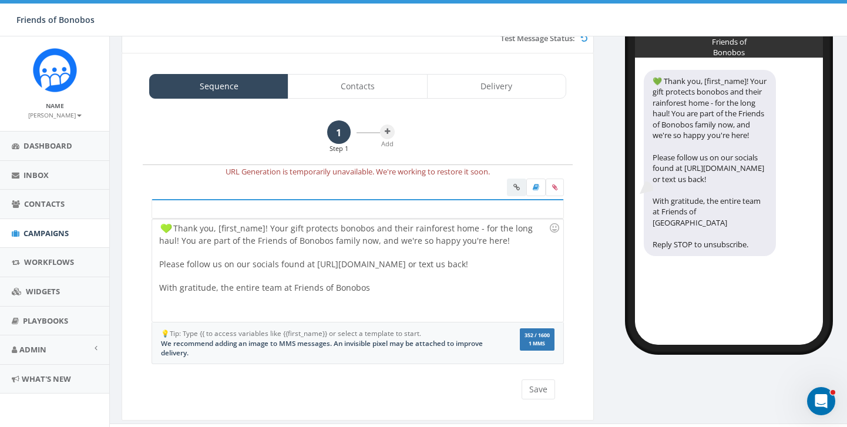
scroll to position [80, 0]
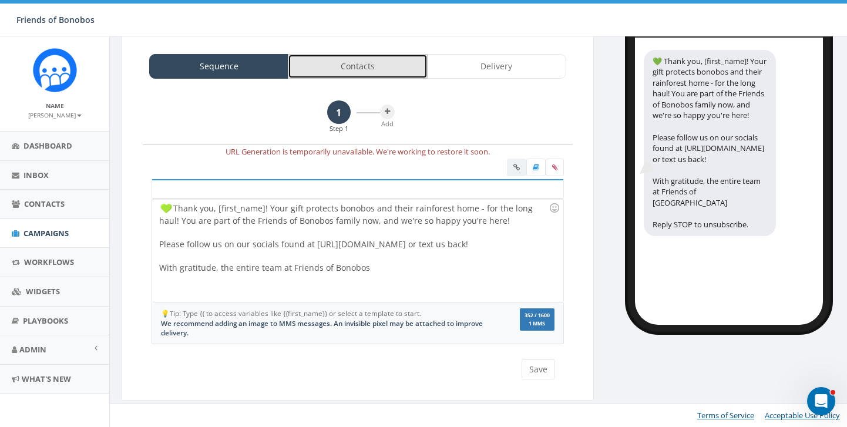
click at [384, 72] on link "Contacts" at bounding box center [357, 66] width 139 height 25
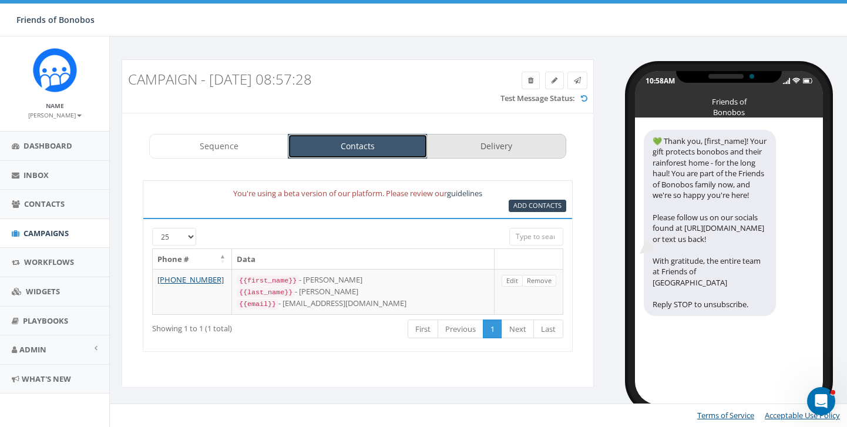
scroll to position [0, 0]
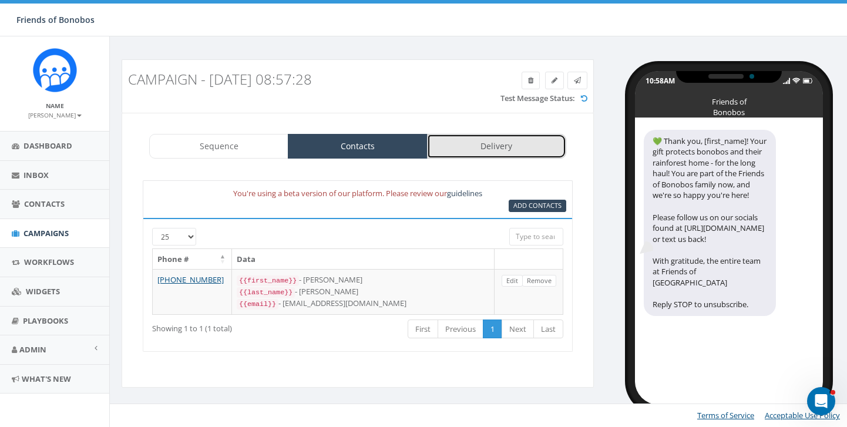
click at [457, 153] on link "Delivery" at bounding box center [496, 146] width 139 height 25
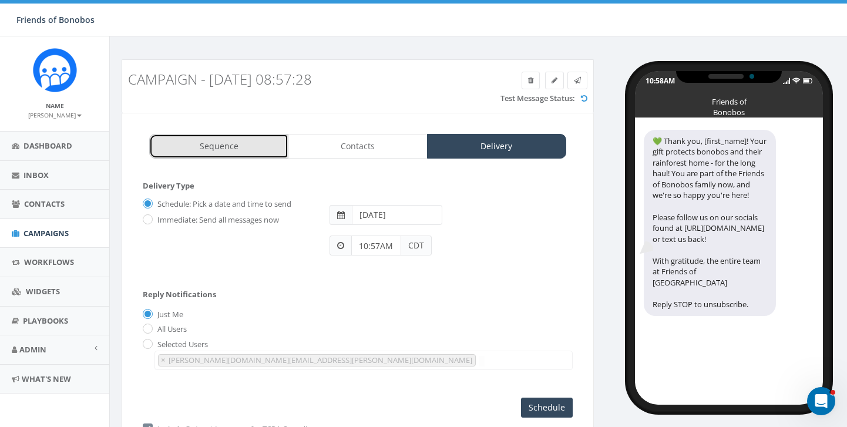
click at [233, 146] on link "Sequence" at bounding box center [218, 146] width 139 height 25
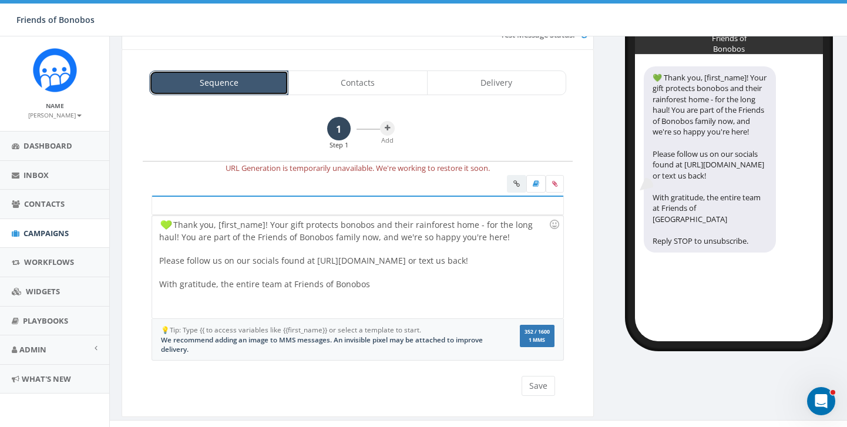
scroll to position [62, 0]
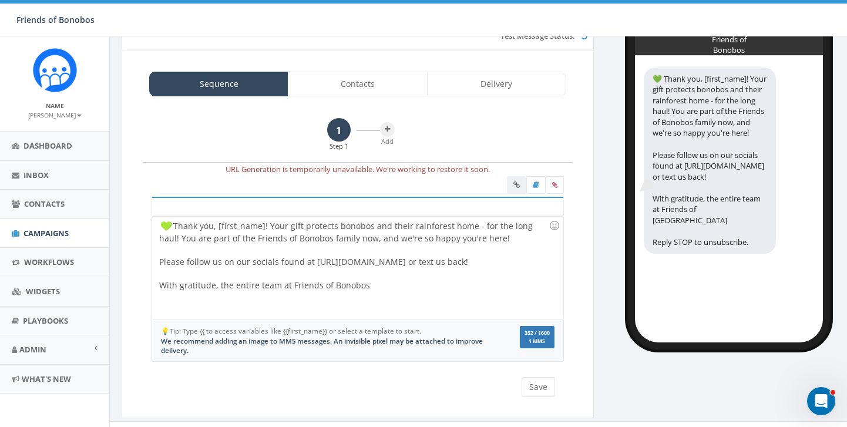
click at [514, 185] on div at bounding box center [535, 186] width 57 height 21
click at [557, 185] on icon at bounding box center [554, 185] width 5 height 7
click at [0, 0] on input "file" at bounding box center [0, 0] width 0 height 0
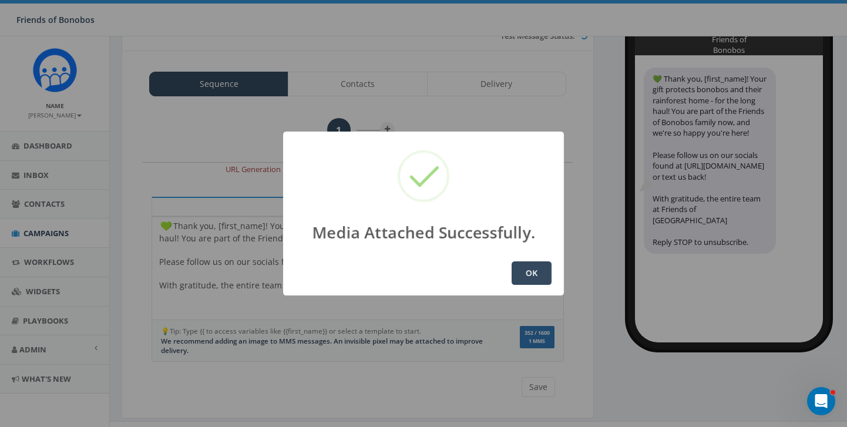
click at [539, 280] on button "OK" at bounding box center [532, 274] width 40 height 24
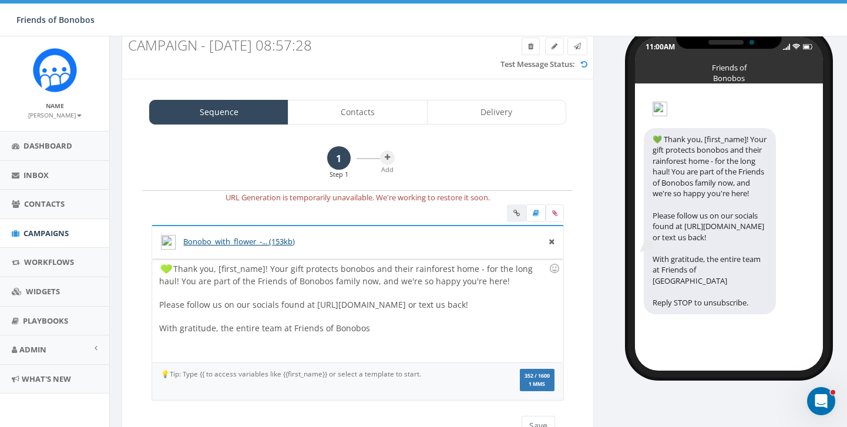
scroll to position [19, 0]
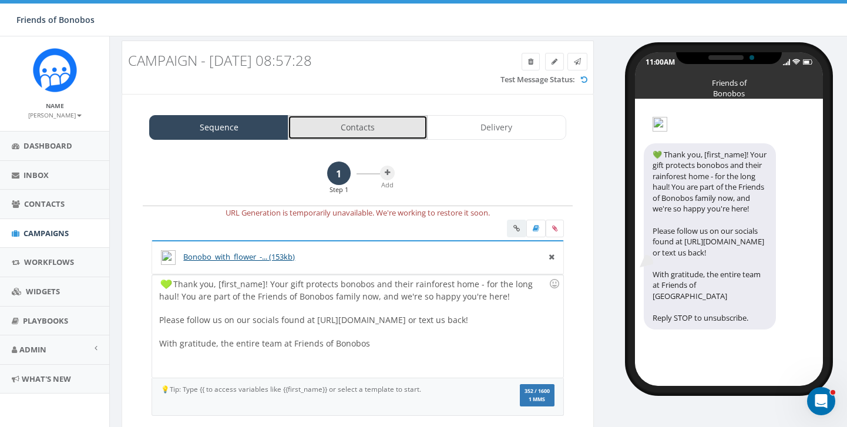
click at [379, 138] on link "Contacts" at bounding box center [357, 127] width 139 height 25
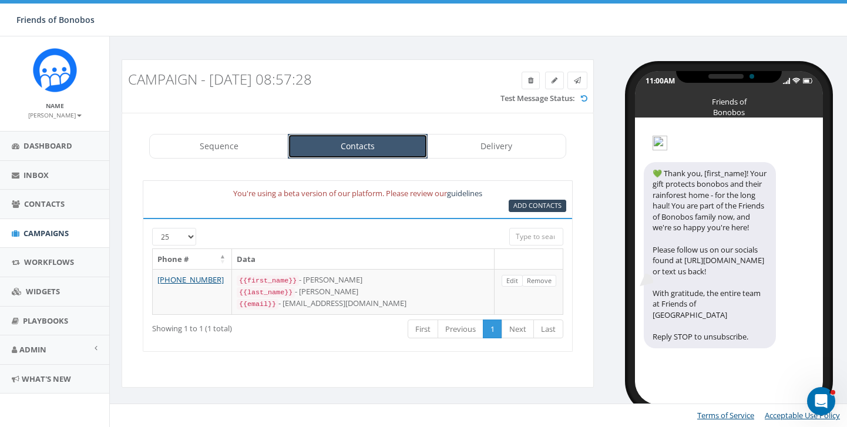
scroll to position [0, 0]
click at [525, 209] on span "Add Contacts" at bounding box center [538, 205] width 48 height 9
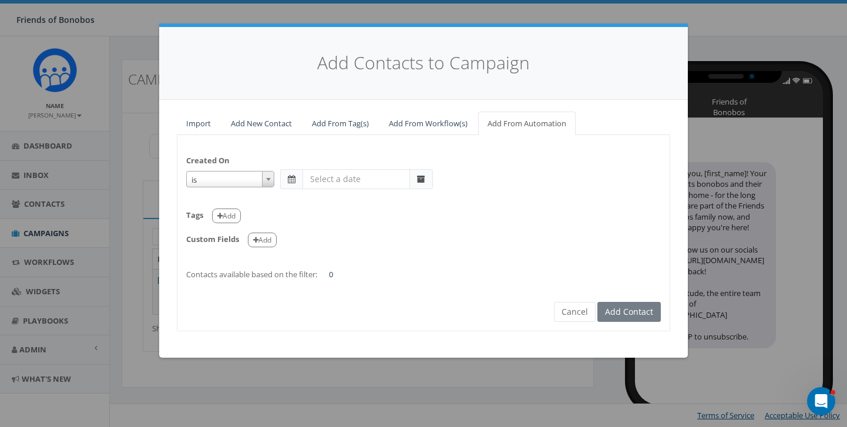
select select "is on or after"
type input "Sep 08 2025"
select select "contains"
select select
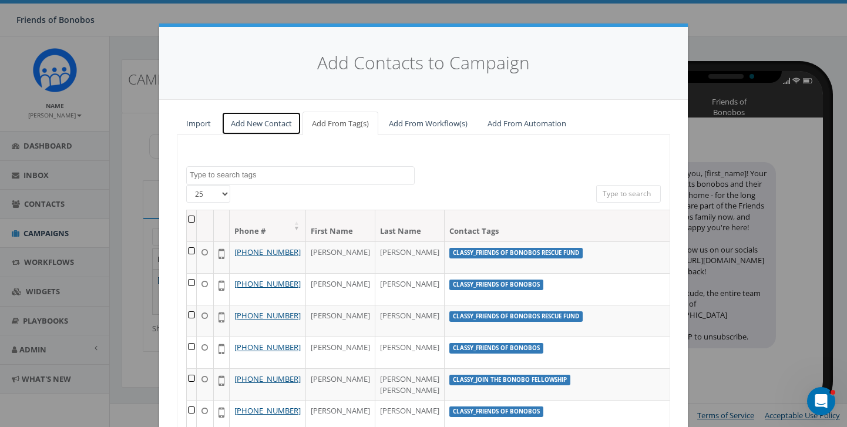
click at [250, 125] on link "Add New Contact" at bounding box center [262, 124] width 80 height 24
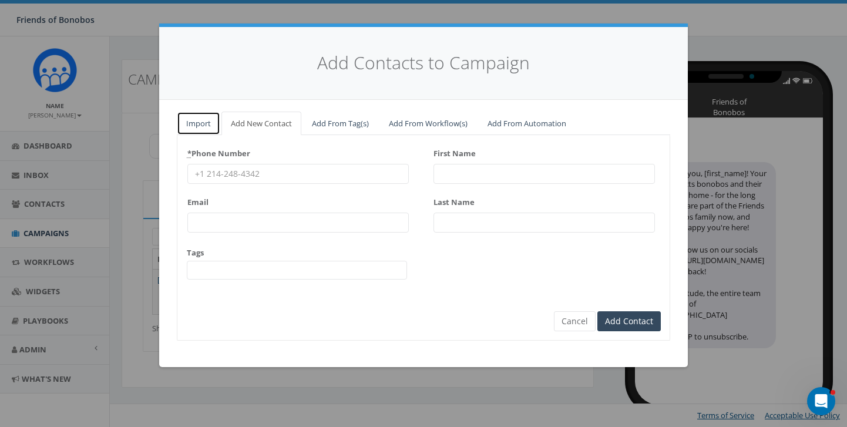
click at [193, 119] on link "Import" at bounding box center [198, 124] width 43 height 24
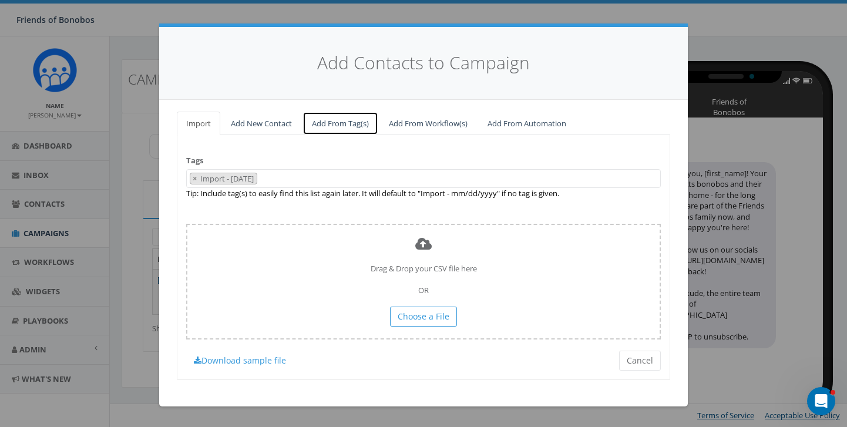
click at [343, 124] on link "Add From Tag(s)" at bounding box center [341, 124] width 76 height 24
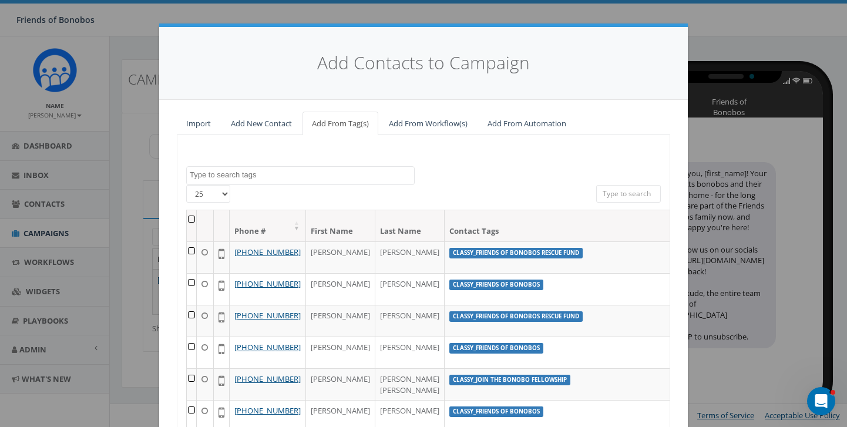
click at [322, 177] on textarea "Search" at bounding box center [302, 175] width 224 height 11
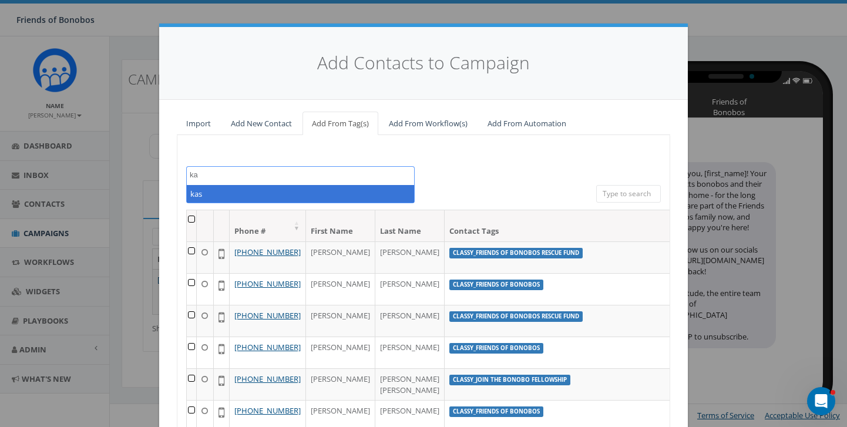
type textarea "k"
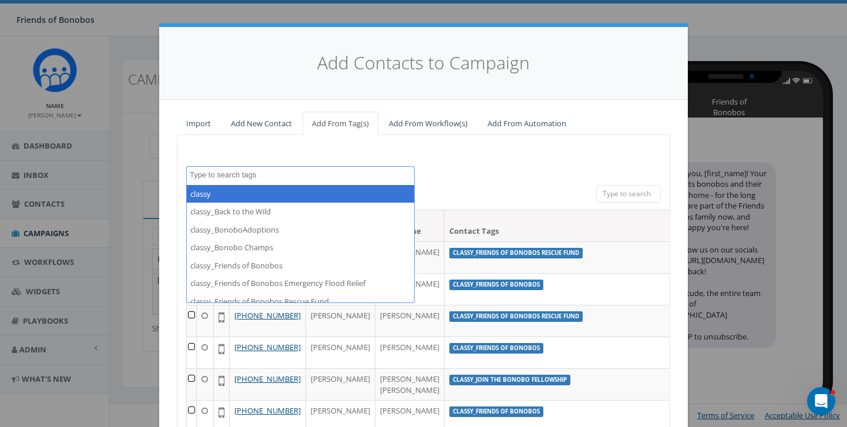
click at [483, 149] on div "classy classy_Back to the Wild classy_BonoboAdoptions classy_Bonobo Champs clas…" at bounding box center [424, 336] width 494 height 403
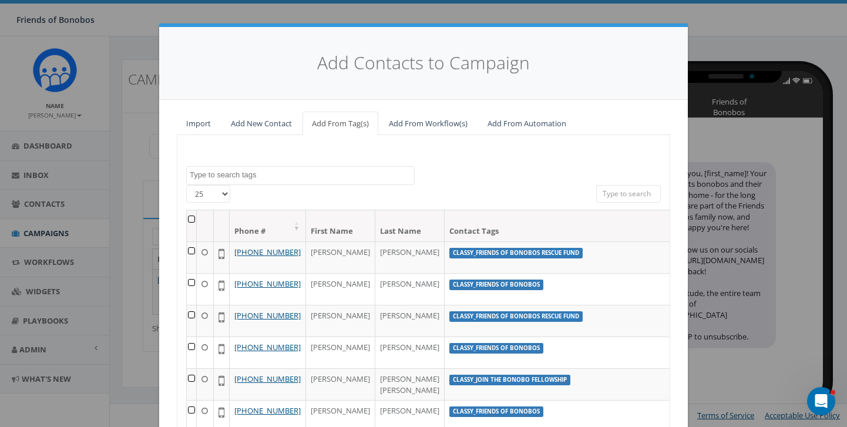
scroll to position [2, 0]
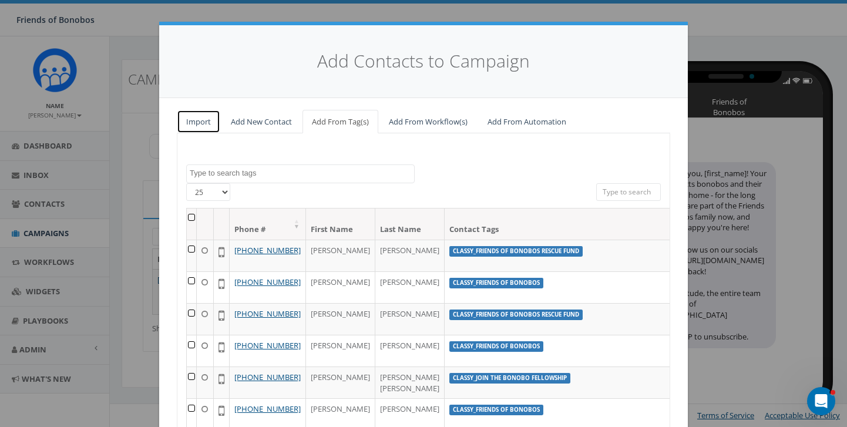
click at [196, 117] on link "Import" at bounding box center [198, 122] width 43 height 24
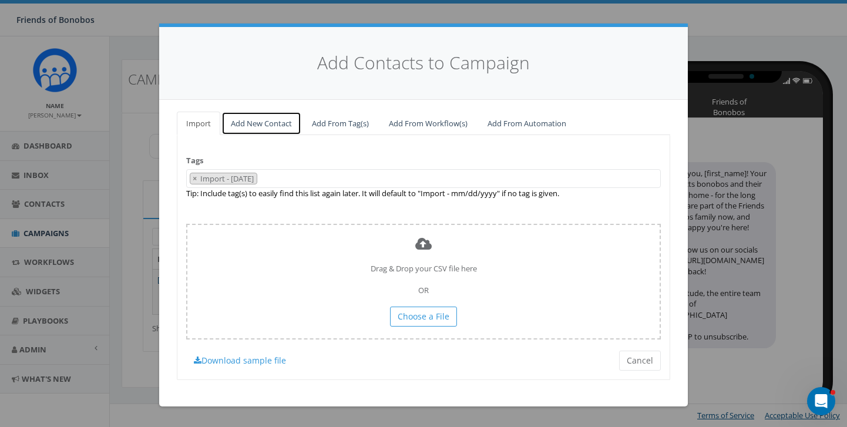
click at [270, 118] on link "Add New Contact" at bounding box center [262, 124] width 80 height 24
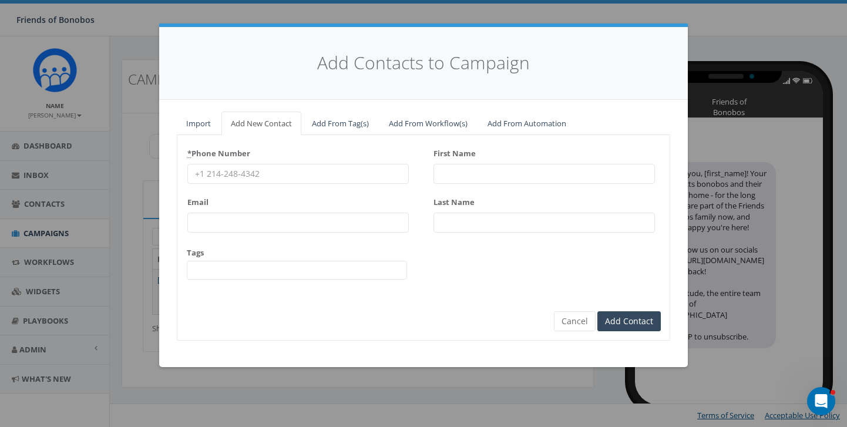
click at [261, 175] on input "* Phone Number" at bounding box center [298, 174] width 222 height 20
type input "8646407994"
click at [532, 170] on input "First Name" at bounding box center [545, 174] width 222 height 20
type input "Kathleen"
type input "Cook"
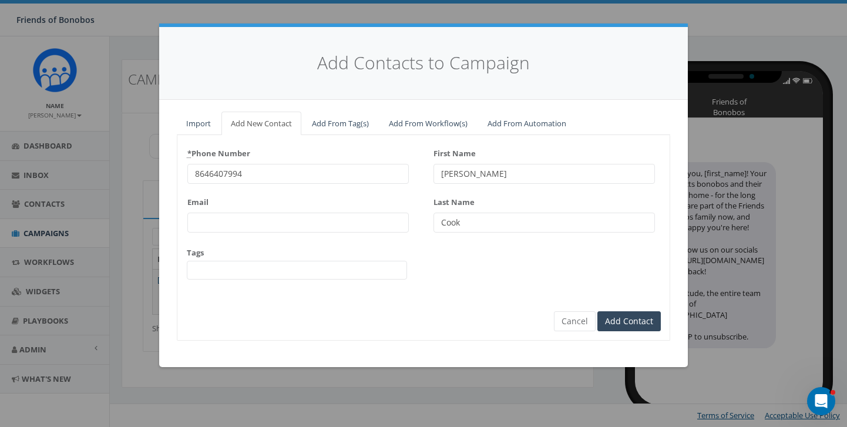
type input "Kathleen"
click at [495, 279] on div "* Phone Number 8646407994 Email Tags classy classy_Back to the Wild classy_Bono…" at bounding box center [423, 217] width 492 height 146
click at [624, 326] on input "Add Contact" at bounding box center [629, 321] width 63 height 20
click at [615, 318] on input "Add Contact" at bounding box center [629, 321] width 63 height 20
drag, startPoint x: 492, startPoint y: 176, endPoint x: 406, endPoint y: 175, distance: 86.4
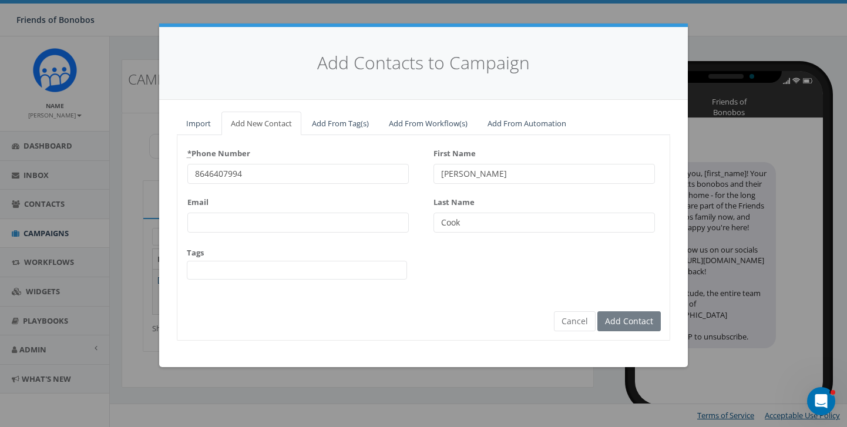
click at [407, 176] on div "* Phone Number 8646407994 Email Tags classy classy_Back to the Wild classy_Bono…" at bounding box center [423, 217] width 492 height 146
drag, startPoint x: 471, startPoint y: 223, endPoint x: 416, endPoint y: 219, distance: 55.4
click at [416, 219] on div "* Phone Number 8646407994 Email Tags classy classy_Back to the Wild classy_Bono…" at bounding box center [423, 217] width 492 height 146
drag, startPoint x: 290, startPoint y: 180, endPoint x: 119, endPoint y: 179, distance: 170.4
click at [119, 177] on div "Add Contacts to Campaign Import Add New Contact Add From Tag(s) Add From Workfl…" at bounding box center [423, 213] width 847 height 427
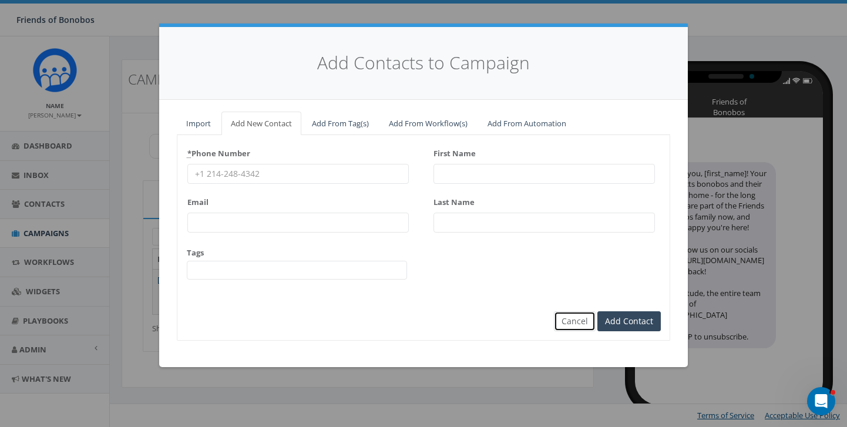
click at [572, 317] on button "Cancel" at bounding box center [575, 321] width 42 height 20
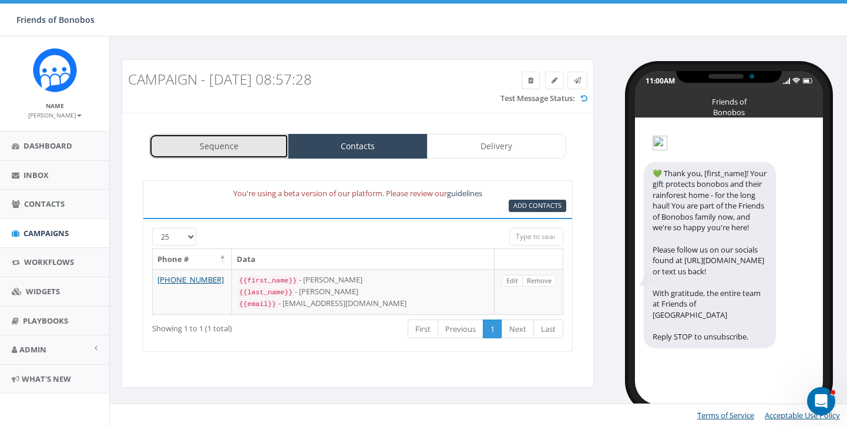
click at [226, 152] on link "Sequence" at bounding box center [218, 146] width 139 height 25
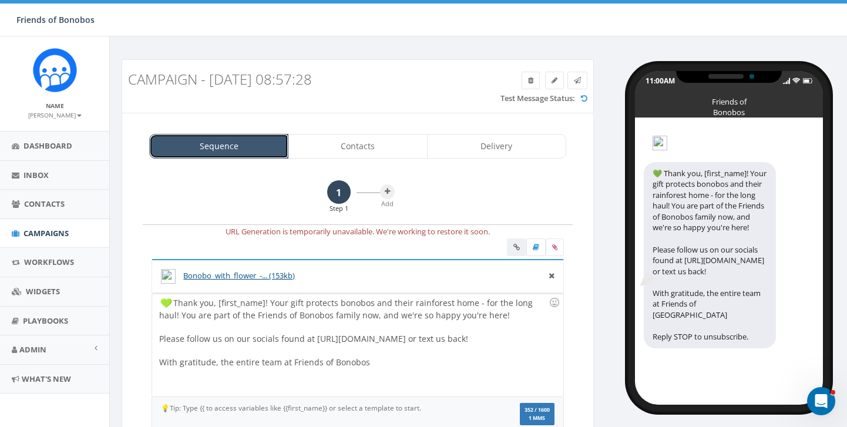
scroll to position [91, 0]
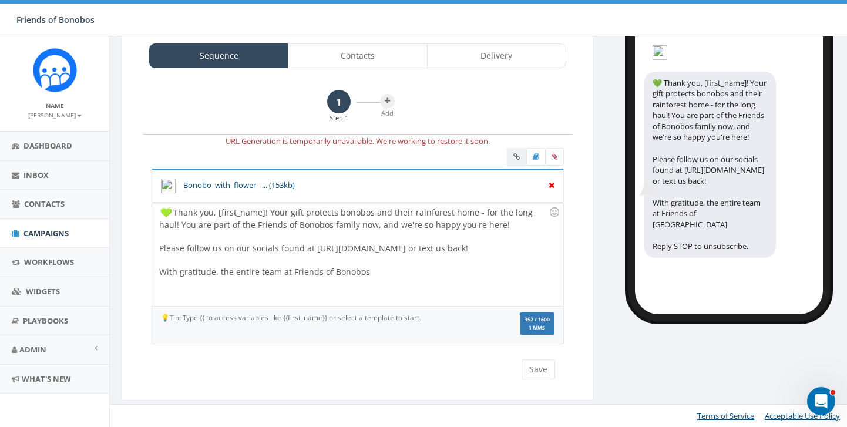
click at [552, 187] on icon at bounding box center [552, 184] width 6 height 11
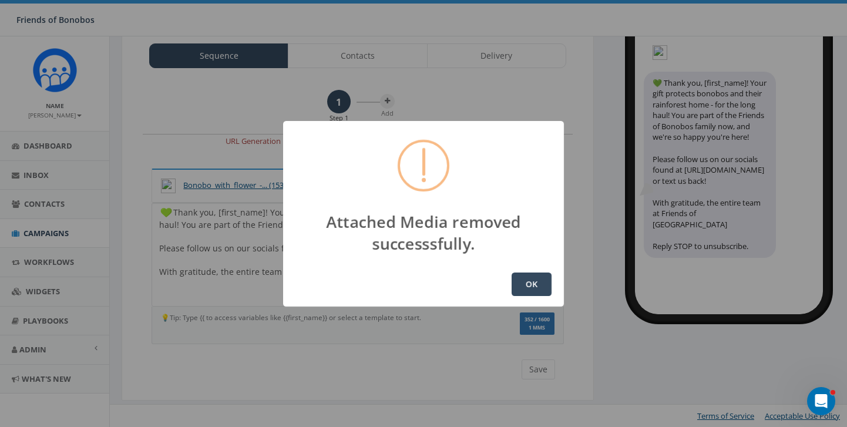
click at [530, 276] on button "OK" at bounding box center [532, 285] width 40 height 24
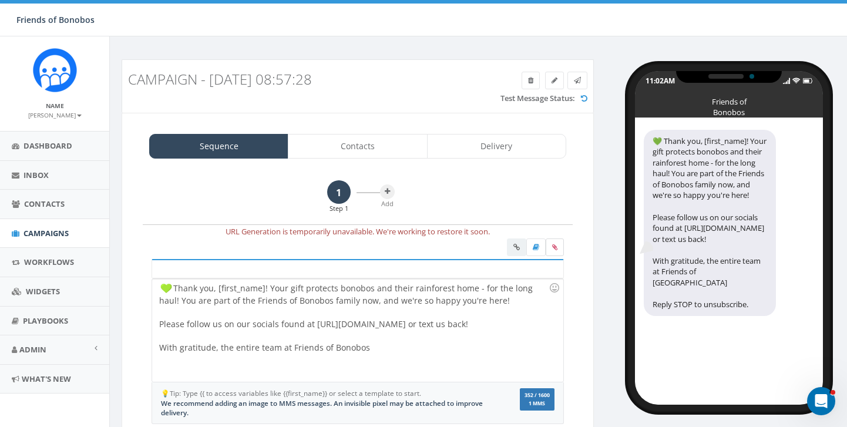
click at [553, 246] on icon at bounding box center [554, 247] width 5 height 7
click at [0, 0] on input "file" at bounding box center [0, 0] width 0 height 0
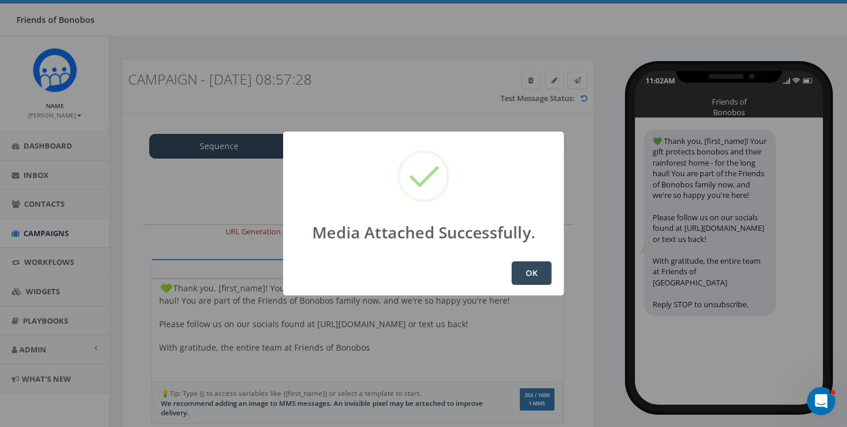
click at [535, 272] on button "OK" at bounding box center [532, 274] width 40 height 24
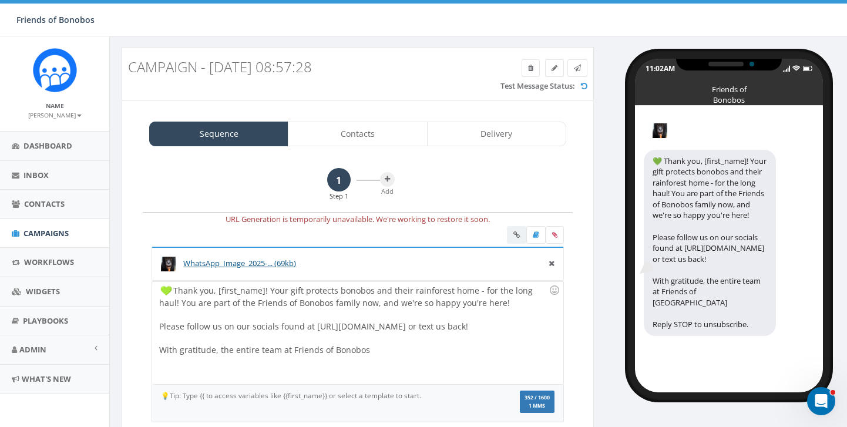
scroll to position [11, 0]
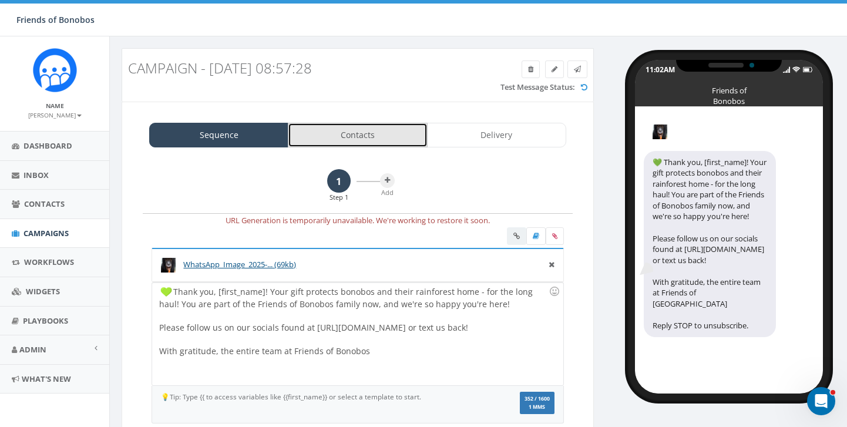
click at [356, 140] on link "Contacts" at bounding box center [357, 135] width 139 height 25
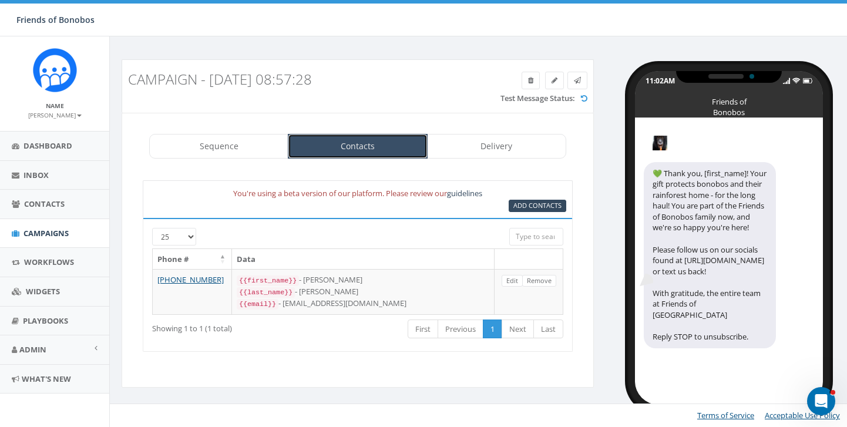
scroll to position [0, 0]
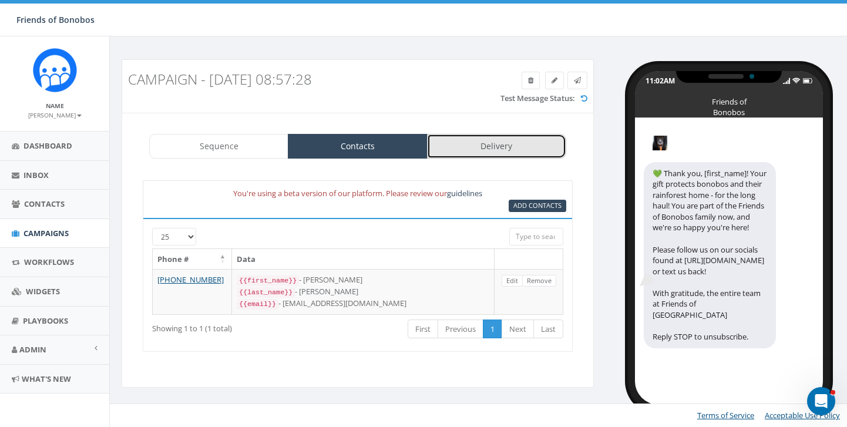
click at [450, 149] on link "Delivery" at bounding box center [496, 146] width 139 height 25
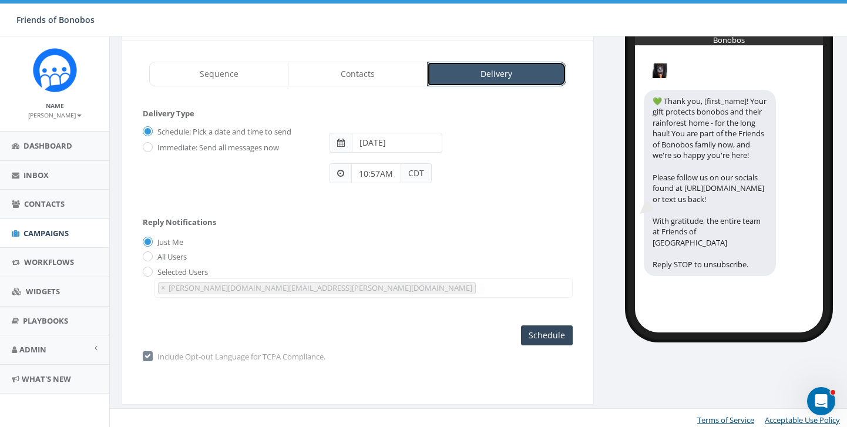
scroll to position [71, 0]
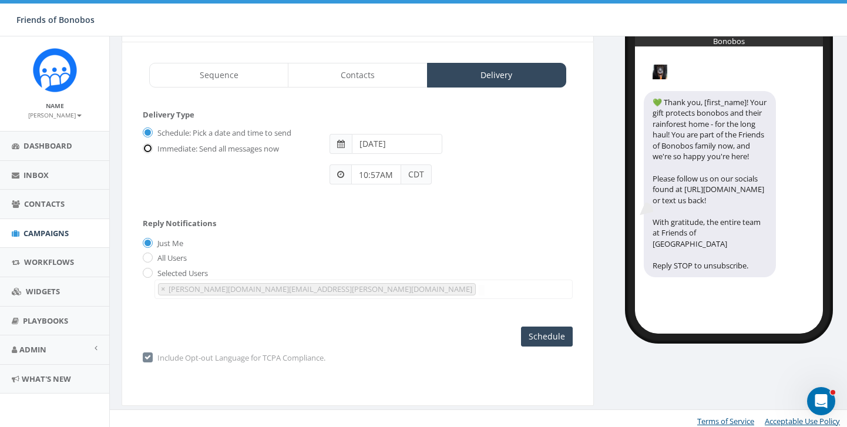
click at [149, 149] on input "Immediate: Send all messages now" at bounding box center [147, 150] width 8 height 8
radio input "true"
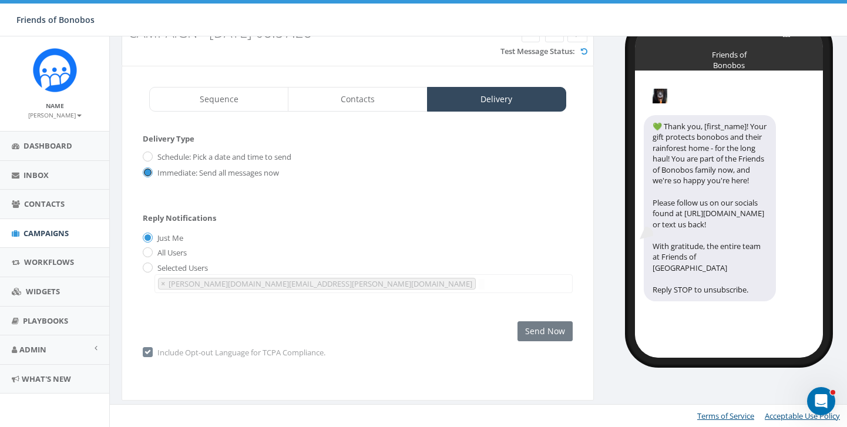
scroll to position [47, 0]
click at [146, 277] on div "Selected Users ariel.rogers@lolayabonobo.org × ariel.rogers@lolayabonobo.org" at bounding box center [358, 277] width 430 height 31
click at [169, 275] on span "× ariel.rogers@lolayabonobo.org" at bounding box center [364, 283] width 418 height 19
click at [148, 270] on input "radio" at bounding box center [147, 268] width 8 height 8
radio input "true"
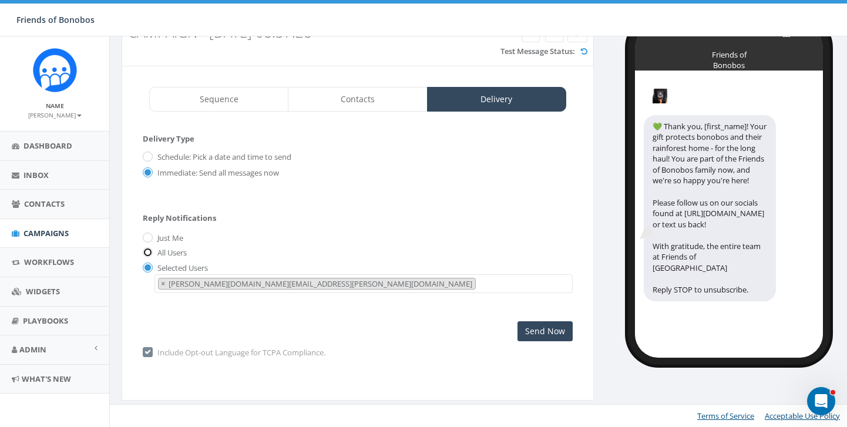
click at [145, 255] on input "All Users" at bounding box center [147, 254] width 8 height 8
radio input "true"
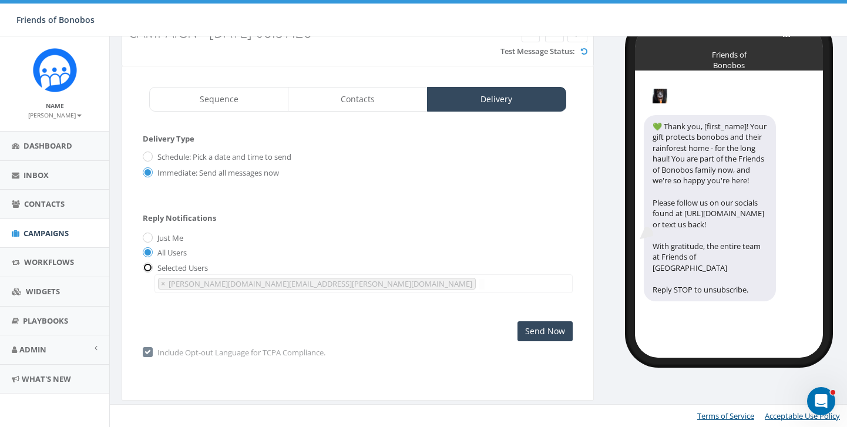
click at [148, 266] on input "radio" at bounding box center [147, 268] width 8 height 8
radio input "true"
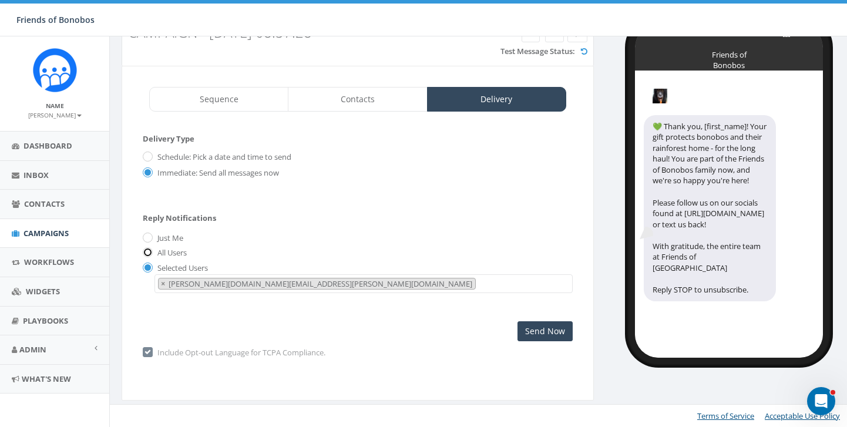
click at [149, 252] on input "All Users" at bounding box center [147, 254] width 8 height 8
radio input "true"
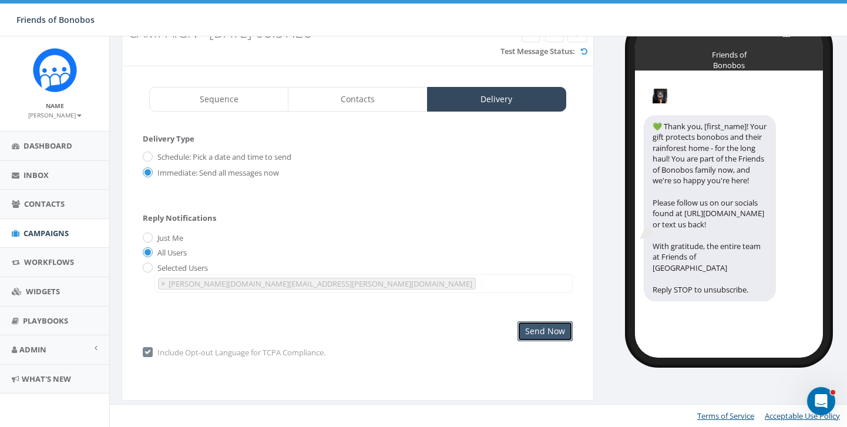
click at [536, 330] on input "Send Now" at bounding box center [545, 331] width 55 height 20
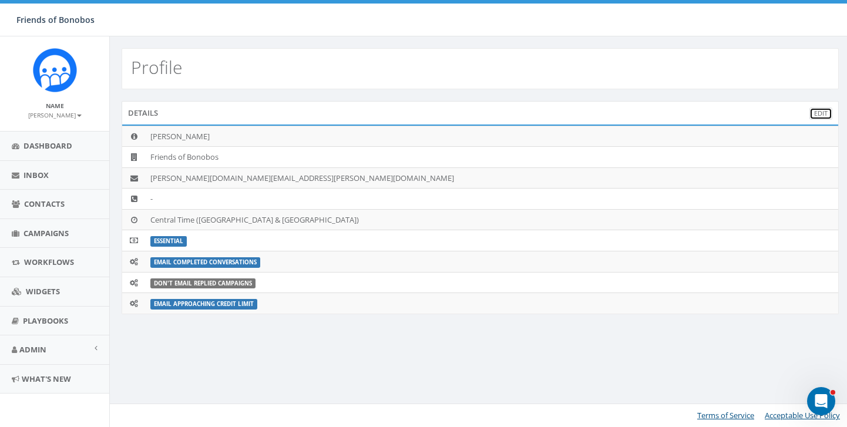
click at [824, 112] on link "Edit" at bounding box center [821, 114] width 23 height 12
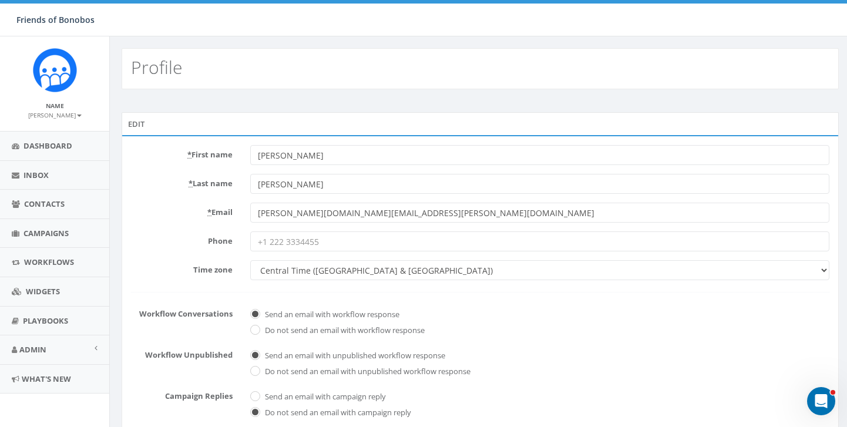
drag, startPoint x: 300, startPoint y: 212, endPoint x: 444, endPoint y: 210, distance: 144.0
click at [444, 210] on input "[PERSON_NAME][DOMAIN_NAME][EMAIL_ADDRESS][PERSON_NAME][DOMAIN_NAME]" at bounding box center [539, 213] width 579 height 20
click at [182, 242] on label "Phone" at bounding box center [181, 239] width 119 height 15
click at [250, 242] on input "Phone" at bounding box center [539, 242] width 579 height 20
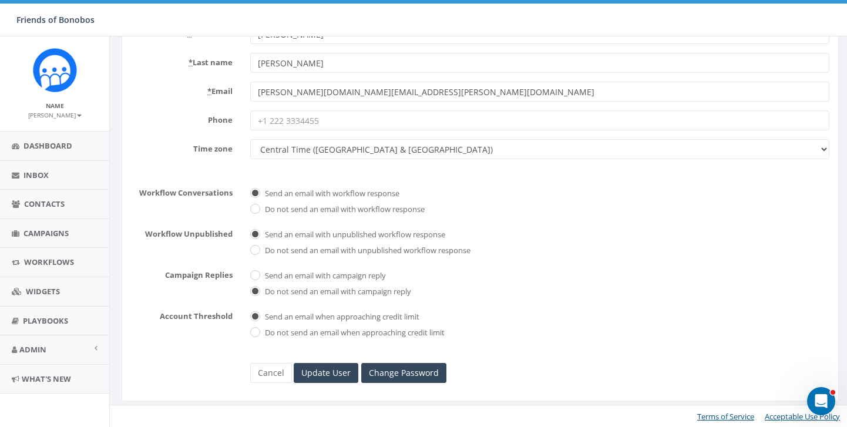
scroll to position [122, 0]
click at [279, 366] on link "Cancel" at bounding box center [271, 373] width 42 height 20
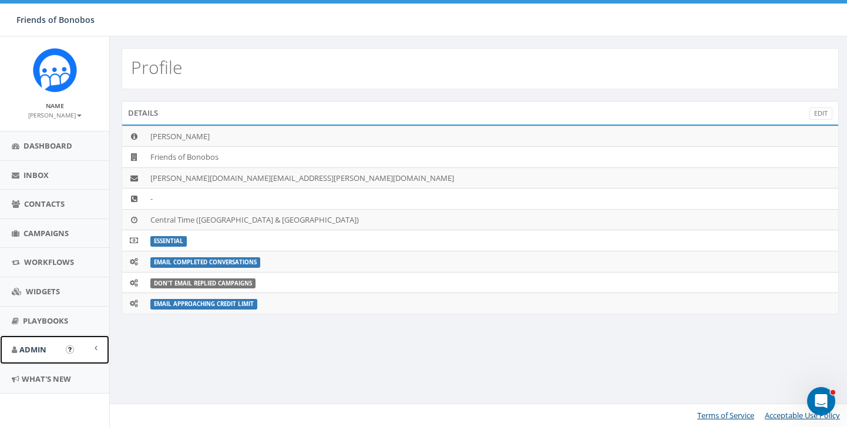
click at [20, 343] on link "Admin" at bounding box center [54, 350] width 109 height 29
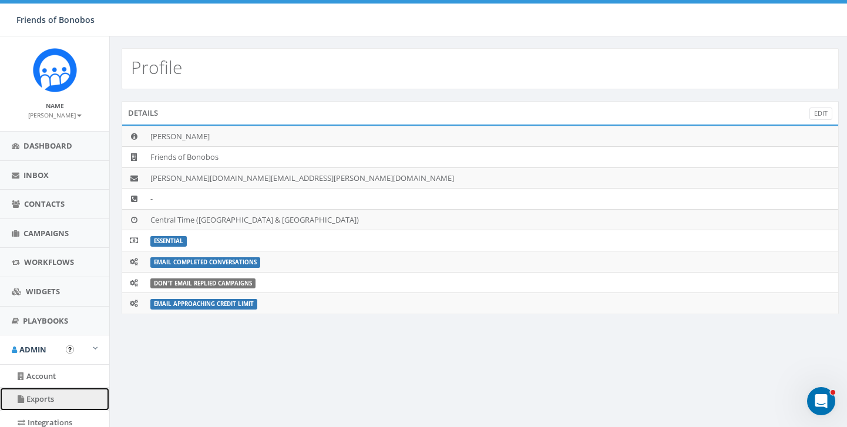
click at [41, 396] on link "Exports" at bounding box center [54, 399] width 109 height 23
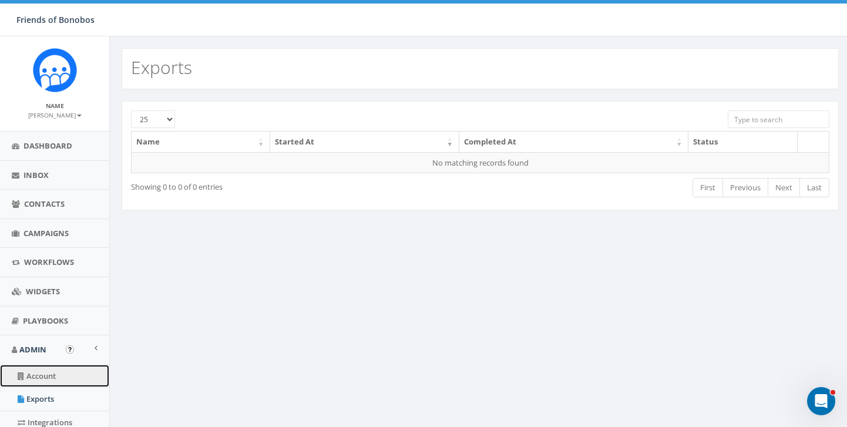
click at [43, 378] on link "Account" at bounding box center [54, 376] width 109 height 23
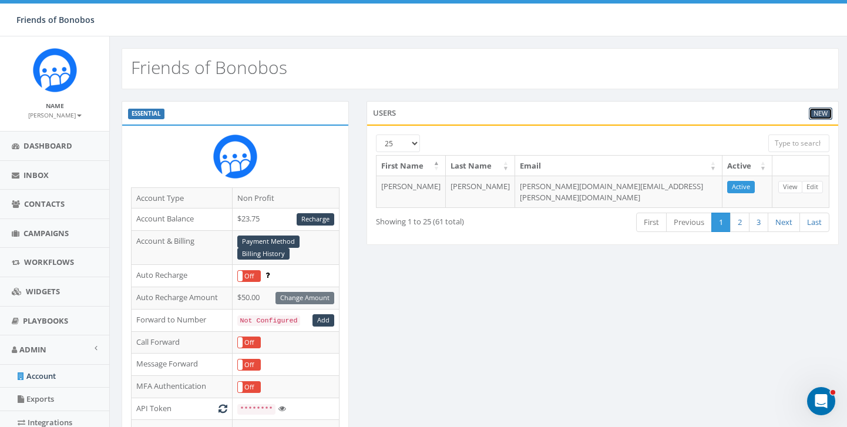
click at [819, 112] on link "New" at bounding box center [821, 114] width 24 height 12
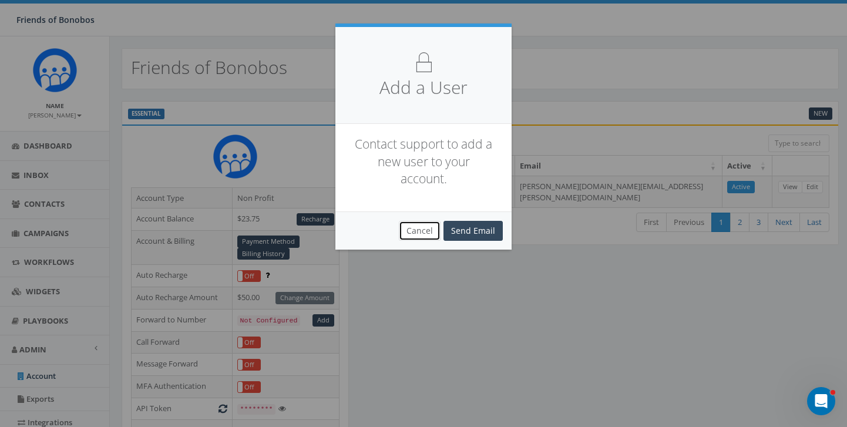
click at [426, 229] on button "Cancel" at bounding box center [420, 231] width 42 height 20
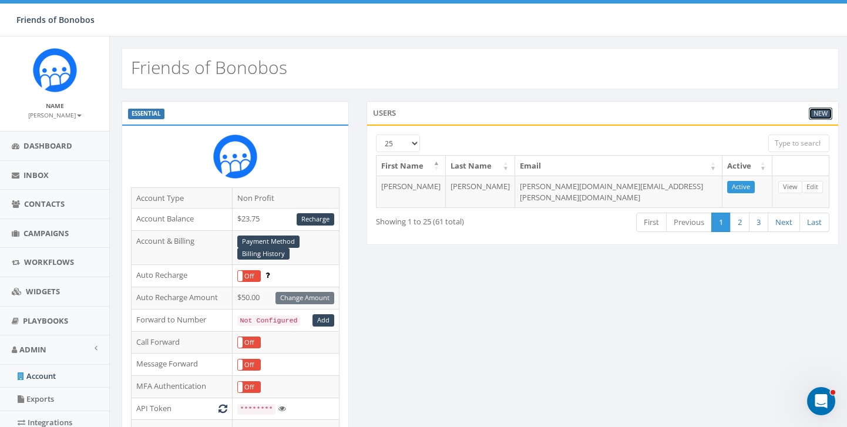
click at [824, 118] on link "New" at bounding box center [821, 114] width 24 height 12
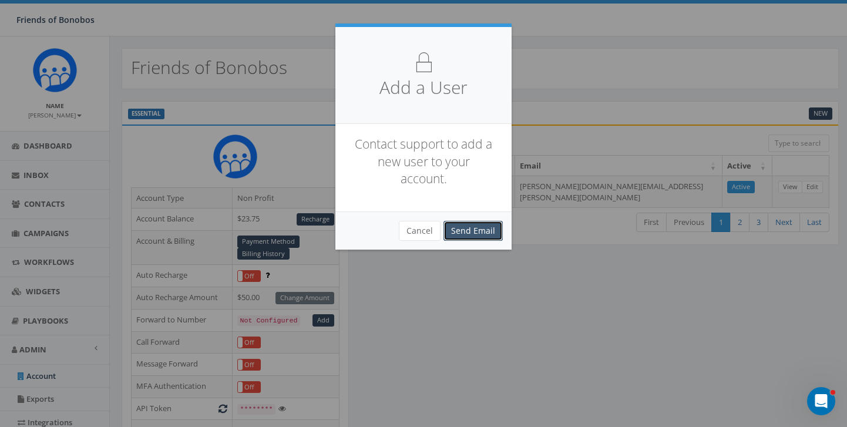
click at [480, 239] on link "Send Email" at bounding box center [473, 231] width 59 height 20
click at [567, 73] on div "Add a User Contact support to add a new user to your account. Cancel Send Email…" at bounding box center [423, 213] width 847 height 427
click at [485, 228] on link "Send Email" at bounding box center [473, 231] width 59 height 20
click at [435, 230] on button "Cancel" at bounding box center [420, 231] width 42 height 20
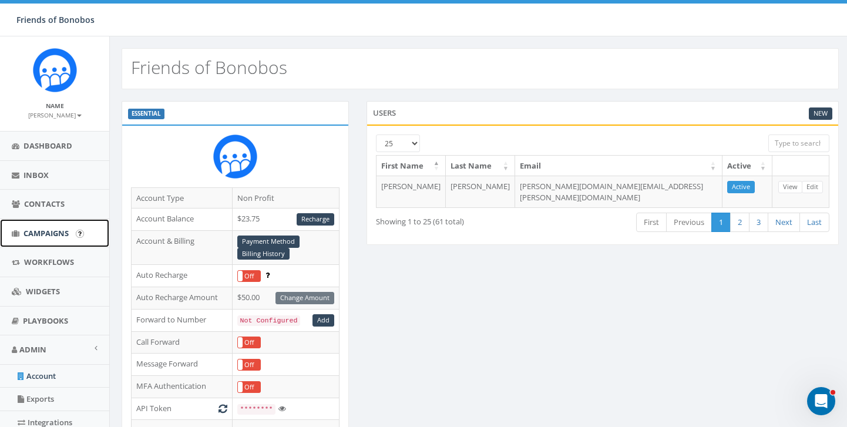
click at [38, 237] on span "Campaigns" at bounding box center [46, 233] width 45 height 11
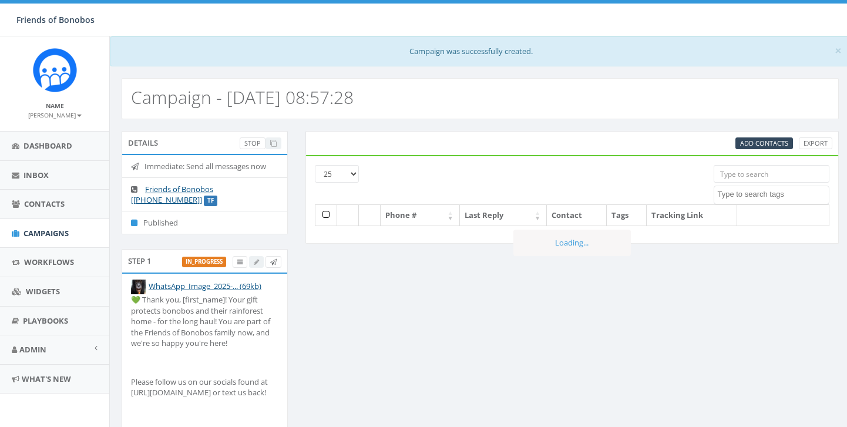
select select
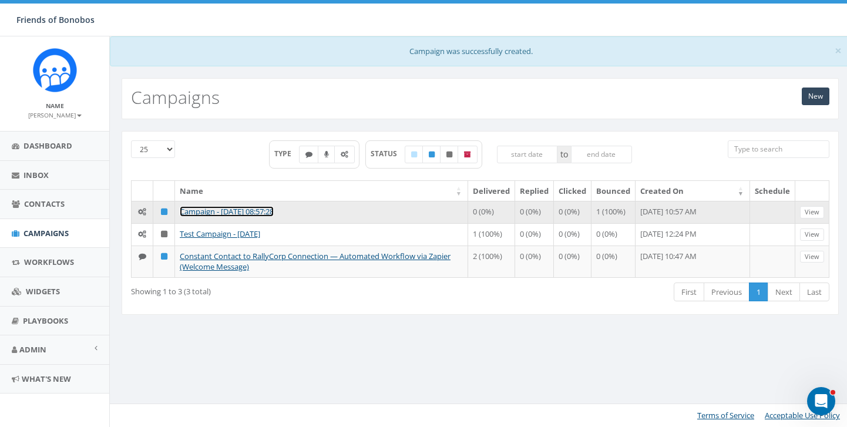
click at [242, 214] on link "Campaign - [DATE] 08:57:28" at bounding box center [227, 211] width 94 height 11
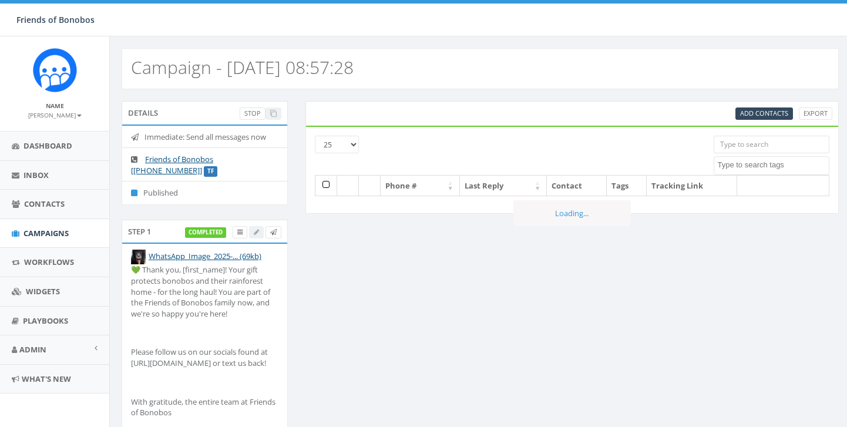
select select
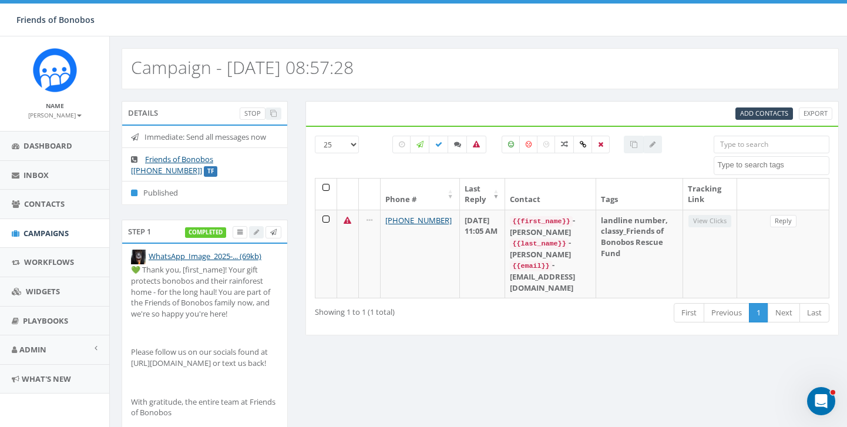
click at [329, 66] on h2 "Campaign - [DATE] 08:57:28" at bounding box center [242, 67] width 223 height 19
drag, startPoint x: 258, startPoint y: 36, endPoint x: 55, endPoint y: -14, distance: 208.7
click at [55, 0] on html "Friends of Bonobos Friends of Bonobos Profile Sign Out 0.00 % of Available Amou…" at bounding box center [423, 213] width 847 height 427
select select
click at [53, 150] on span "Dashboard" at bounding box center [48, 145] width 49 height 11
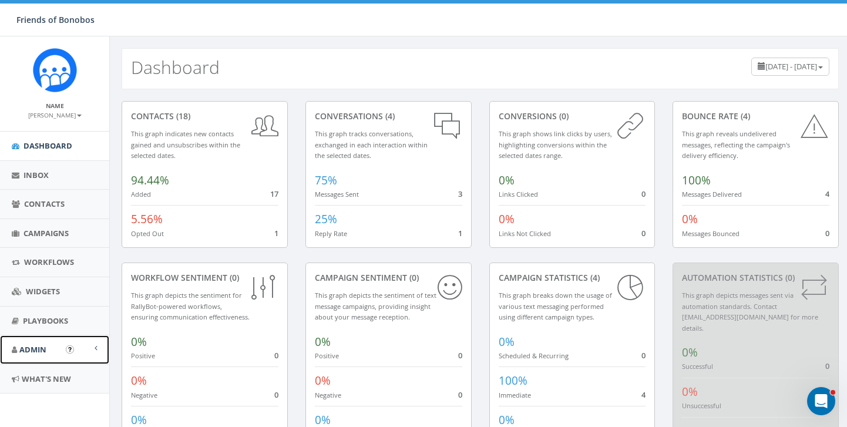
click at [36, 355] on link "Admin" at bounding box center [54, 350] width 109 height 29
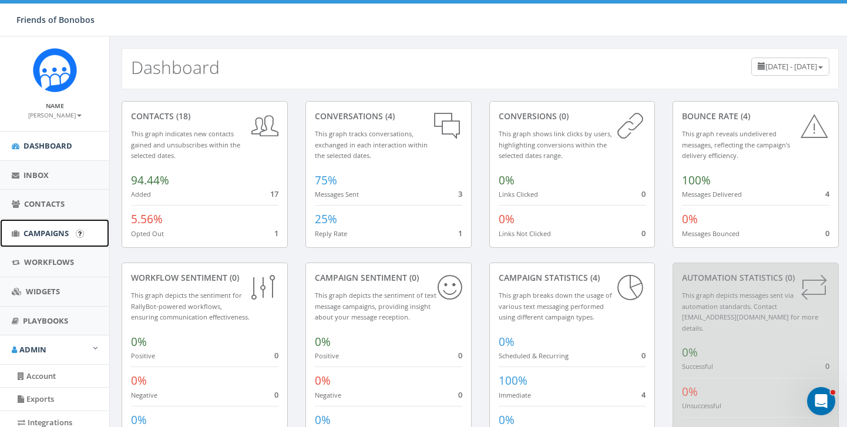
click at [32, 240] on link "Campaigns" at bounding box center [54, 233] width 109 height 29
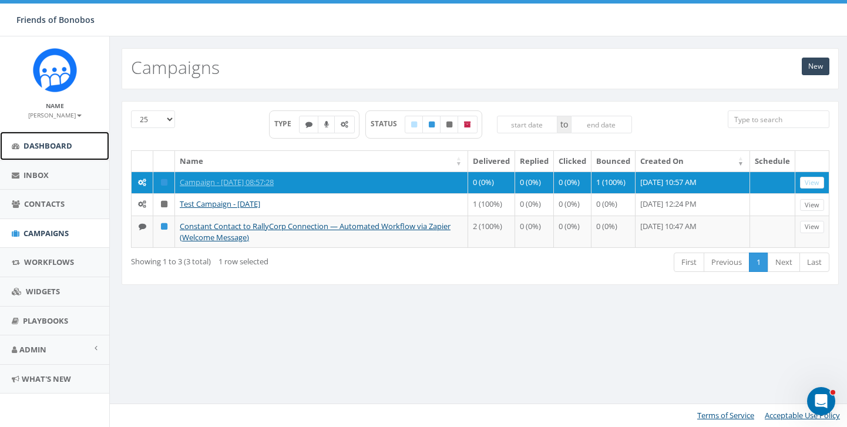
click at [34, 146] on span "Dashboard" at bounding box center [48, 145] width 49 height 11
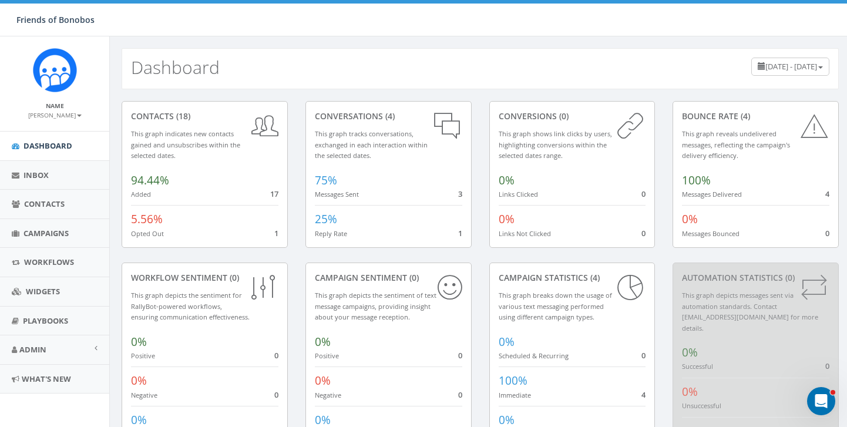
scroll to position [48, 0]
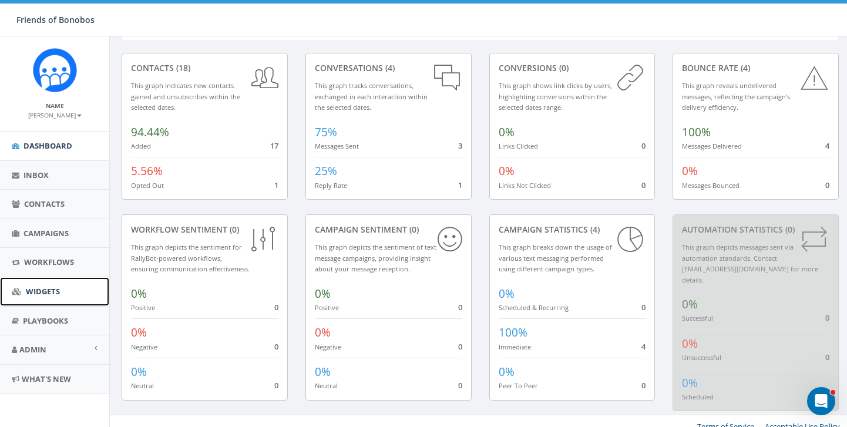
click at [59, 296] on span "Widgets" at bounding box center [43, 291] width 34 height 11
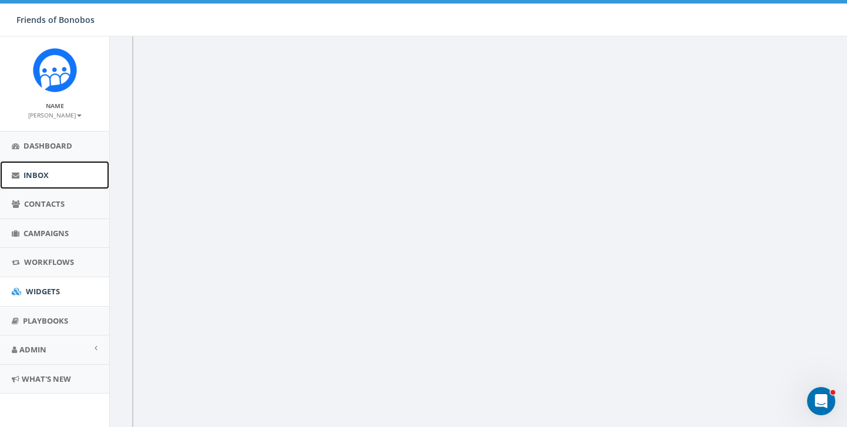
click at [44, 182] on link "Inbox" at bounding box center [54, 175] width 109 height 29
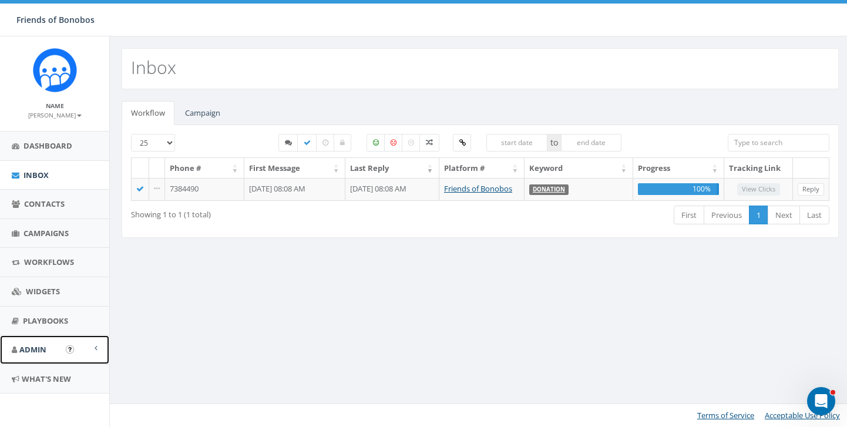
click at [57, 353] on link "Admin" at bounding box center [54, 350] width 109 height 29
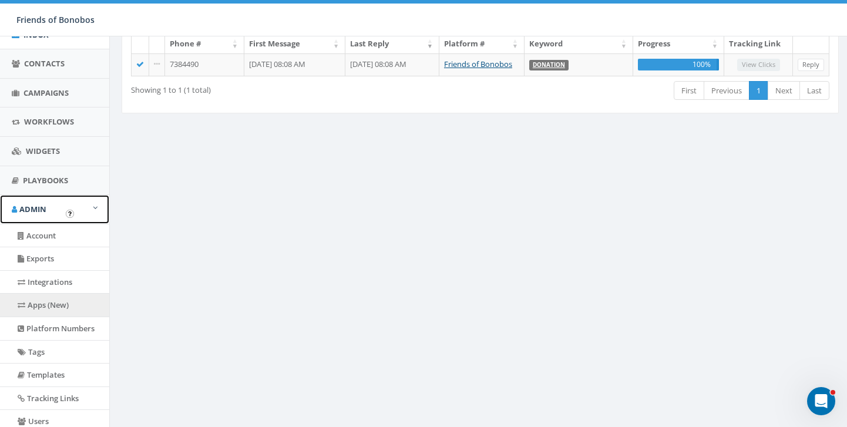
scroll to position [144, 0]
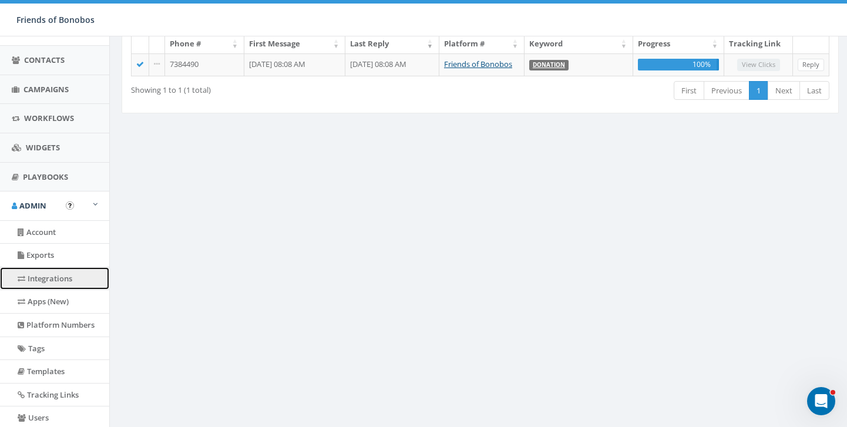
click at [52, 277] on link "Integrations" at bounding box center [54, 278] width 109 height 23
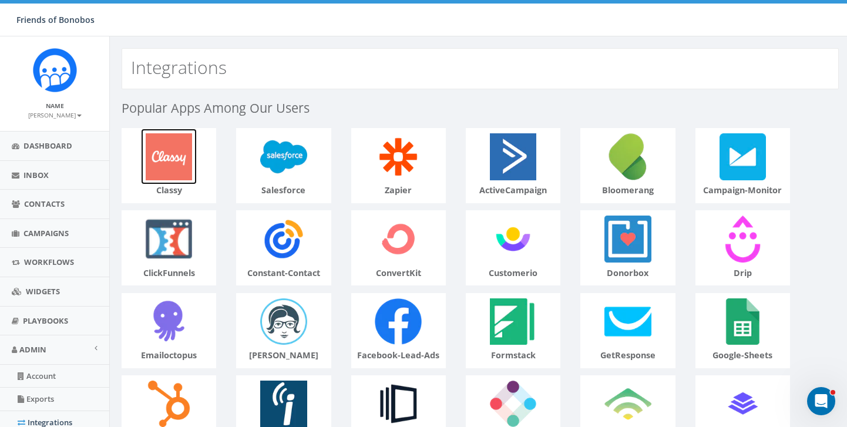
click at [157, 141] on img at bounding box center [169, 157] width 56 height 56
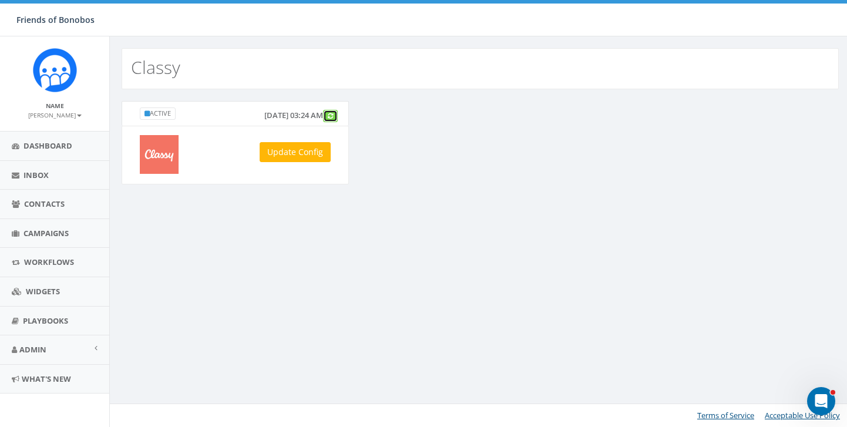
click at [333, 118] on link at bounding box center [330, 116] width 15 height 12
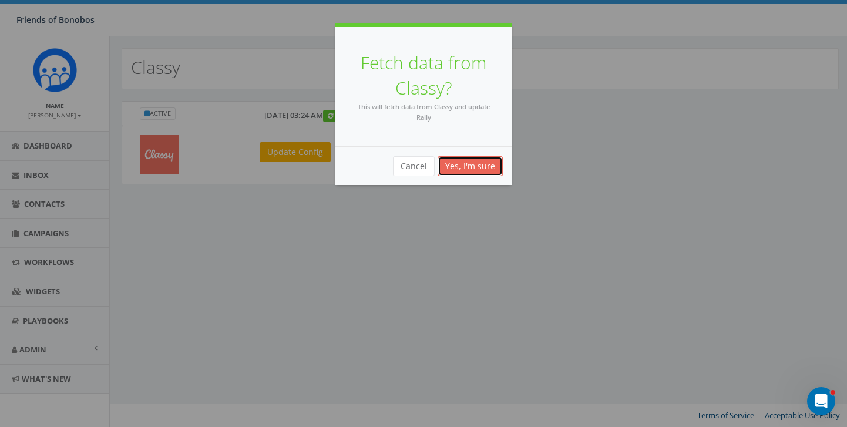
click at [477, 165] on button "Yes, I'm sure" at bounding box center [470, 166] width 65 height 20
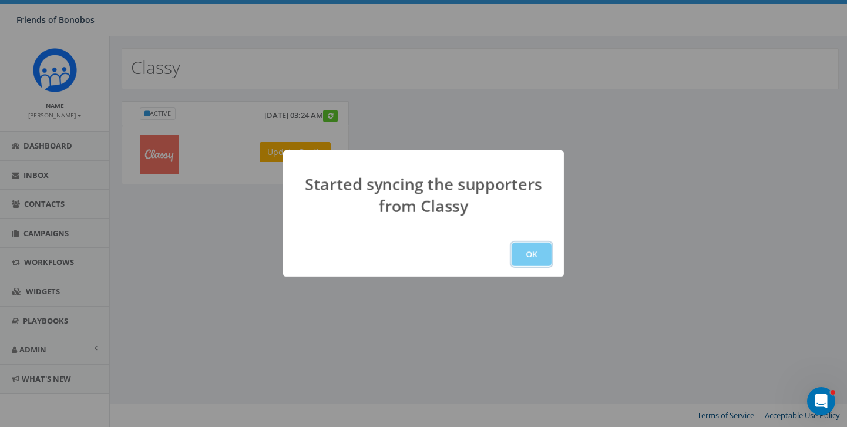
click at [529, 250] on button "OK" at bounding box center [532, 255] width 40 height 24
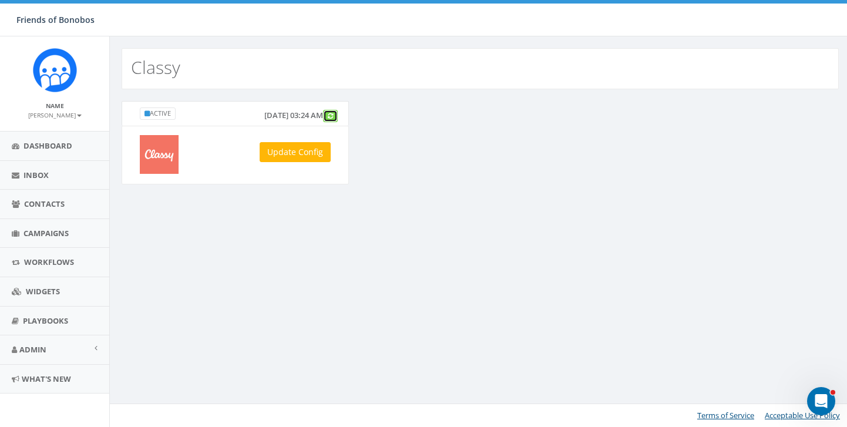
click at [331, 118] on icon at bounding box center [330, 116] width 5 height 6
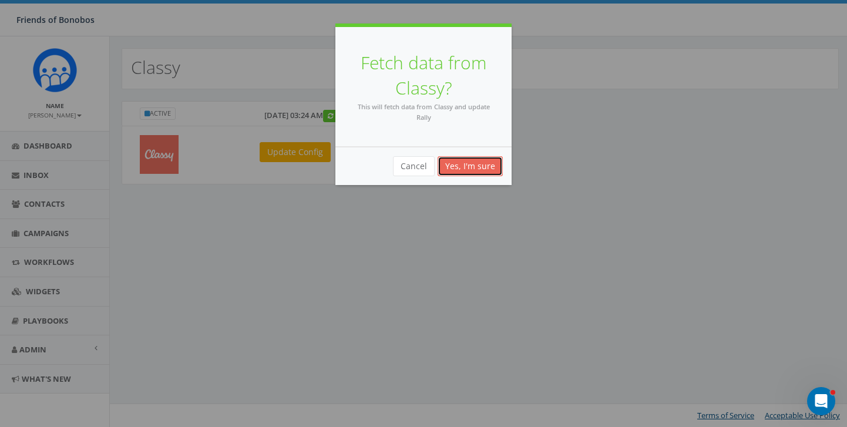
click at [464, 168] on button "Yes, I'm sure" at bounding box center [470, 166] width 65 height 20
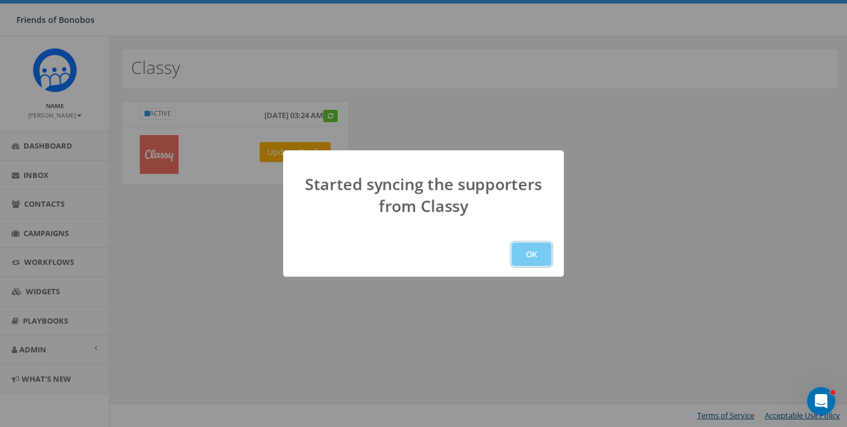
click at [541, 253] on button "OK" at bounding box center [532, 255] width 40 height 24
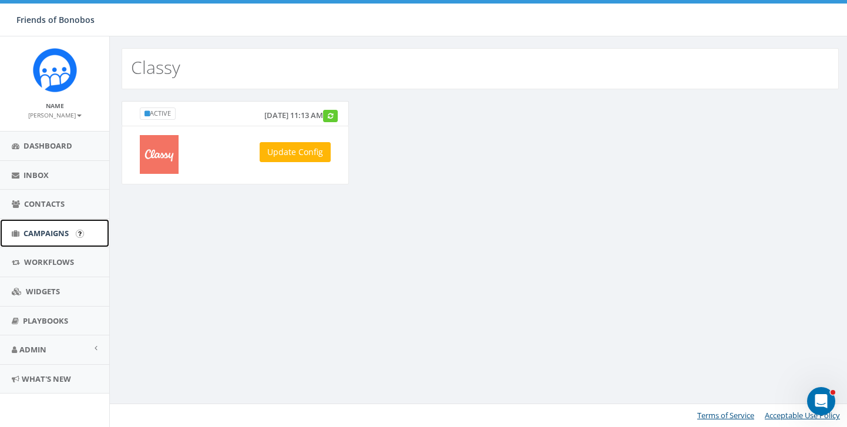
click at [50, 234] on span "Campaigns" at bounding box center [46, 233] width 45 height 11
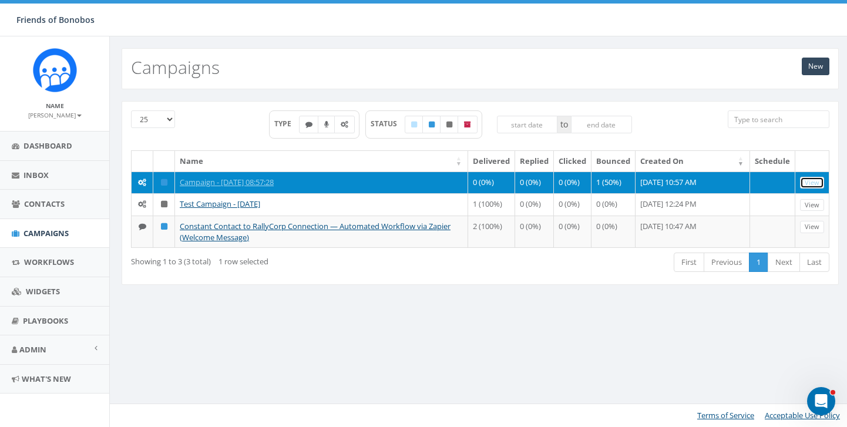
click at [817, 185] on link "View" at bounding box center [812, 183] width 24 height 12
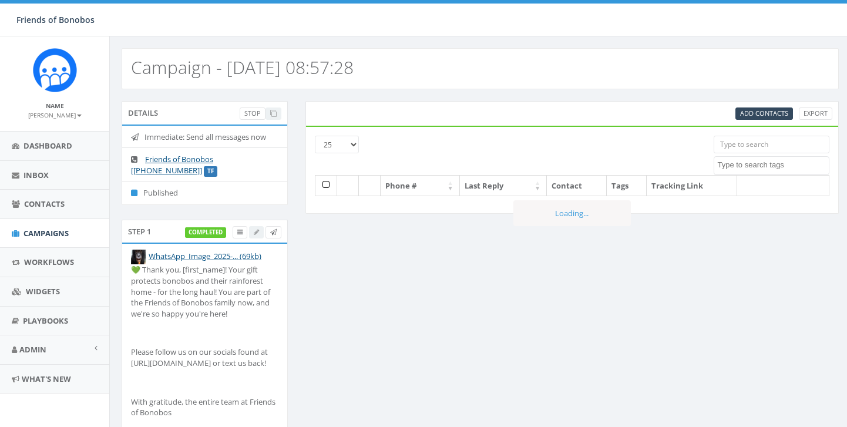
select select
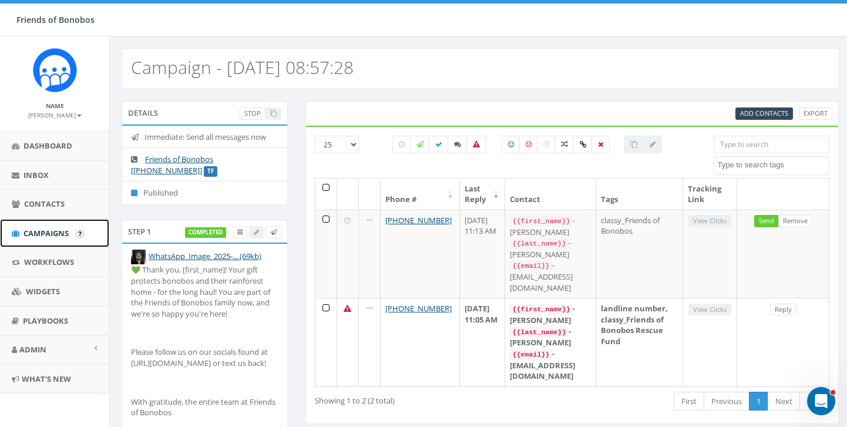
click at [31, 236] on span "Campaigns" at bounding box center [46, 233] width 45 height 11
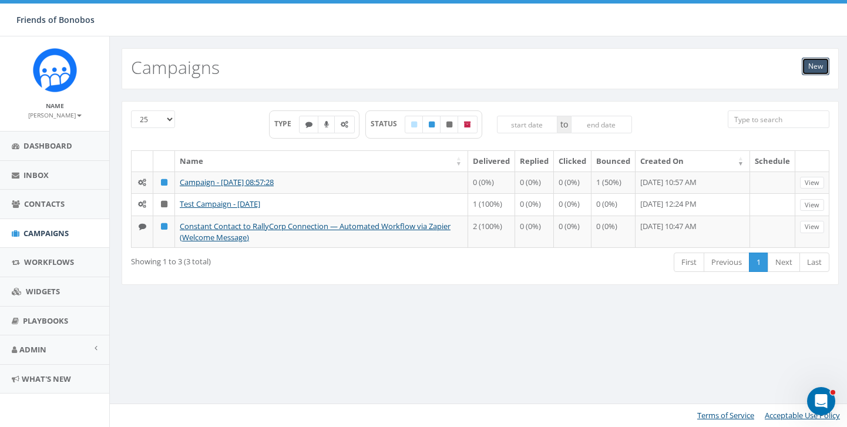
click at [808, 61] on link "New" at bounding box center [816, 67] width 28 height 18
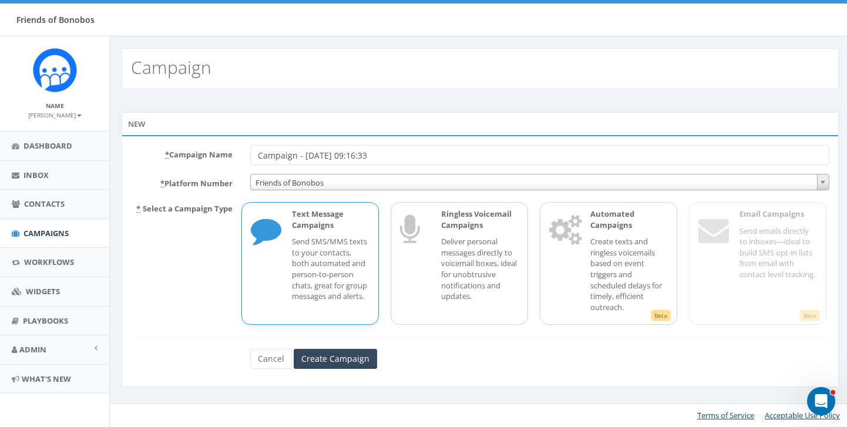
drag, startPoint x: 259, startPoint y: 155, endPoint x: 441, endPoint y: 152, distance: 181.6
click at [441, 153] on input "Campaign - [DATE] 09:16:33" at bounding box center [539, 155] width 579 height 20
click at [314, 152] on input "Welcome to texts" at bounding box center [539, 155] width 579 height 20
click at [314, 153] on input "Welcome to texts" at bounding box center [539, 155] width 579 height 20
type input "Welcome to text/explore"
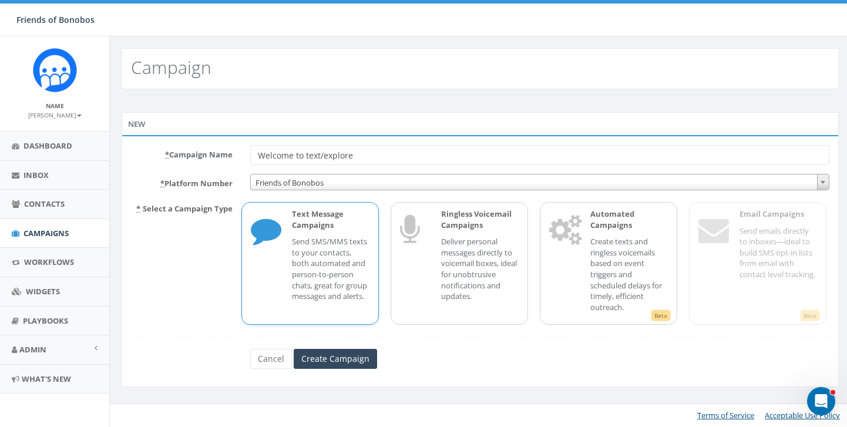
click at [300, 277] on p "Send SMS/MMS texts to your contacts, both automated and person-to-person chats,…" at bounding box center [331, 268] width 78 height 65
click at [322, 360] on input "Create Campaign" at bounding box center [335, 359] width 83 height 20
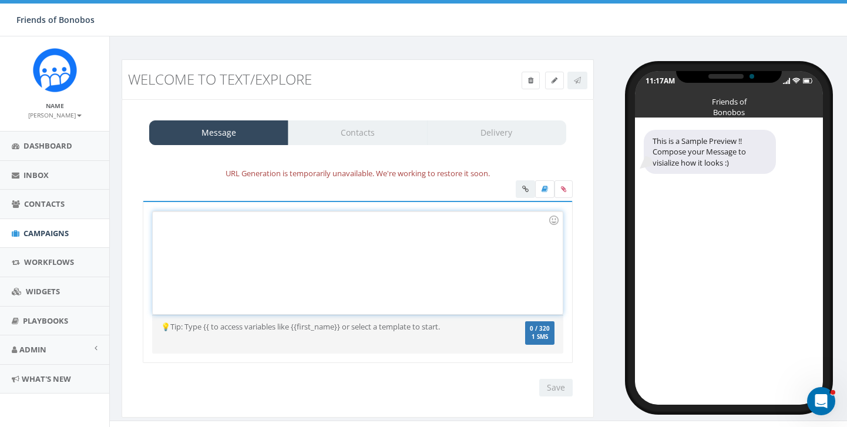
click at [272, 238] on div at bounding box center [358, 263] width 410 height 103
click at [350, 132] on div "Message Contacts Delivery" at bounding box center [357, 132] width 417 height 25
click at [327, 250] on div at bounding box center [358, 263] width 410 height 103
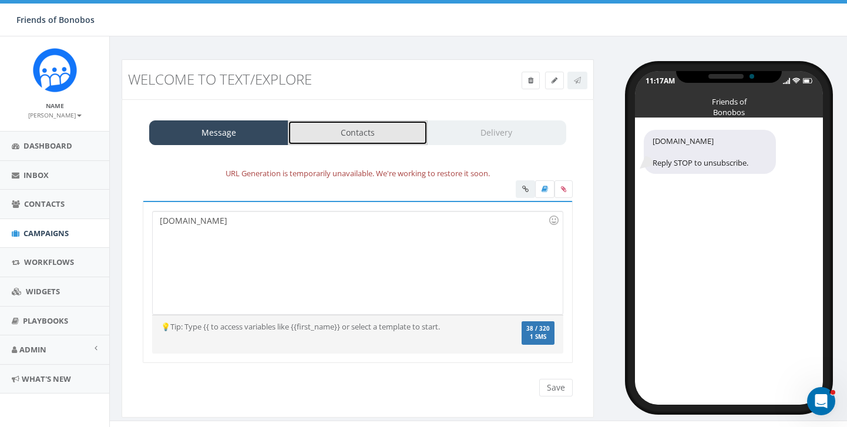
click at [345, 138] on link "Contacts" at bounding box center [357, 132] width 139 height 25
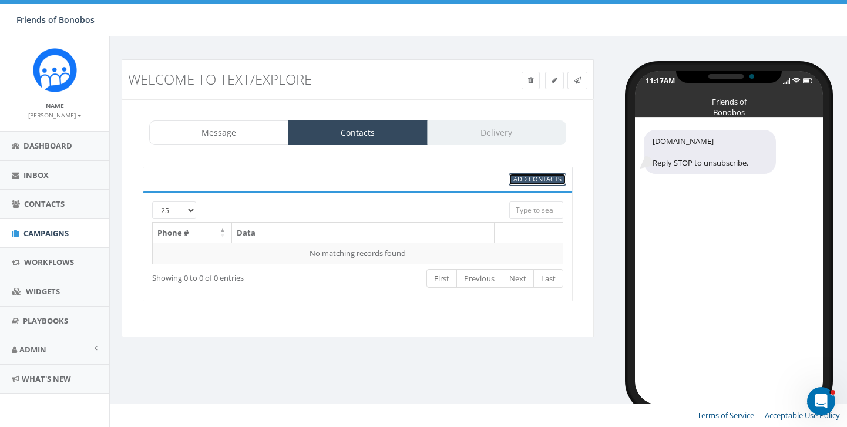
click at [534, 177] on span "Add Contacts" at bounding box center [538, 179] width 48 height 9
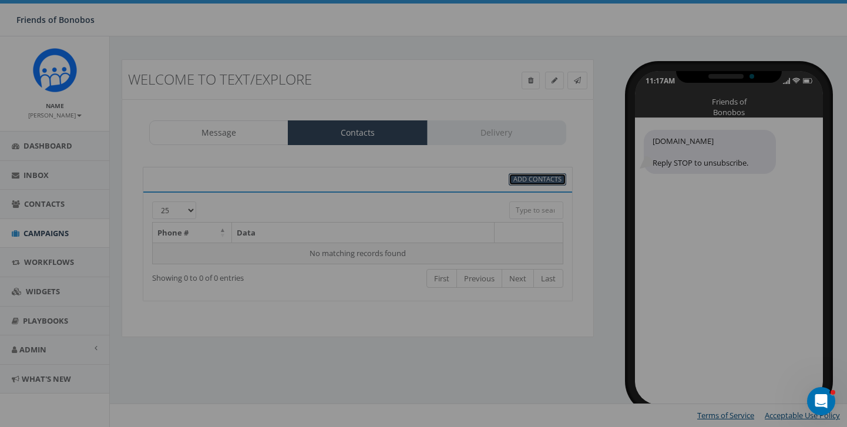
select select
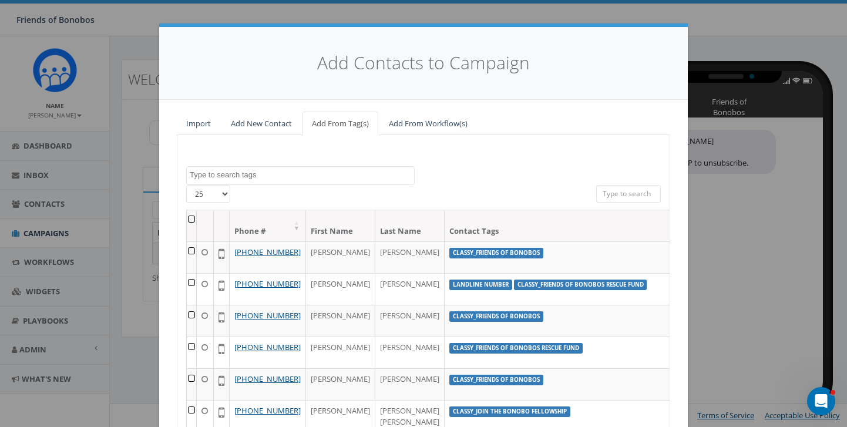
scroll to position [12, 0]
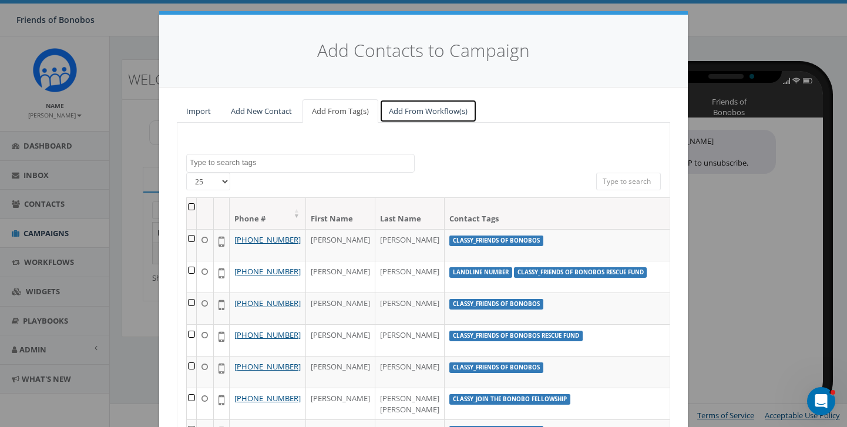
click at [427, 108] on link "Add From Workflow(s)" at bounding box center [429, 111] width 98 height 24
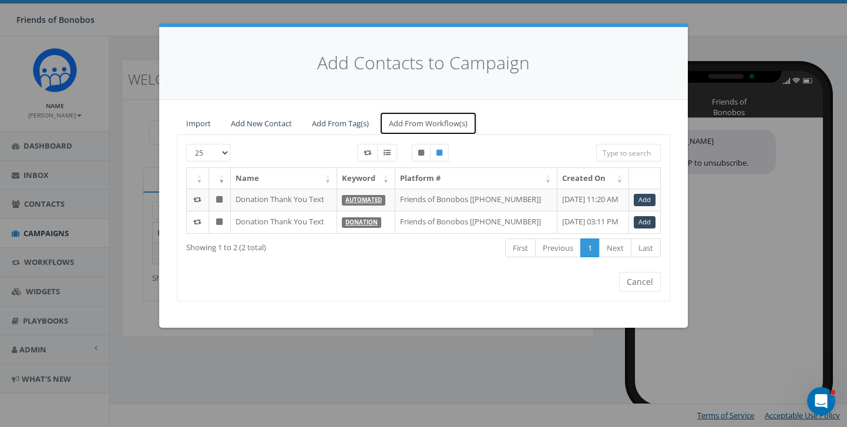
scroll to position [0, 0]
click at [328, 129] on link "Add From Tag(s)" at bounding box center [341, 124] width 76 height 24
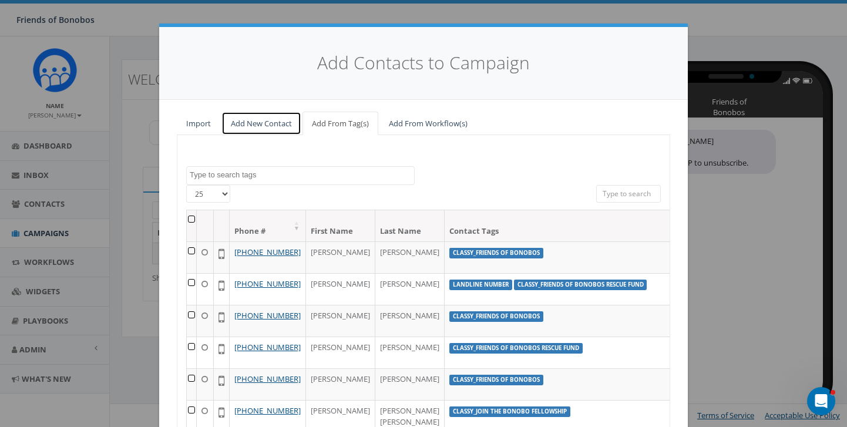
click at [269, 130] on link "Add New Contact" at bounding box center [262, 124] width 80 height 24
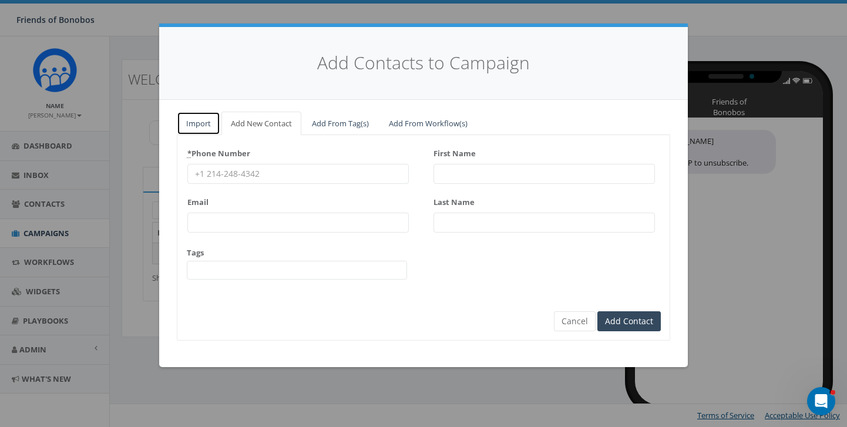
click at [210, 124] on link "Import" at bounding box center [198, 124] width 43 height 24
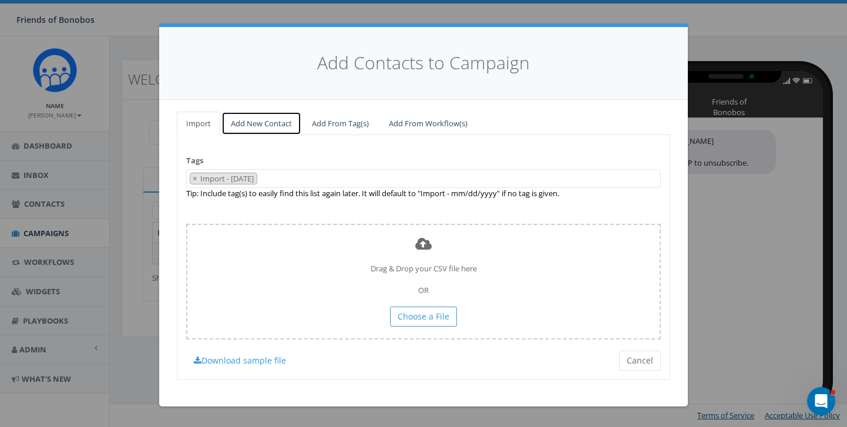
click at [283, 119] on link "Add New Contact" at bounding box center [262, 124] width 80 height 24
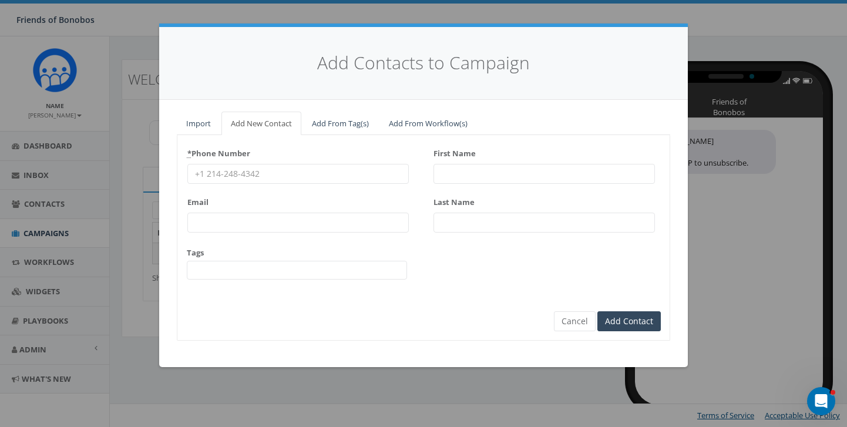
click at [350, 110] on div "Import Add New Contact Add From Tag(s) Add From Workflow(s) classy classy_Back …" at bounding box center [423, 233] width 529 height 267
click at [351, 119] on link "Add From Tag(s)" at bounding box center [341, 124] width 76 height 24
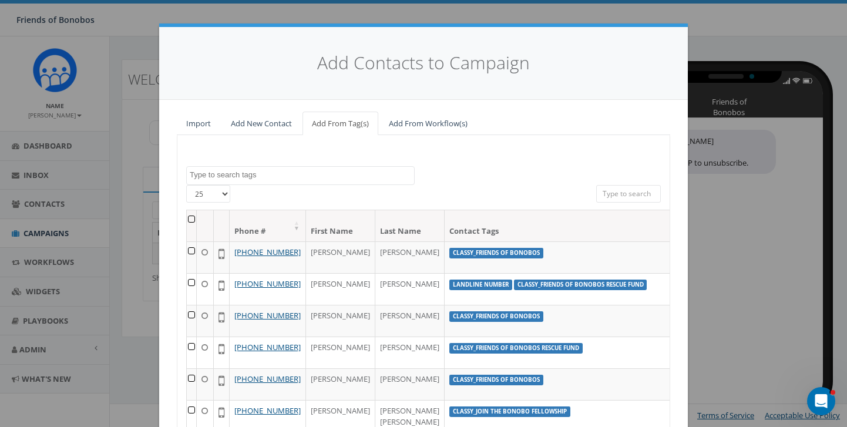
click at [122, 33] on div "Add Contacts to Campaign Import Add New Contact Add From Tag(s) Add From Workfl…" at bounding box center [423, 213] width 847 height 427
click at [818, 335] on div "Add Contacts to Campaign Import Add New Contact Add From Tag(s) Add From Workfl…" at bounding box center [423, 213] width 847 height 427
drag, startPoint x: 631, startPoint y: 144, endPoint x: 398, endPoint y: 187, distance: 236.6
click at [398, 187] on div "Add Contacts to Campaign Import Add New Contact Add From Tag(s) Add From Workfl…" at bounding box center [423, 213] width 847 height 427
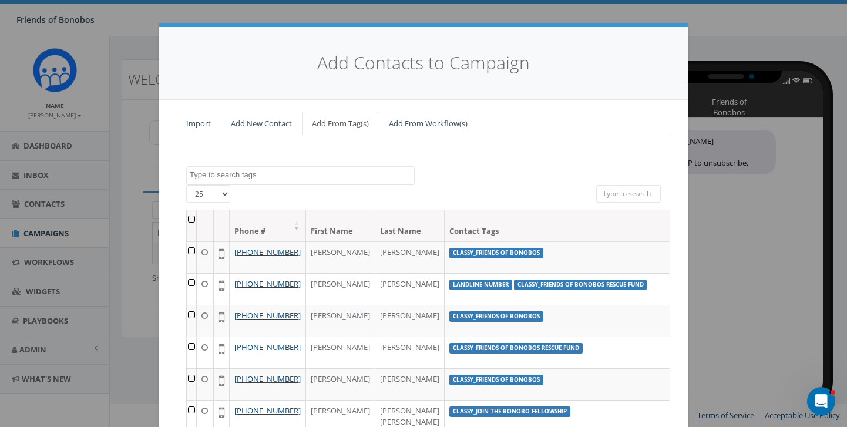
click at [208, 63] on h4 "Add Contacts to Campaign" at bounding box center [424, 63] width 494 height 25
click at [82, 19] on div "Add Contacts to Campaign Import Add New Contact Add From Tag(s) Add From Workfl…" at bounding box center [423, 213] width 847 height 427
click at [63, 271] on div "Add Contacts to Campaign Import Add New Contact Add From Tag(s) Add From Workfl…" at bounding box center [423, 213] width 847 height 427
click at [110, 383] on div "Add Contacts to Campaign Import Add New Contact Add From Tag(s) Add From Workfl…" at bounding box center [423, 213] width 847 height 427
click at [110, 384] on div "Add Contacts to Campaign Import Add New Contact Add From Tag(s) Add From Workfl…" at bounding box center [423, 213] width 847 height 427
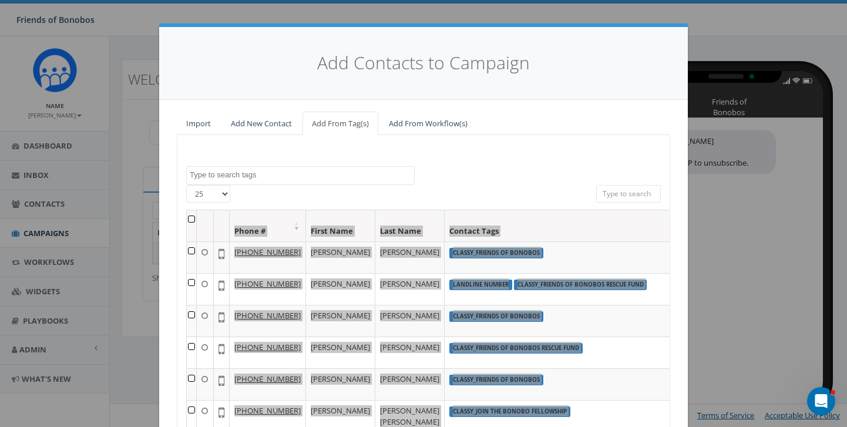
click at [110, 384] on div "Add Contacts to Campaign Import Add New Contact Add From Tag(s) Add From Workfl…" at bounding box center [423, 213] width 847 height 427
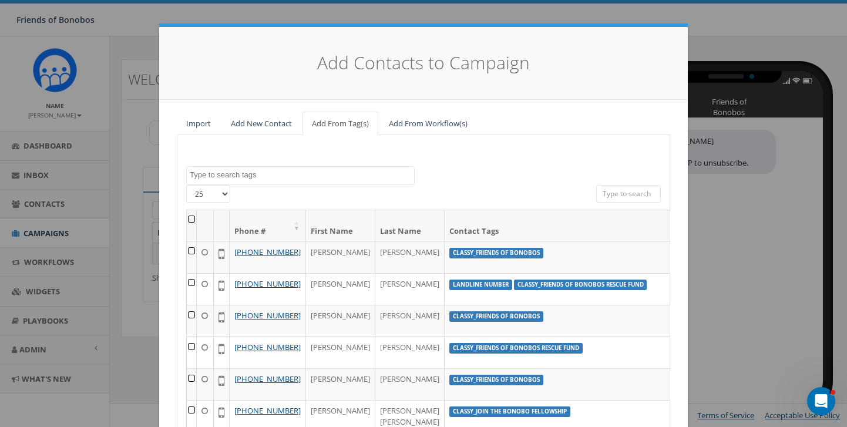
click at [210, 31] on div "Add Contacts to Campaign" at bounding box center [423, 63] width 529 height 73
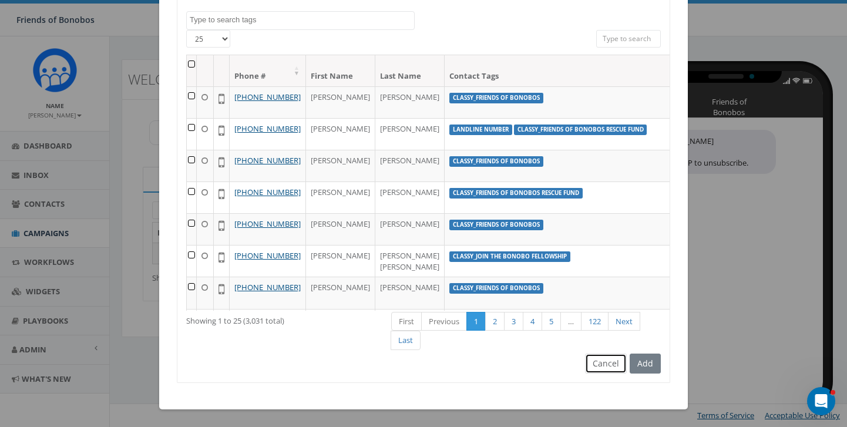
click at [602, 359] on button "Cancel" at bounding box center [606, 364] width 42 height 20
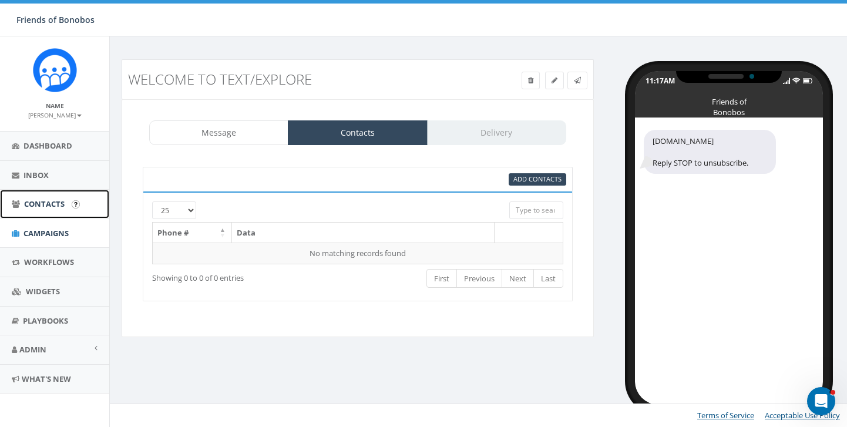
click at [49, 216] on link "Contacts" at bounding box center [54, 204] width 109 height 29
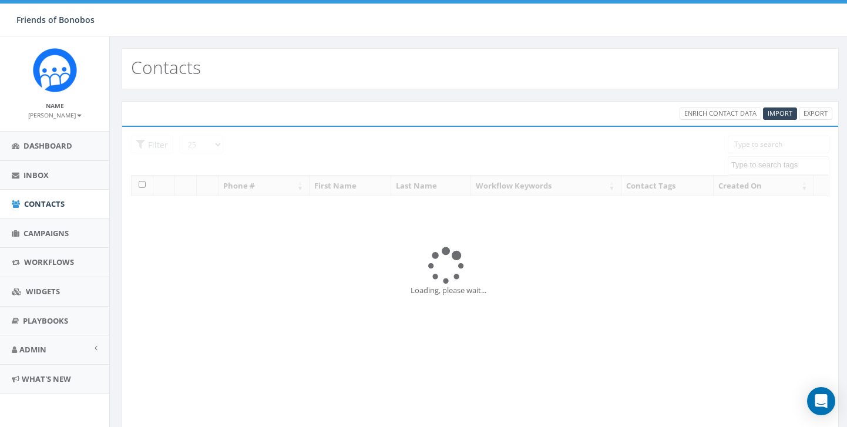
select select
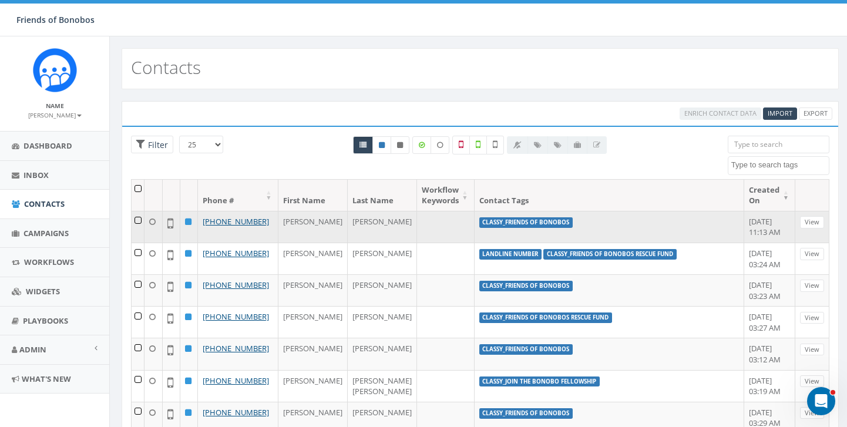
click at [143, 220] on td at bounding box center [138, 227] width 13 height 32
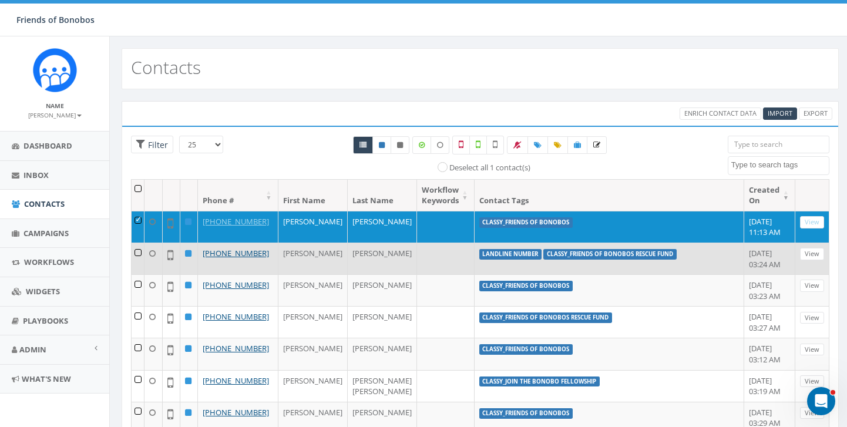
click at [140, 263] on td at bounding box center [138, 259] width 13 height 32
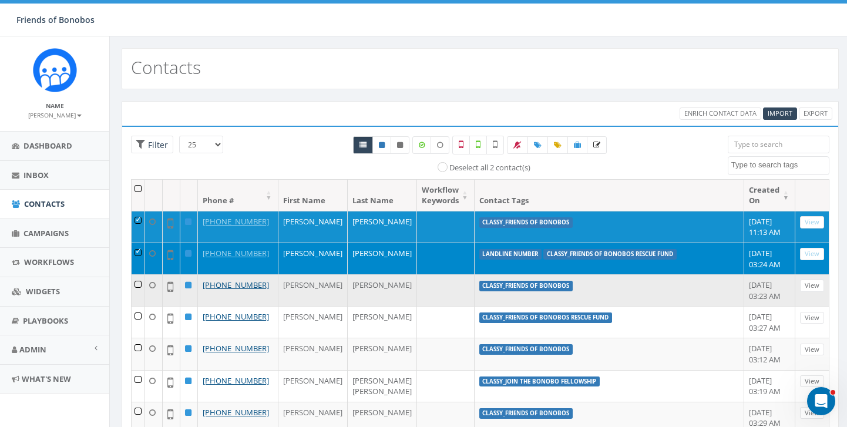
click at [143, 305] on td at bounding box center [138, 290] width 13 height 32
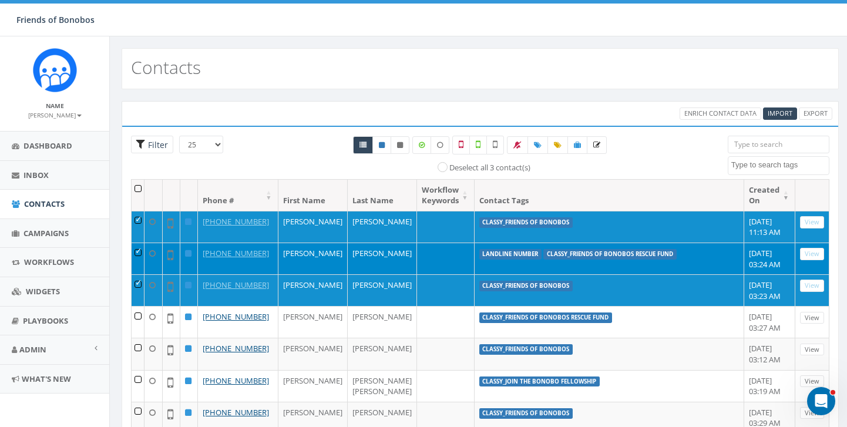
click at [153, 145] on span "Filter" at bounding box center [156, 144] width 23 height 11
radio input "true"
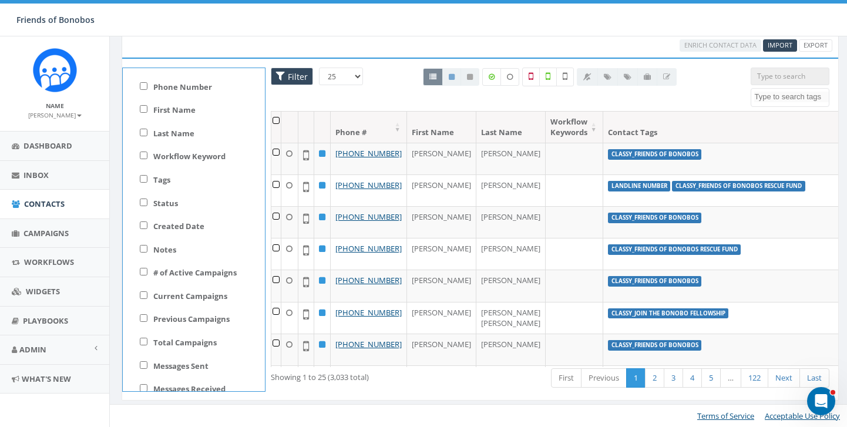
click at [646, 20] on div "0.00 % of Available Amount Used You have used 0.00 % of your available amount." at bounding box center [718, 20] width 276 height 33
click at [55, 152] on link "Dashboard" at bounding box center [54, 146] width 109 height 29
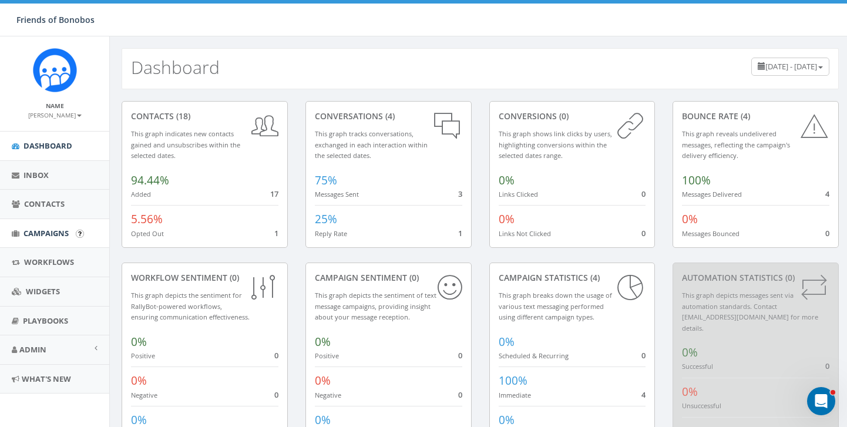
click at [38, 236] on span "Campaigns" at bounding box center [46, 233] width 45 height 11
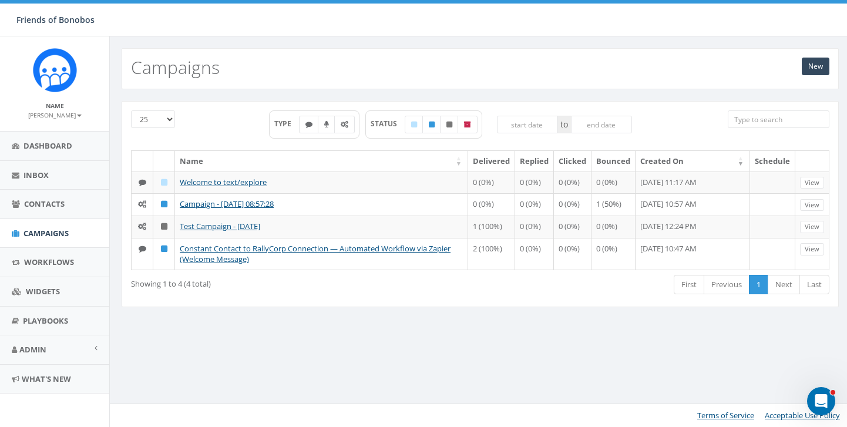
click at [360, 78] on div "New Campaigns" at bounding box center [481, 68] width 718 height 41
